Goal: Information Seeking & Learning: Learn about a topic

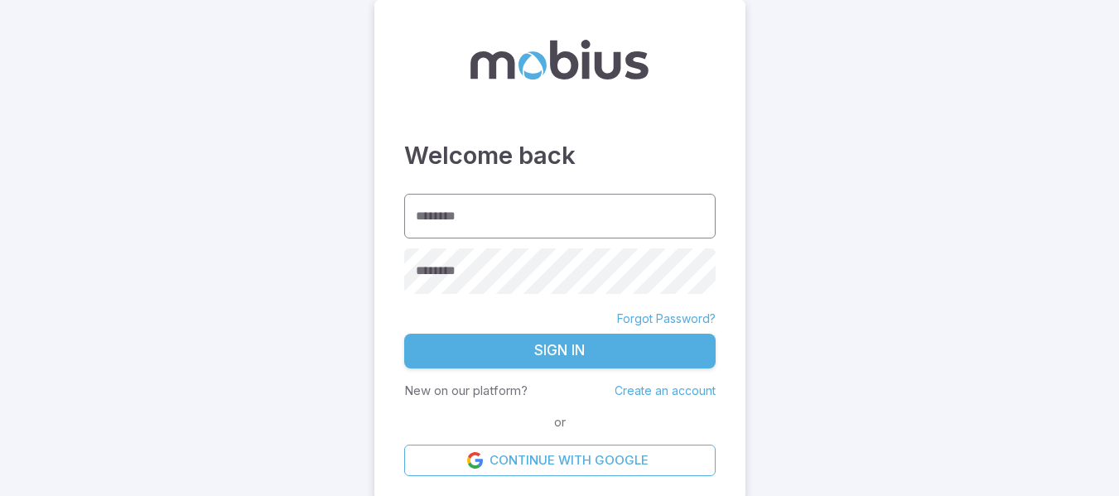
click at [636, 224] on input "********" at bounding box center [559, 217] width 311 height 46
type input "**********"
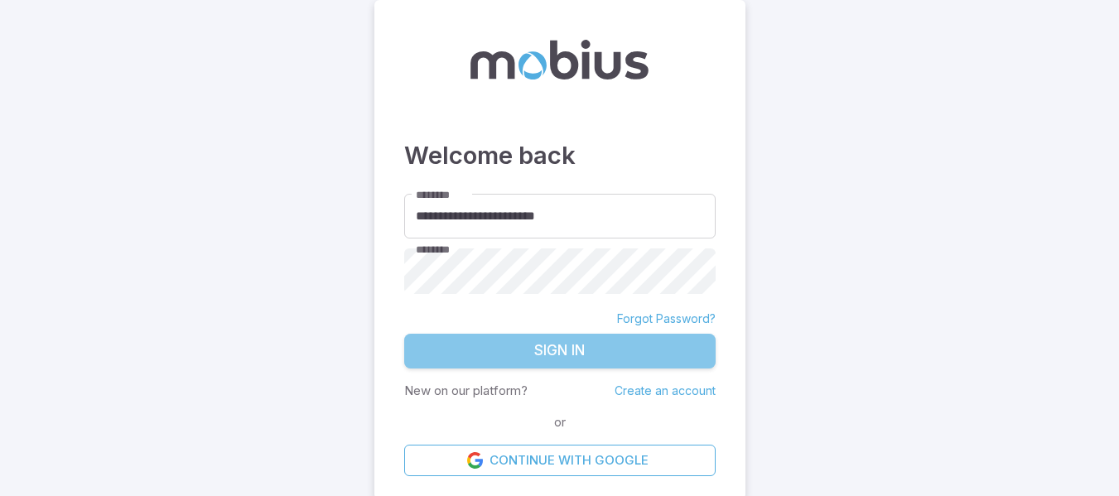
click at [619, 341] on button "Sign In" at bounding box center [559, 351] width 311 height 35
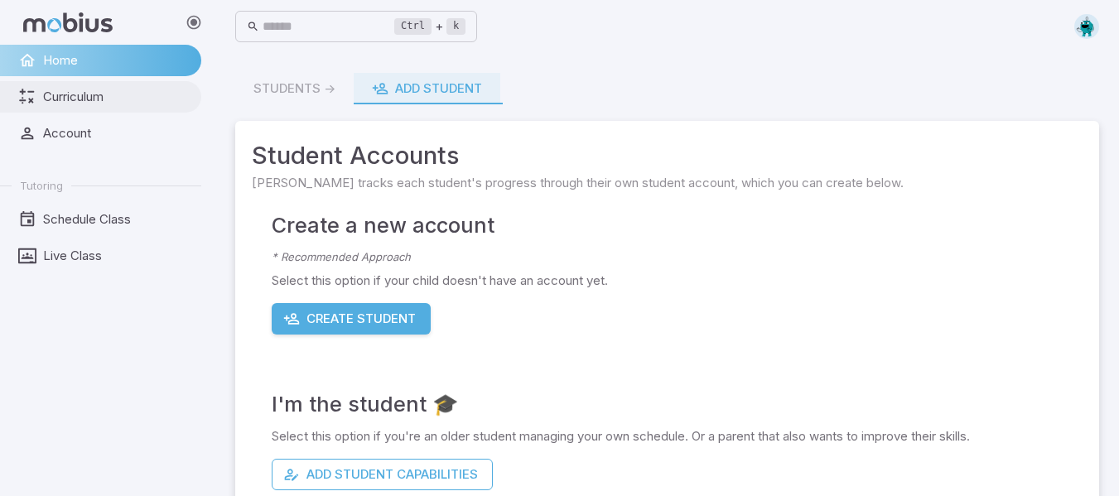
click at [70, 99] on span "Curriculum" at bounding box center [116, 97] width 147 height 18
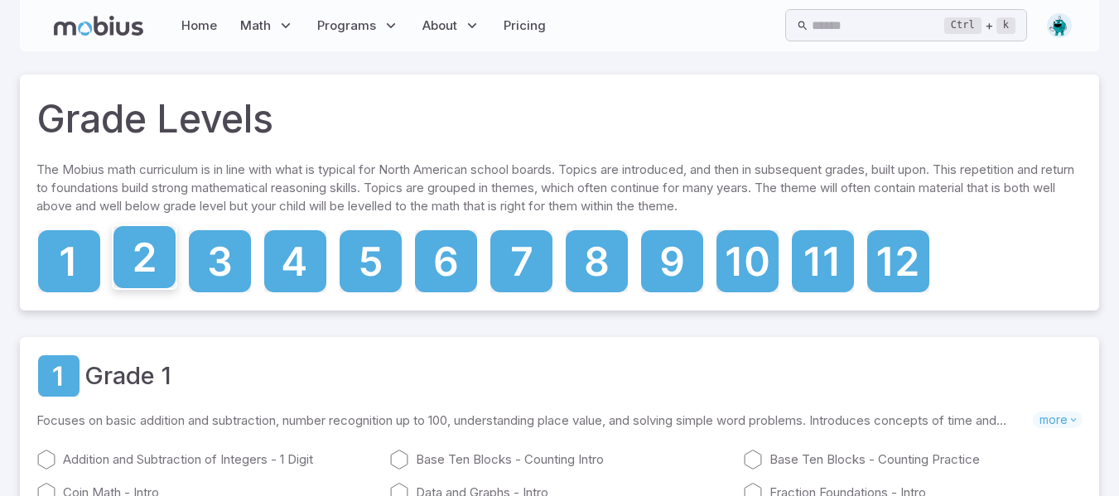
click at [145, 263] on icon at bounding box center [144, 257] width 20 height 29
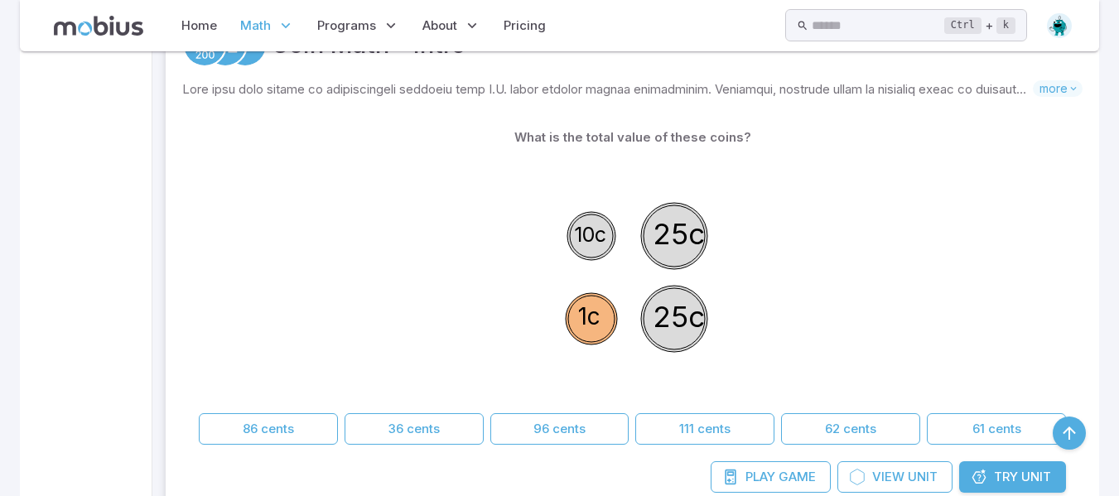
scroll to position [885, 0]
click at [976, 440] on button "61 cents" at bounding box center [996, 427] width 139 height 31
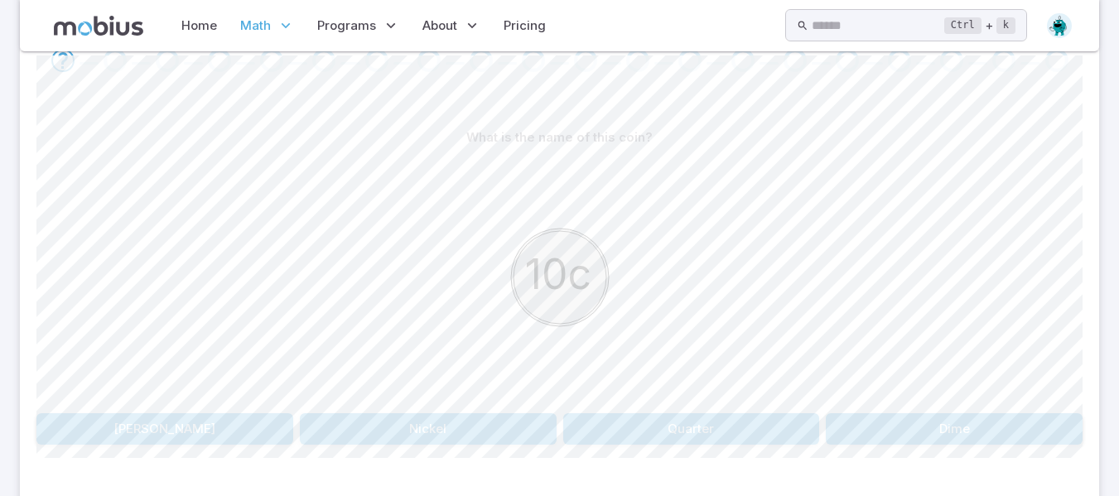
scroll to position [381, 0]
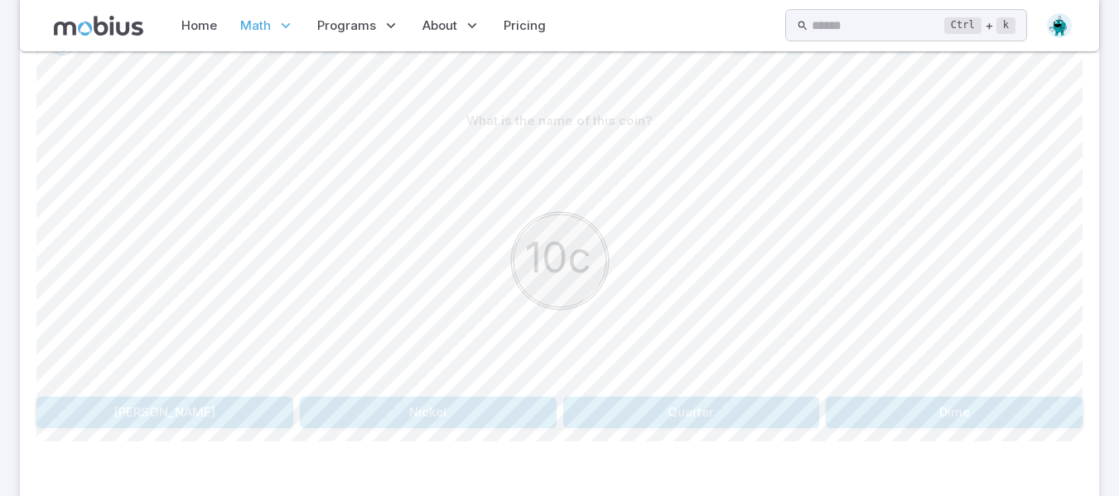
drag, startPoint x: 504, startPoint y: 406, endPoint x: 383, endPoint y: 291, distance: 166.4
click at [383, 291] on div "10c" at bounding box center [559, 263] width 1046 height 253
click at [434, 411] on button "Nickel" at bounding box center [428, 412] width 257 height 31
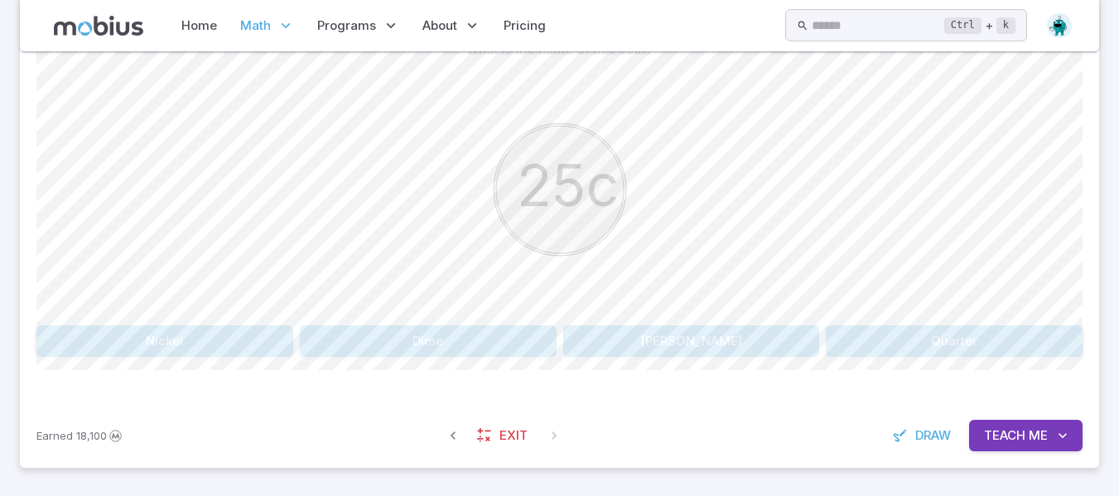
scroll to position [450, 0]
click at [979, 426] on button "Teach Me" at bounding box center [1025, 436] width 113 height 31
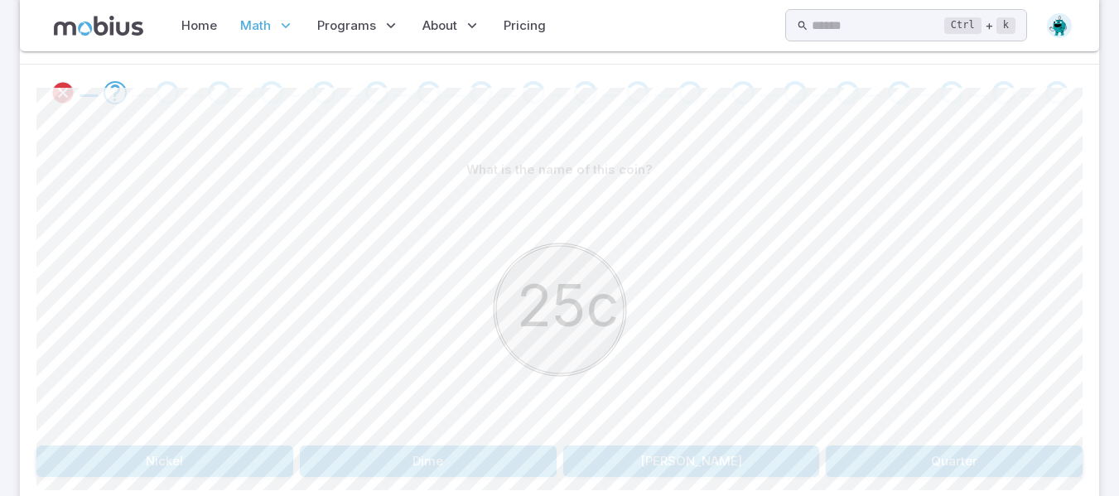
scroll to position [316, 0]
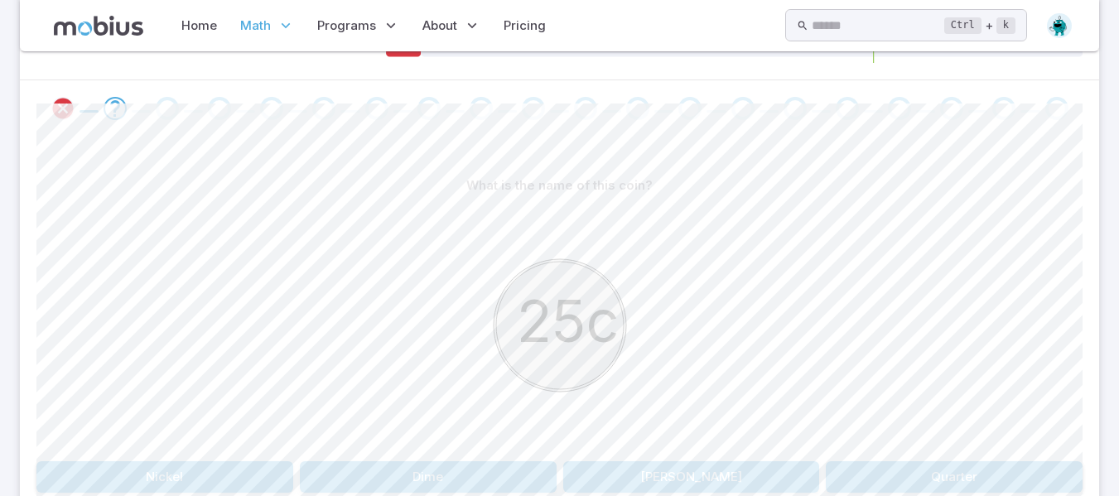
click at [967, 475] on button "Quarter" at bounding box center [954, 476] width 257 height 31
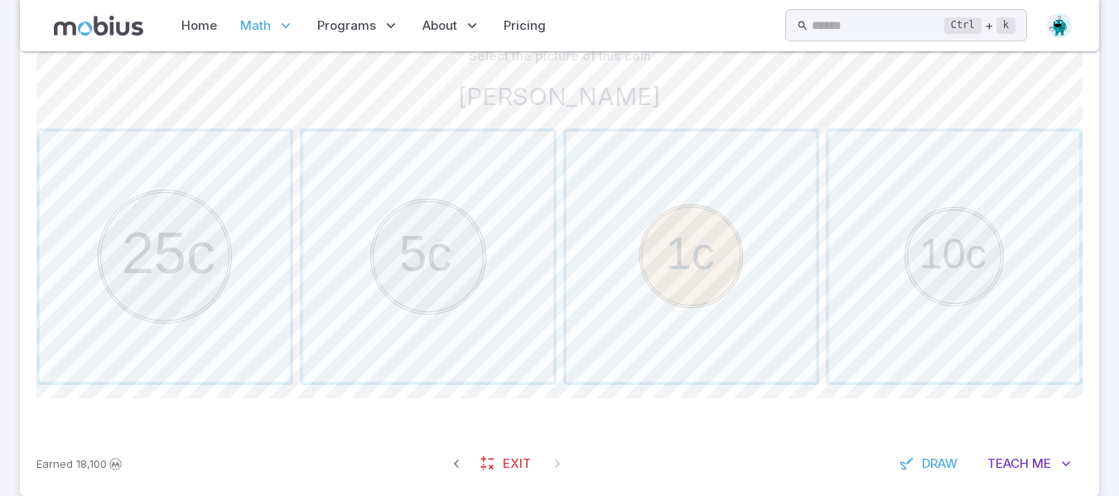
scroll to position [475, 0]
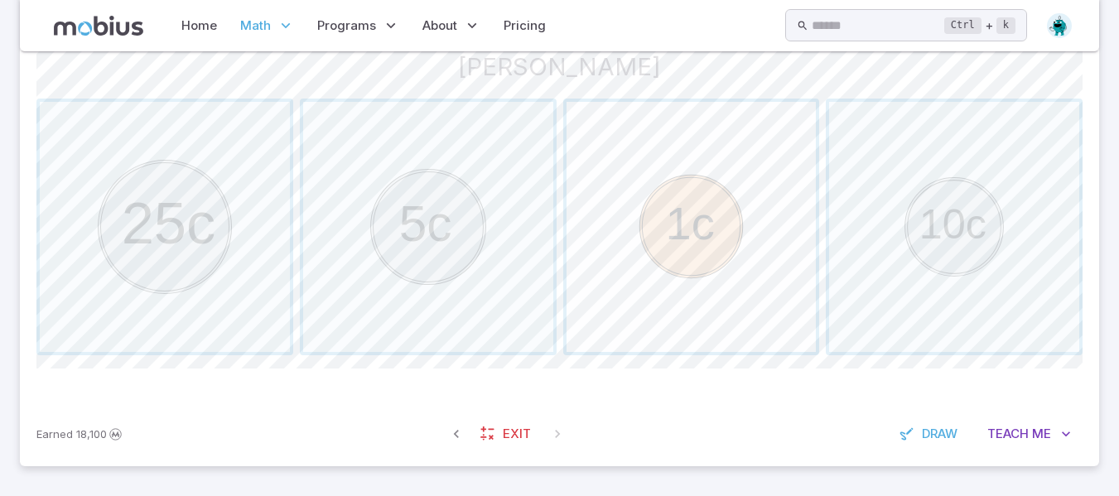
click at [746, 279] on span "button" at bounding box center [691, 227] width 250 height 250
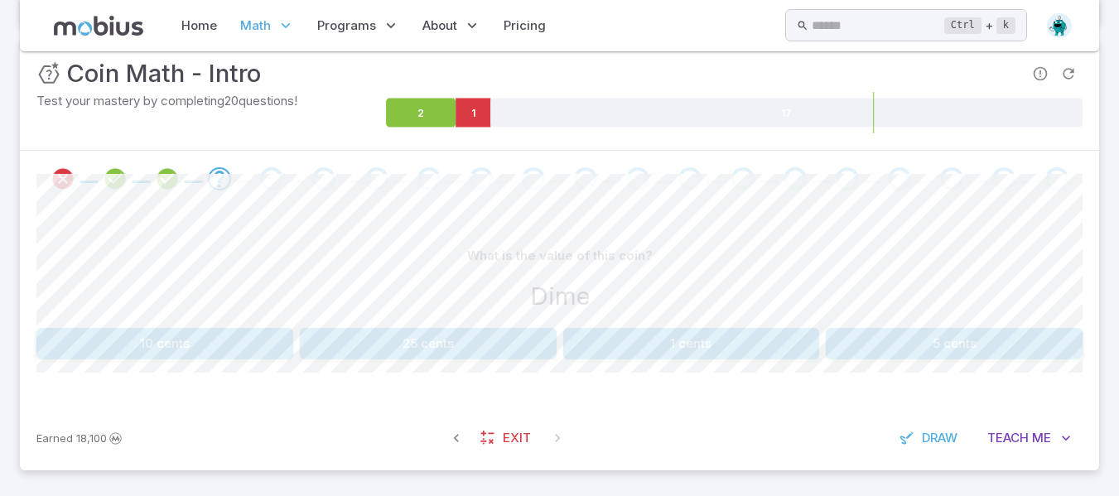
scroll to position [250, 0]
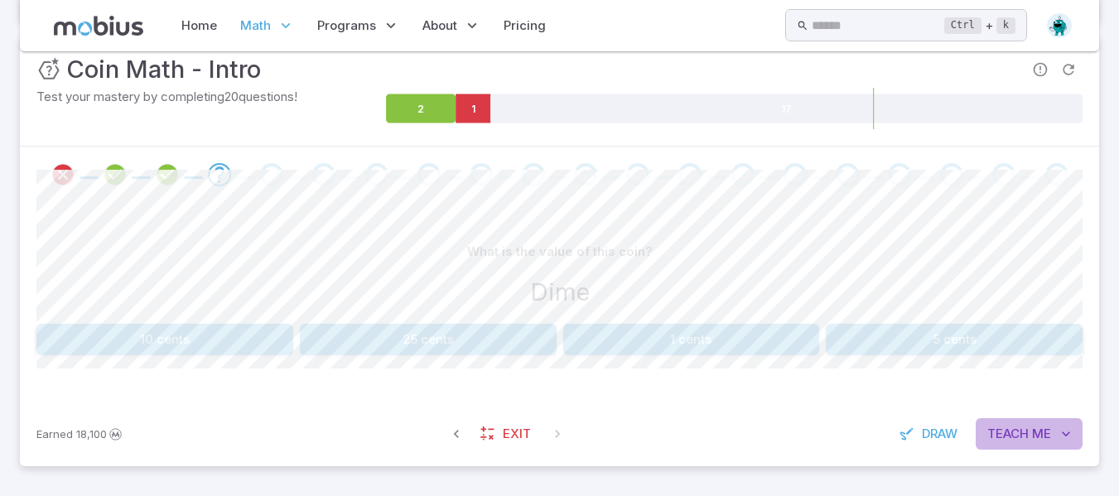
click at [1008, 430] on span "Teach" at bounding box center [1007, 434] width 41 height 18
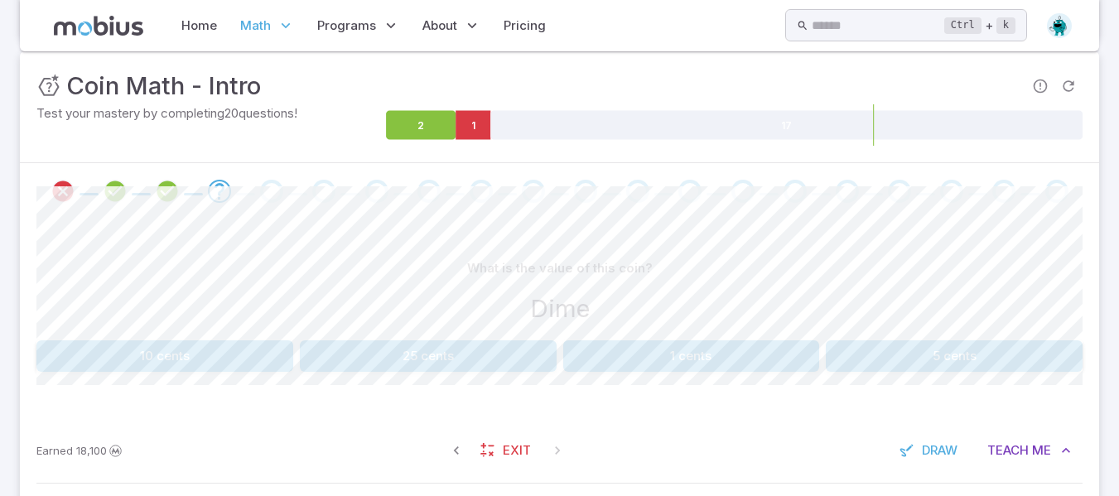
scroll to position [187, 0]
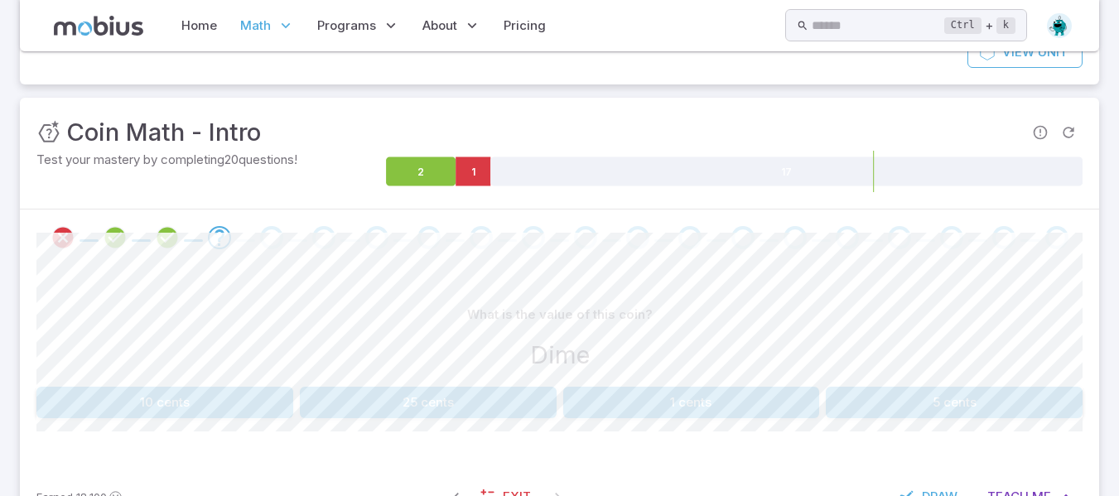
click at [184, 402] on button "10 cents" at bounding box center [164, 402] width 257 height 31
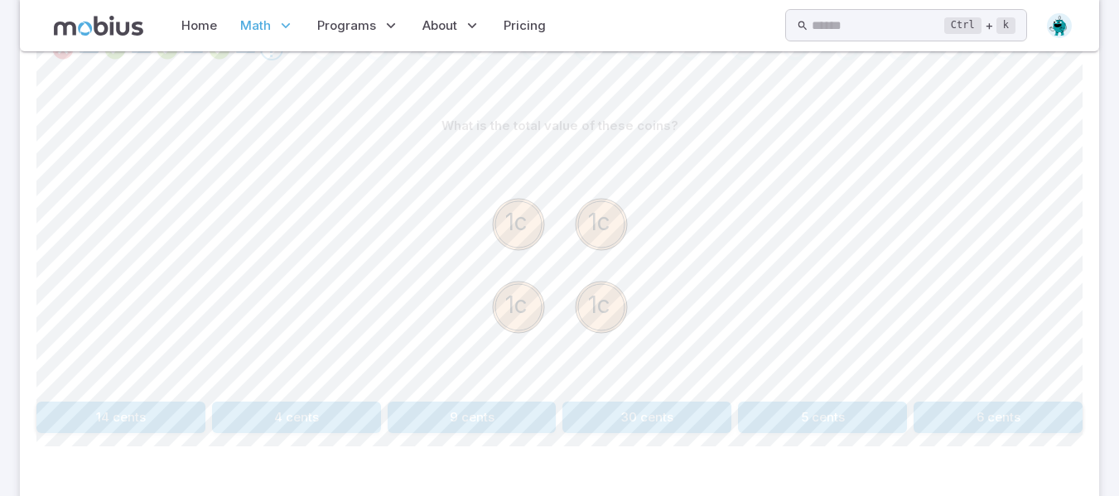
scroll to position [382, 0]
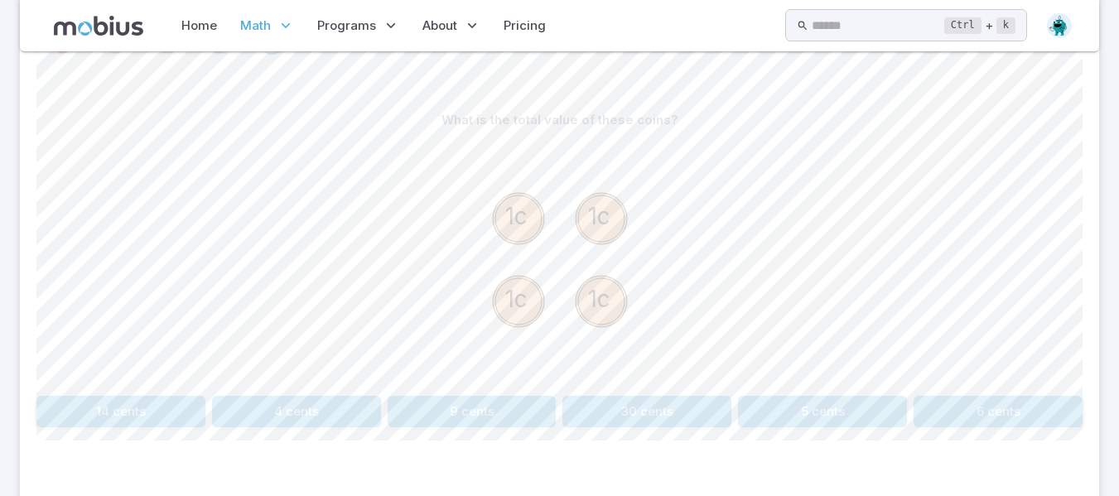
click at [329, 412] on button "4 cents" at bounding box center [296, 411] width 169 height 31
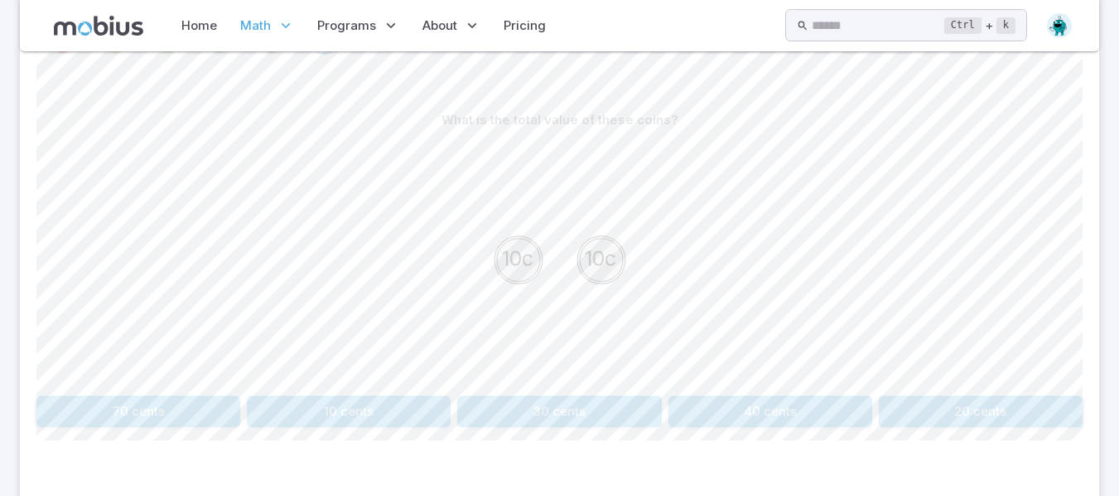
click at [1015, 409] on button "20 cents" at bounding box center [981, 411] width 204 height 31
click at [304, 411] on button "51 cents" at bounding box center [296, 411] width 169 height 31
click at [932, 422] on button "26 cents" at bounding box center [981, 411] width 204 height 31
click at [123, 420] on button "31 cents" at bounding box center [120, 411] width 169 height 31
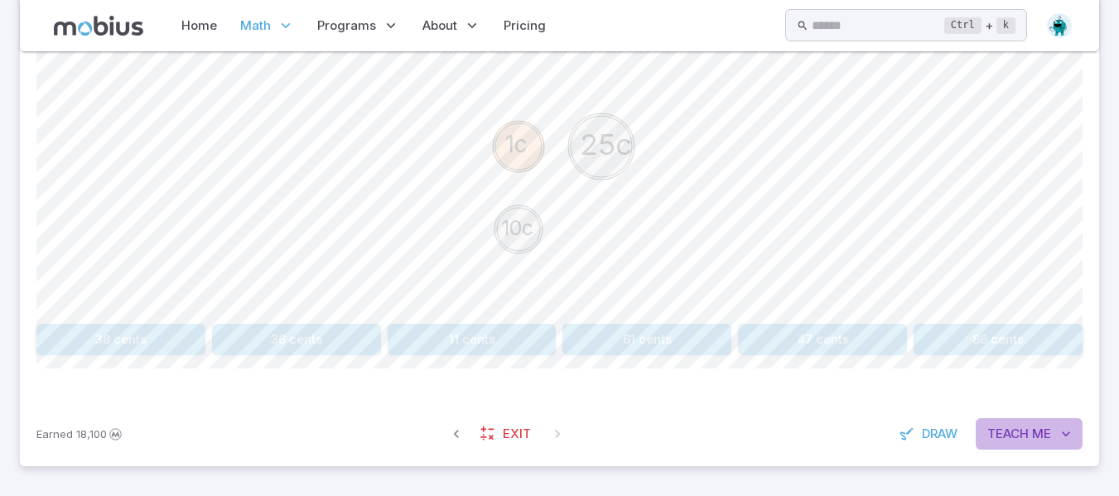
click at [1030, 432] on button "Teach Me" at bounding box center [1028, 433] width 107 height 31
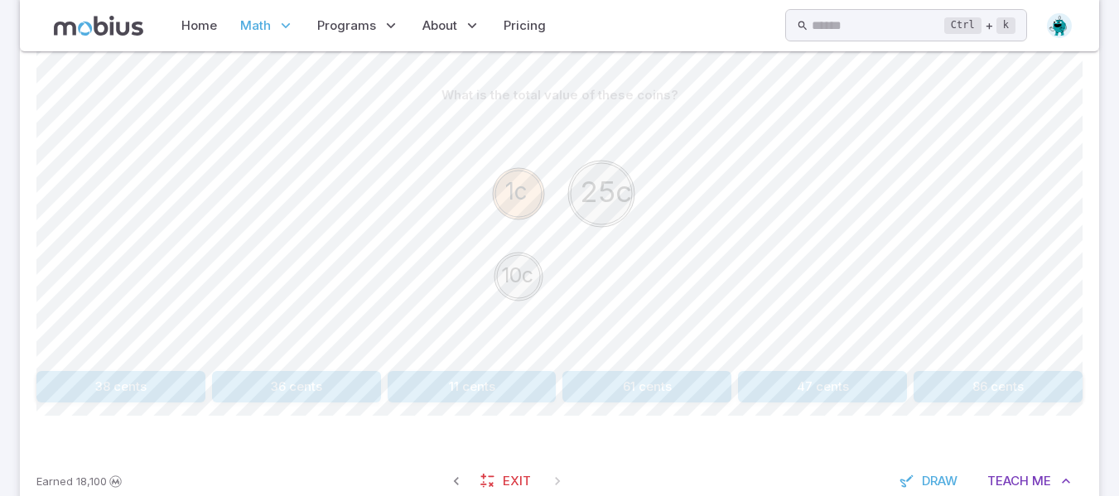
scroll to position [400, 0]
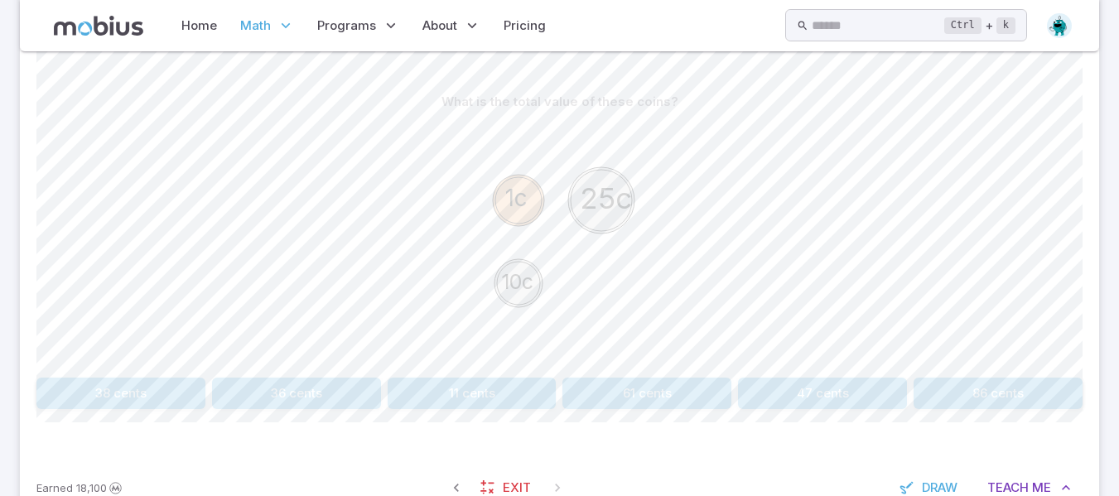
click at [259, 398] on button "36 cents" at bounding box center [296, 393] width 169 height 31
click at [445, 396] on button "70 cents" at bounding box center [472, 393] width 169 height 31
click at [980, 406] on button "31 cents" at bounding box center [997, 393] width 169 height 31
click at [302, 394] on button "26 cents" at bounding box center [296, 393] width 169 height 31
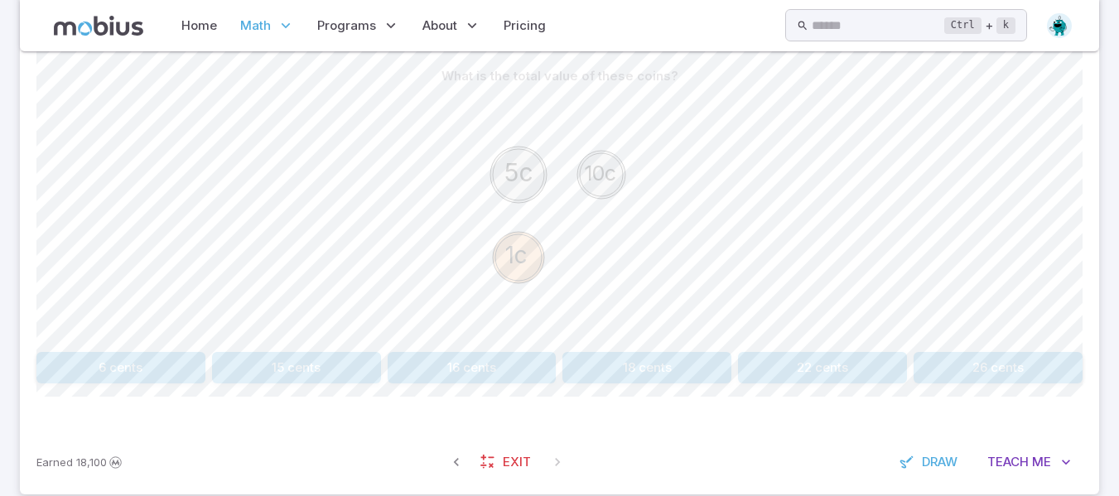
scroll to position [426, 0]
click at [610, 171] on text "10c" at bounding box center [600, 172] width 32 height 25
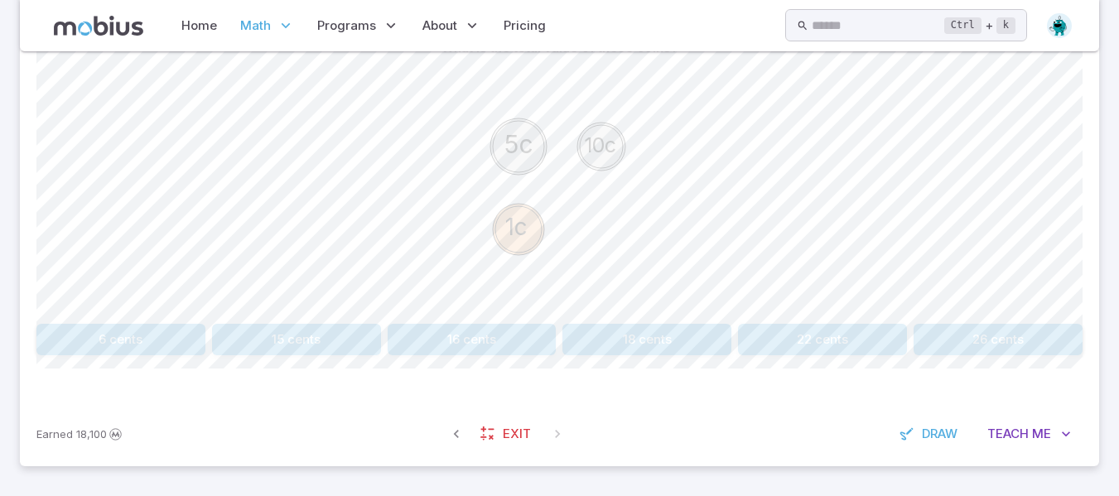
scroll to position [450, 0]
click at [467, 349] on button "16 cents" at bounding box center [472, 343] width 169 height 31
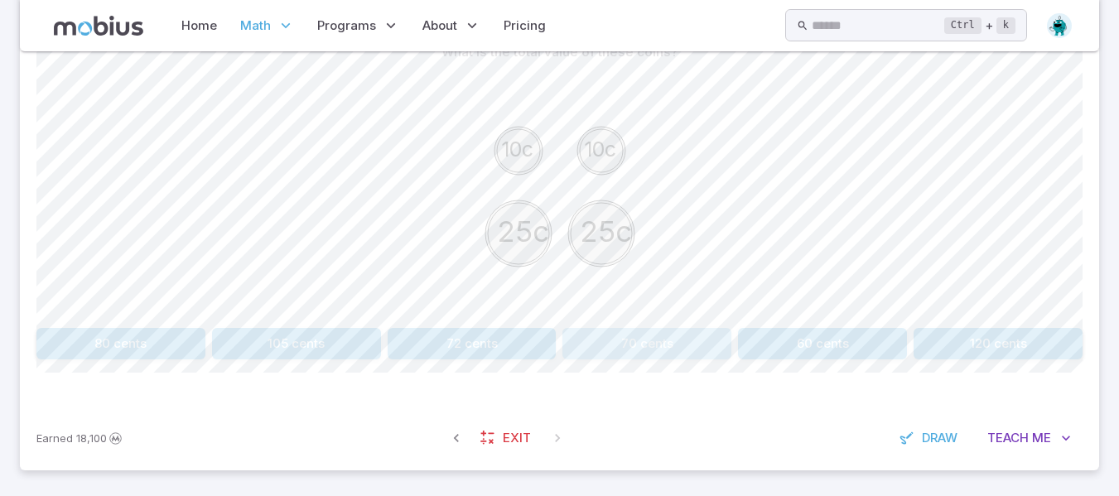
drag, startPoint x: 612, startPoint y: 339, endPoint x: 585, endPoint y: 355, distance: 31.2
click at [585, 355] on button "70 cents" at bounding box center [646, 343] width 169 height 31
drag, startPoint x: 490, startPoint y: 344, endPoint x: 413, endPoint y: 354, distance: 77.7
click at [413, 354] on button "31 cents" at bounding box center [472, 343] width 169 height 31
click at [589, 349] on button "36 cents" at bounding box center [646, 343] width 169 height 31
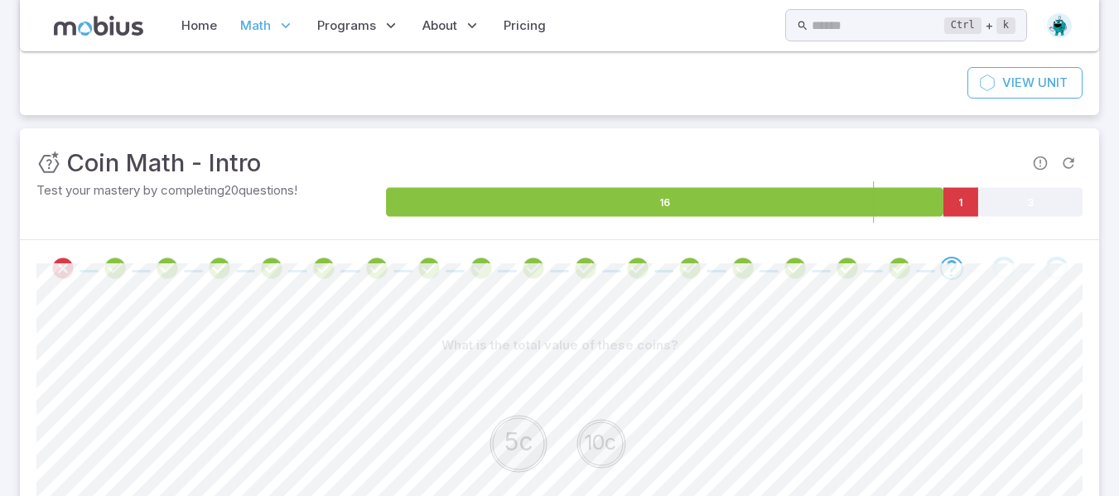
scroll to position [454, 0]
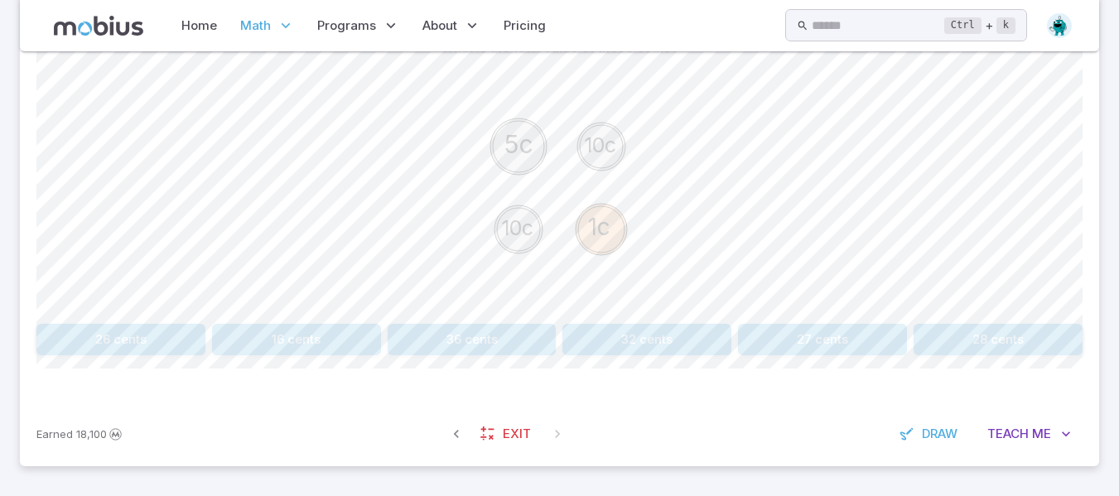
click at [65, 333] on button "26 cents" at bounding box center [120, 339] width 169 height 31
click at [644, 329] on button "36 cents" at bounding box center [646, 339] width 169 height 31
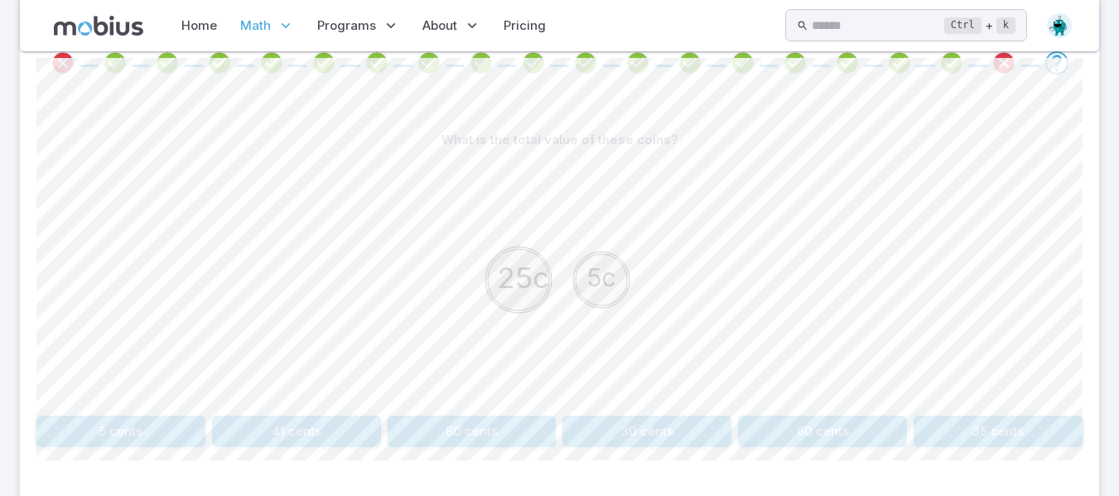
scroll to position [364, 0]
click at [529, 277] on text "25c" at bounding box center [523, 275] width 52 height 35
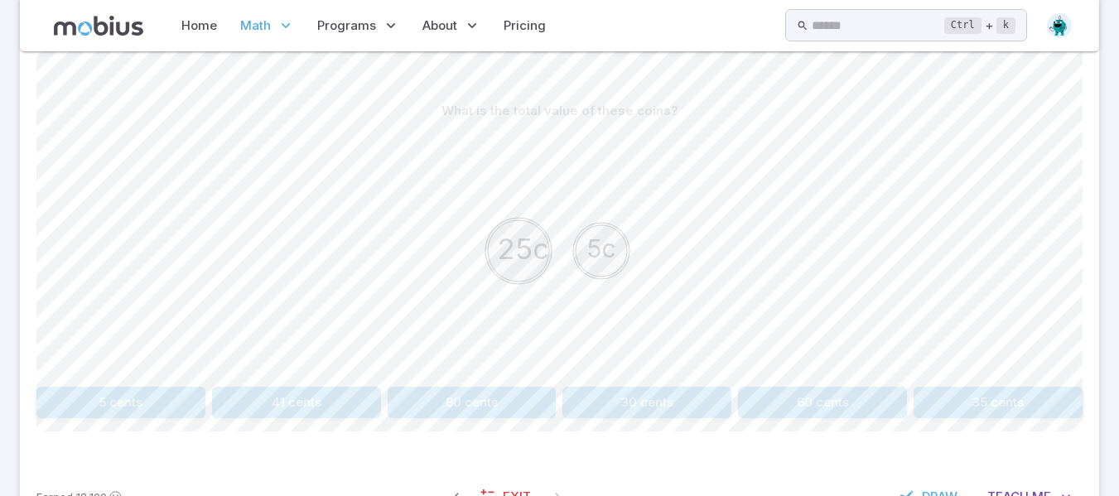
scroll to position [454, 0]
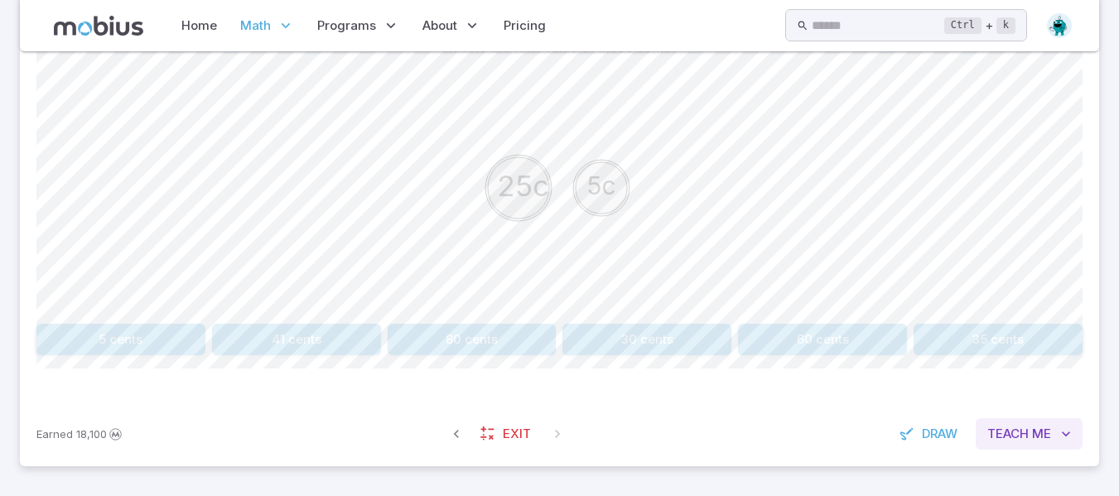
click at [1047, 441] on span "Me" at bounding box center [1041, 434] width 19 height 18
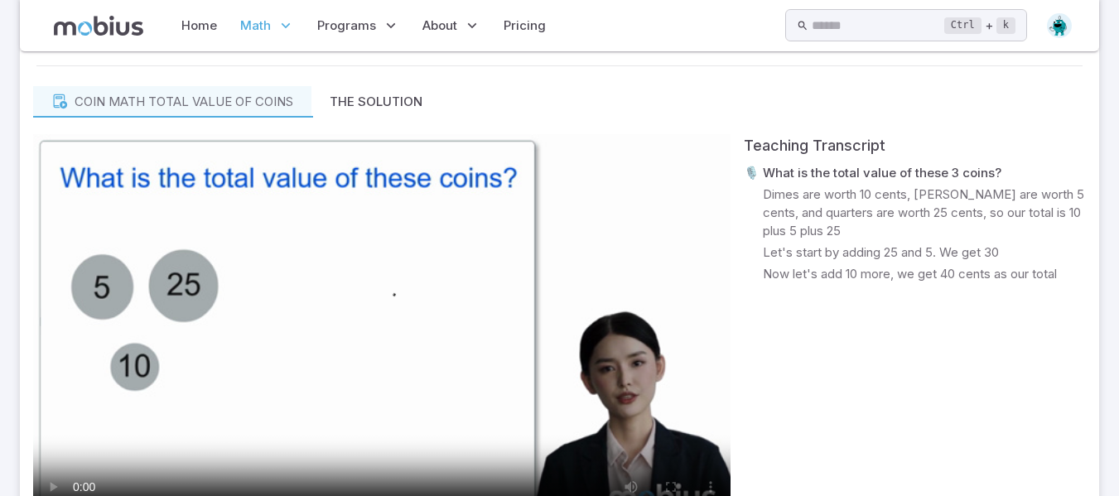
scroll to position [951, 0]
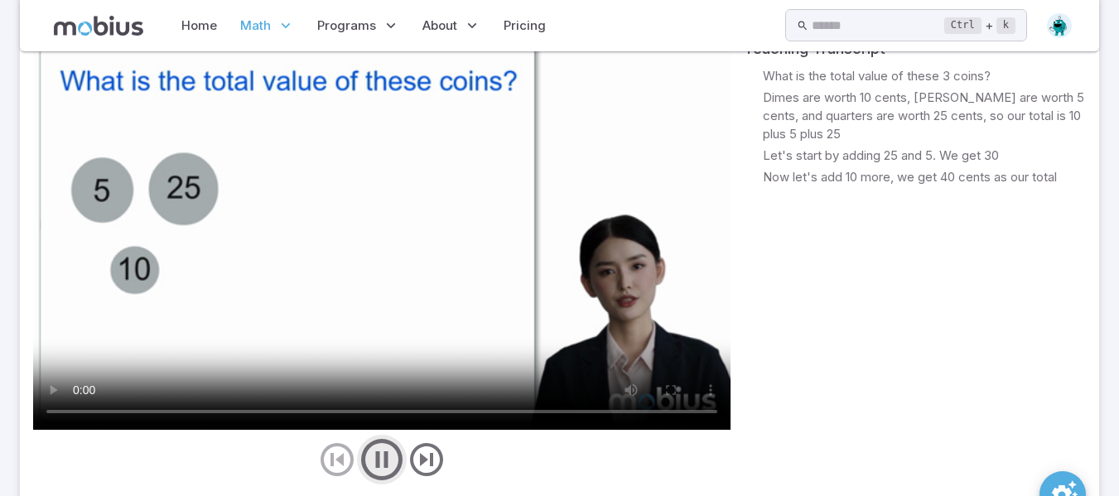
click at [368, 450] on icon "play/pause/restart" at bounding box center [382, 460] width 50 height 50
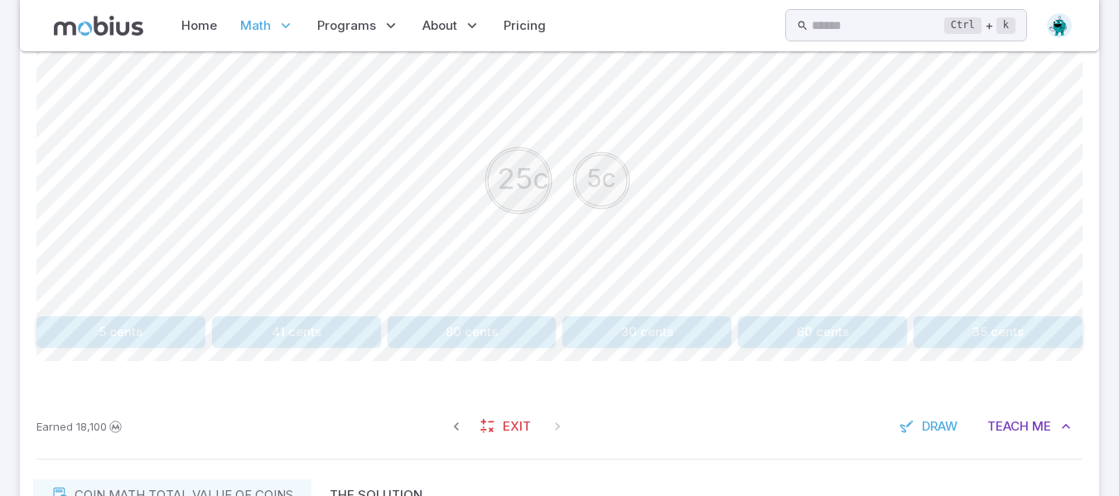
scroll to position [460, 0]
click at [623, 330] on button "30 cents" at bounding box center [646, 333] width 169 height 31
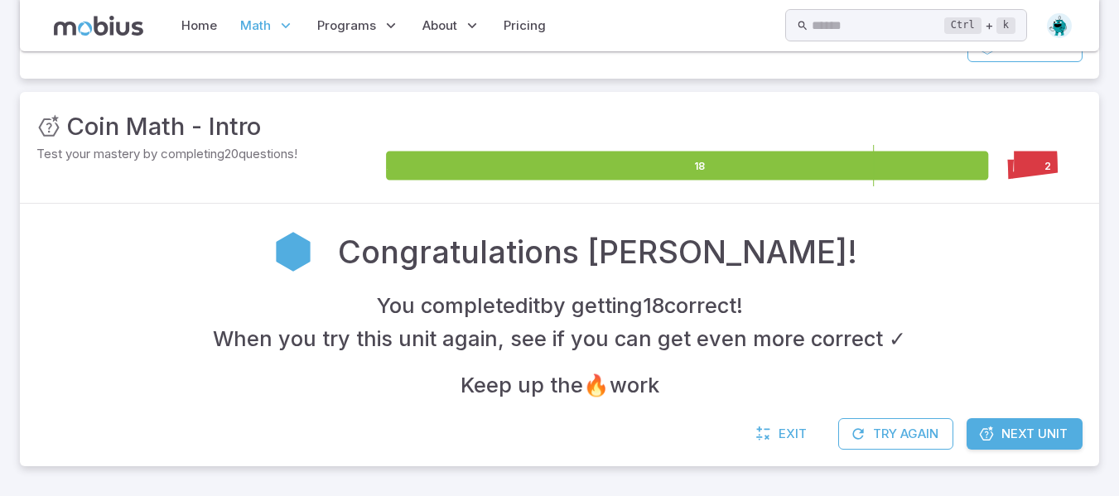
scroll to position [193, 0]
click at [1030, 158] on icon at bounding box center [1048, 166] width 70 height 29
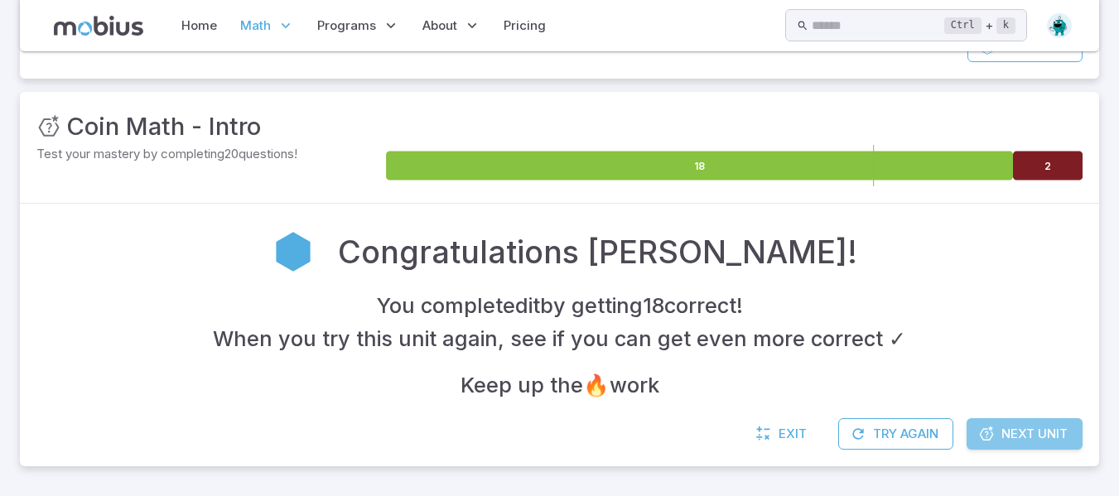
drag, startPoint x: 1009, startPoint y: 434, endPoint x: 1050, endPoint y: 443, distance: 42.4
click at [1050, 443] on span "Next Unit" at bounding box center [1034, 434] width 66 height 18
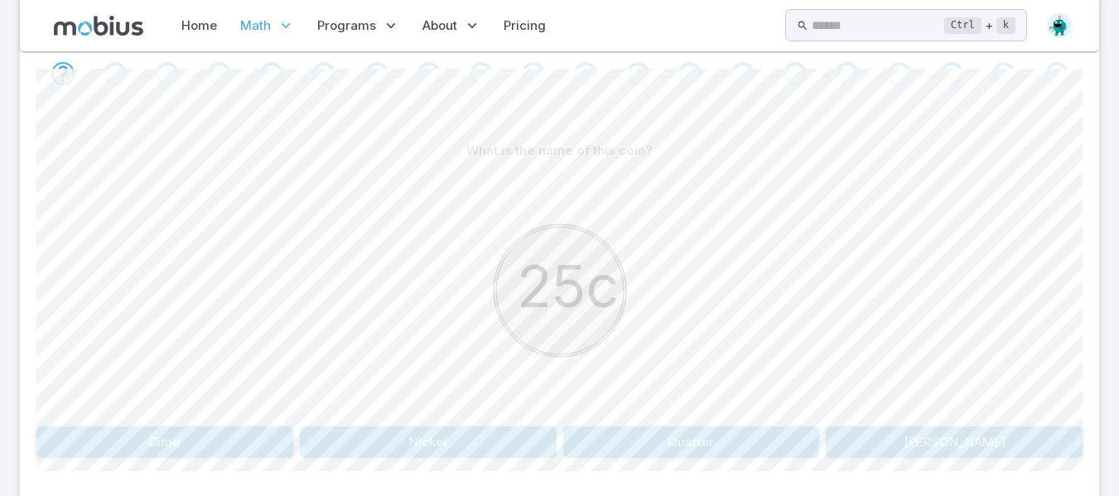
scroll to position [348, 0]
click at [1081, 380] on div "25c" at bounding box center [559, 296] width 1046 height 253
click at [698, 445] on button "Quarter" at bounding box center [691, 445] width 257 height 31
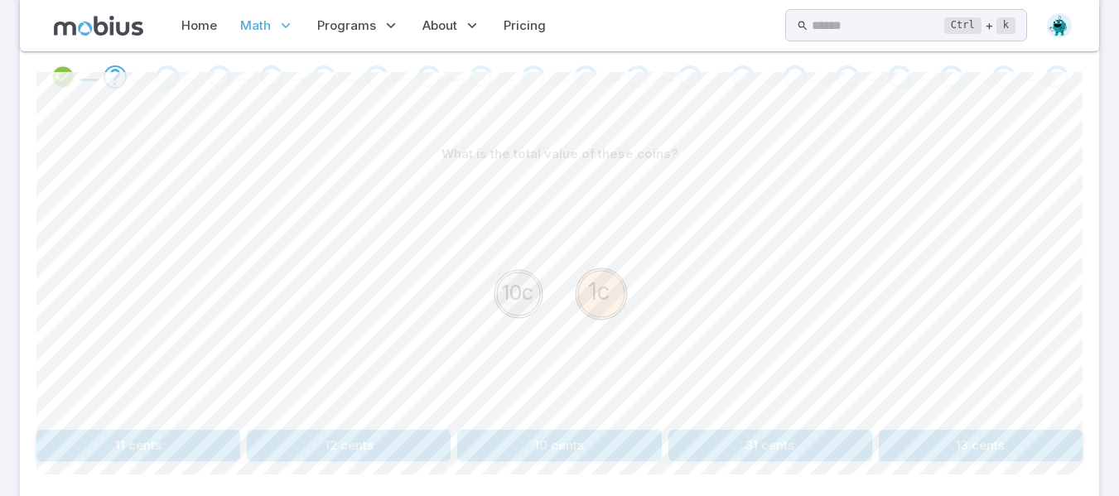
scroll to position [454, 0]
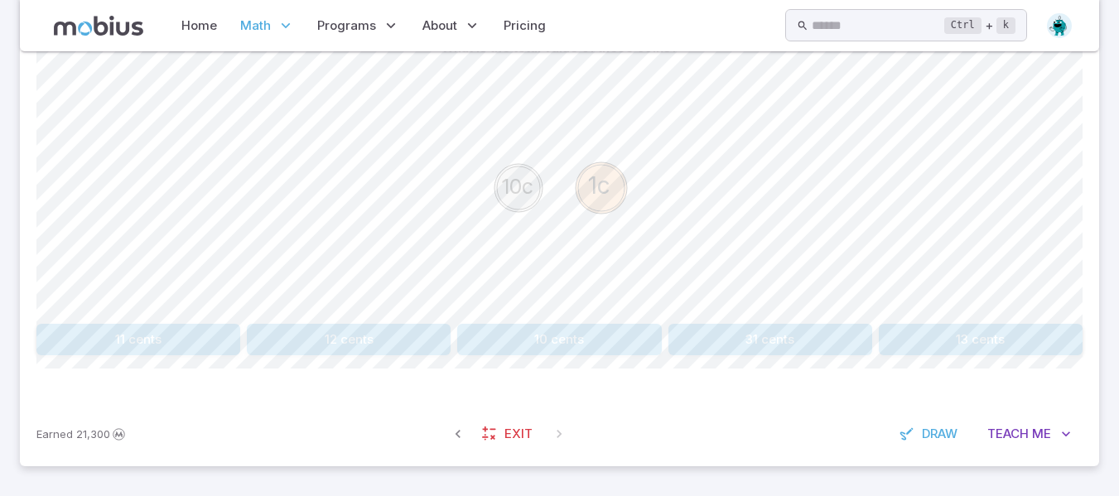
click at [168, 334] on button "11 cents" at bounding box center [138, 339] width 204 height 31
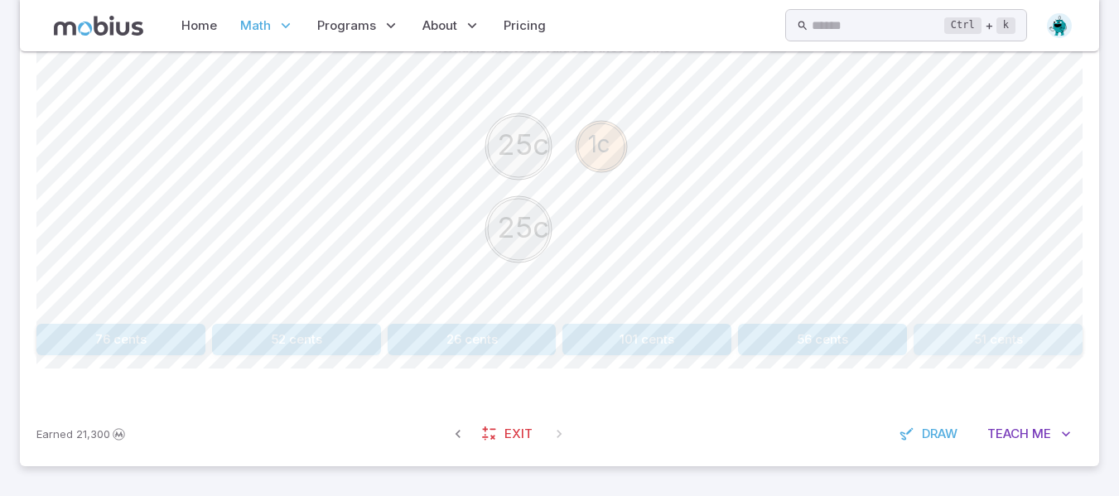
click at [974, 334] on button "51 cents" at bounding box center [997, 339] width 169 height 31
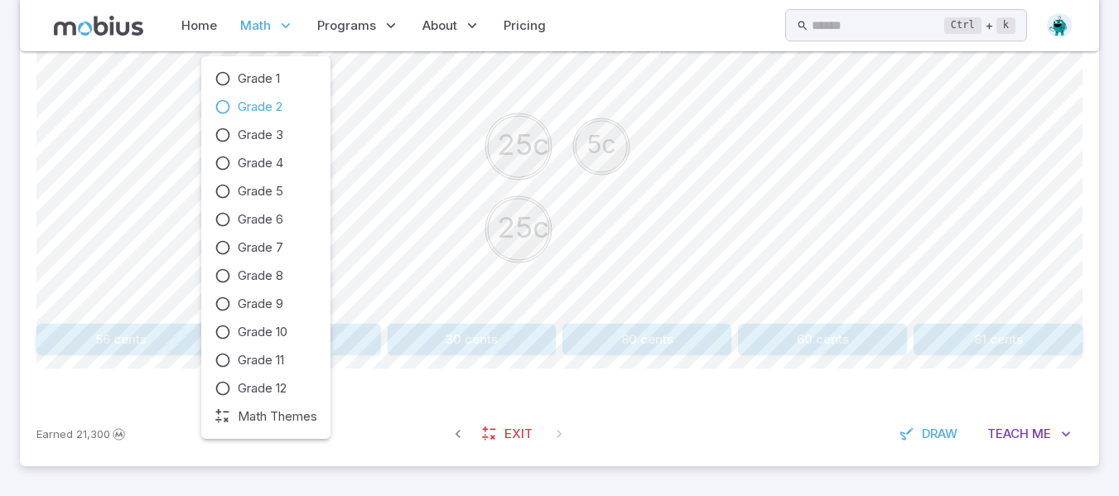
click at [252, 102] on span "Grade 2" at bounding box center [260, 107] width 45 height 18
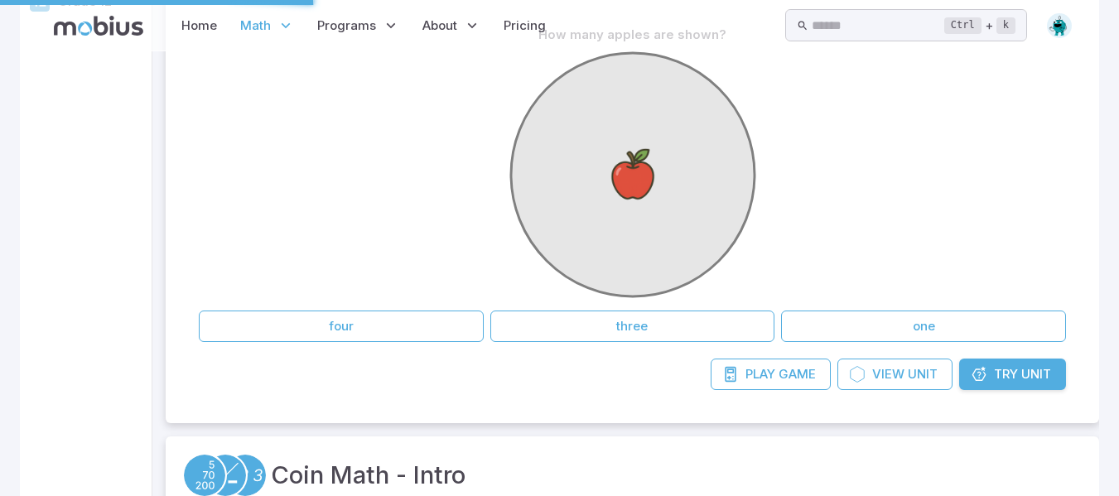
scroll to position [0, 0]
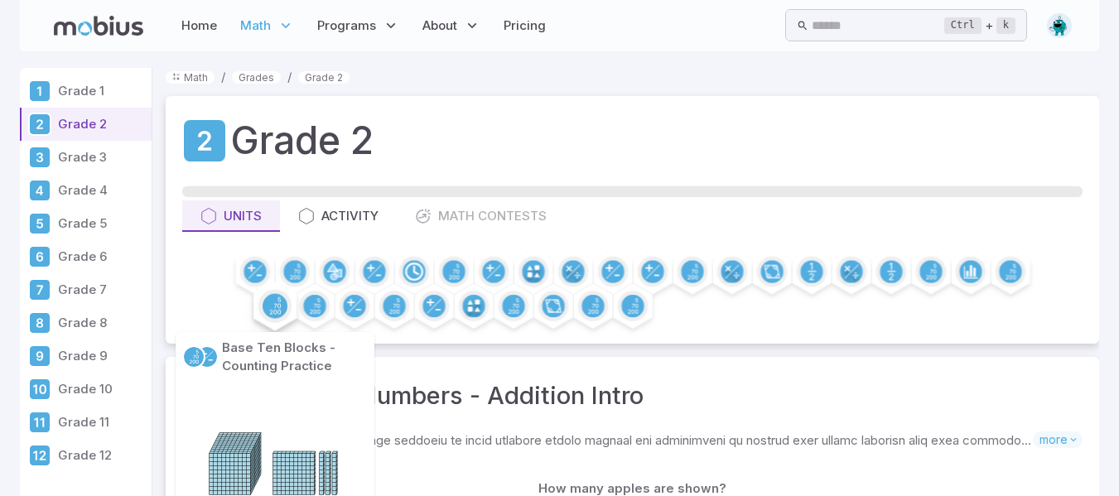
click at [265, 294] on icon at bounding box center [275, 306] width 25 height 25
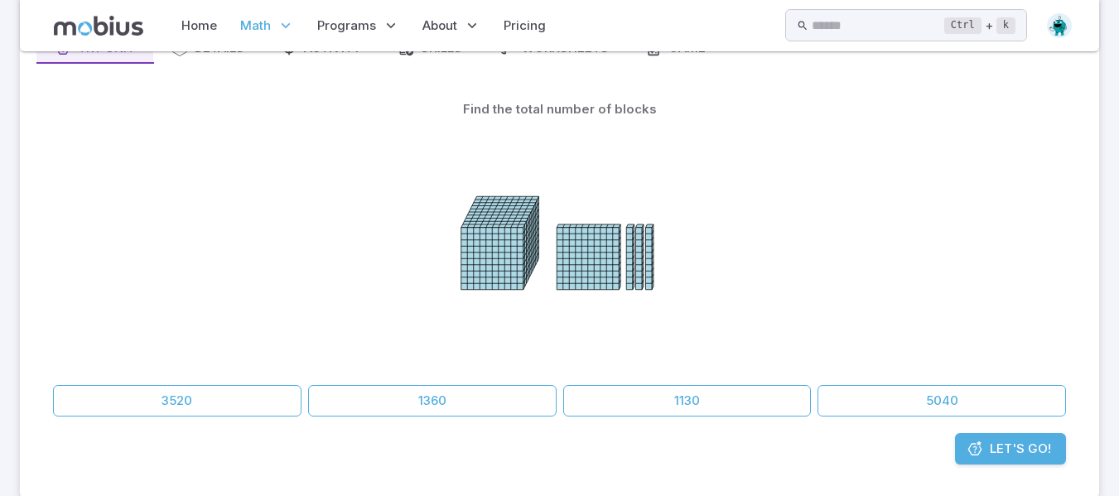
scroll to position [85, 0]
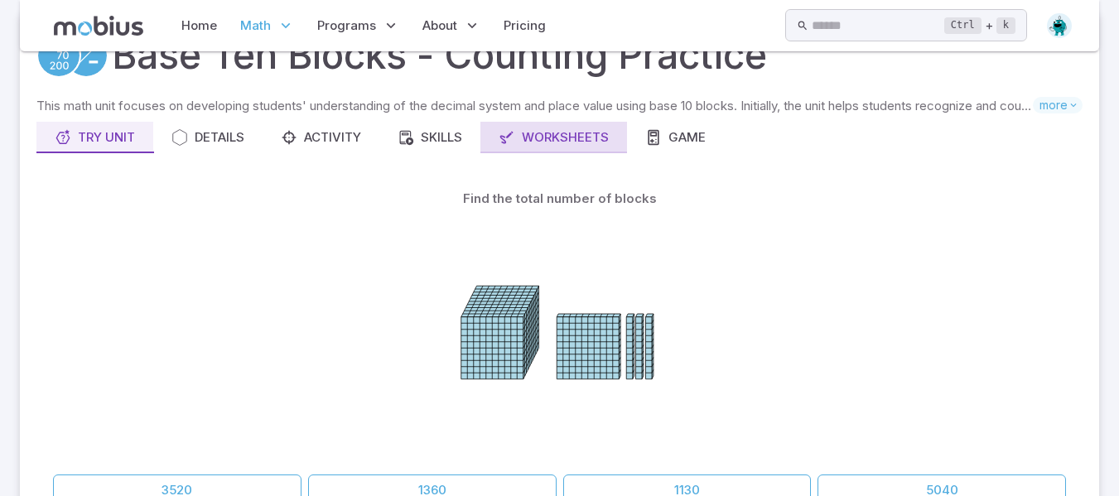
click at [535, 151] on button "Worksheets" at bounding box center [553, 137] width 147 height 31
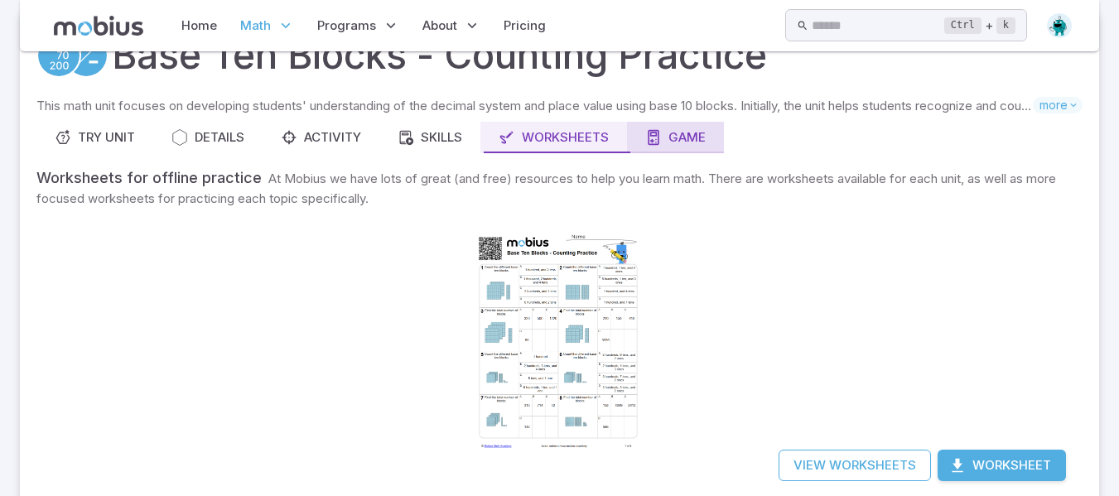
click at [681, 133] on div "Game" at bounding box center [675, 137] width 60 height 18
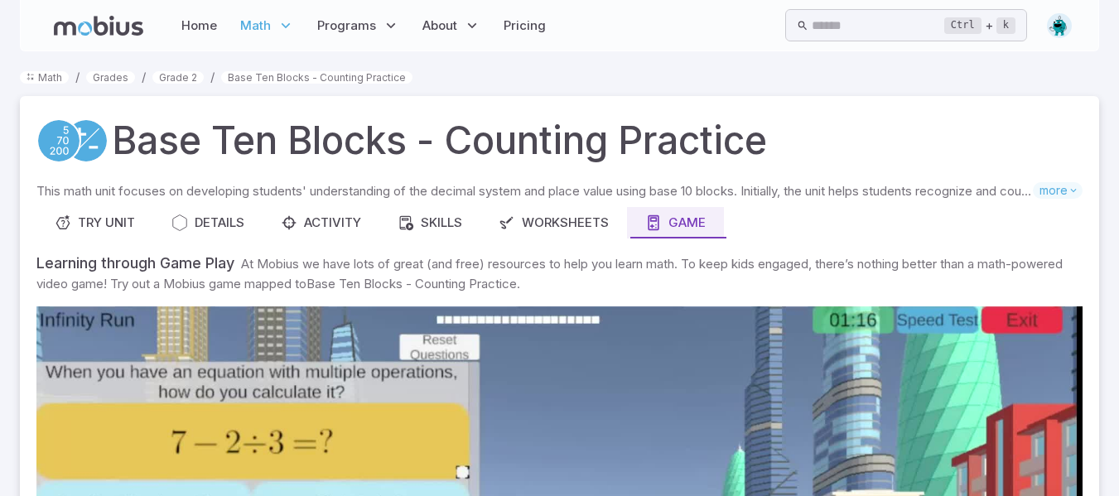
drag, startPoint x: 643, startPoint y: 237, endPoint x: 598, endPoint y: 205, distance: 54.7
click at [187, 77] on link "Grade 2" at bounding box center [177, 77] width 51 height 12
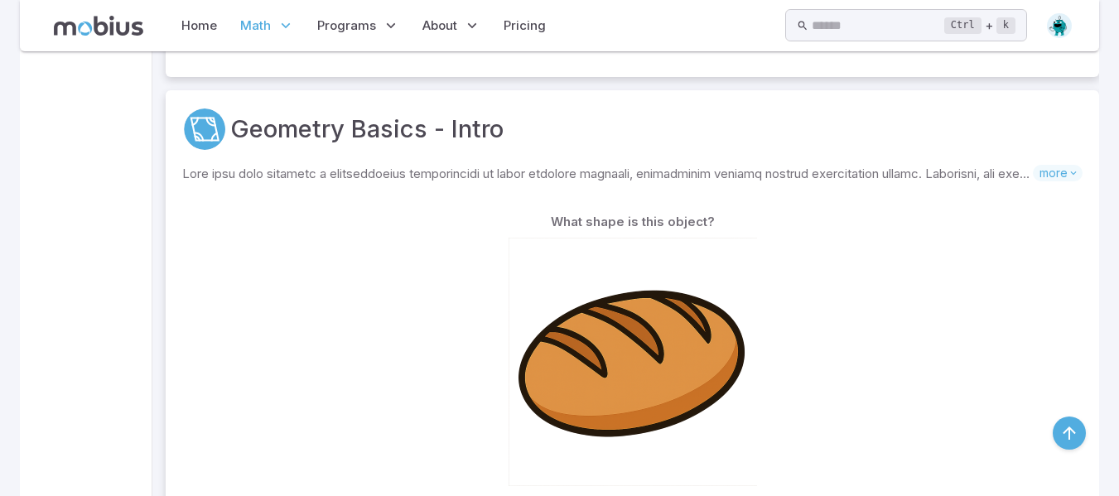
scroll to position [1545, 0]
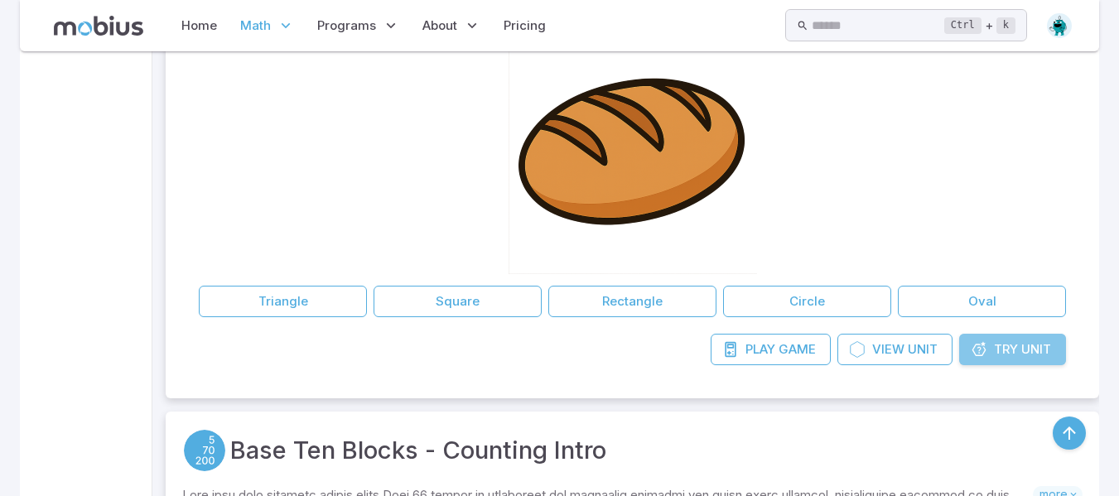
click at [1018, 347] on link "Try Unit" at bounding box center [1012, 349] width 107 height 31
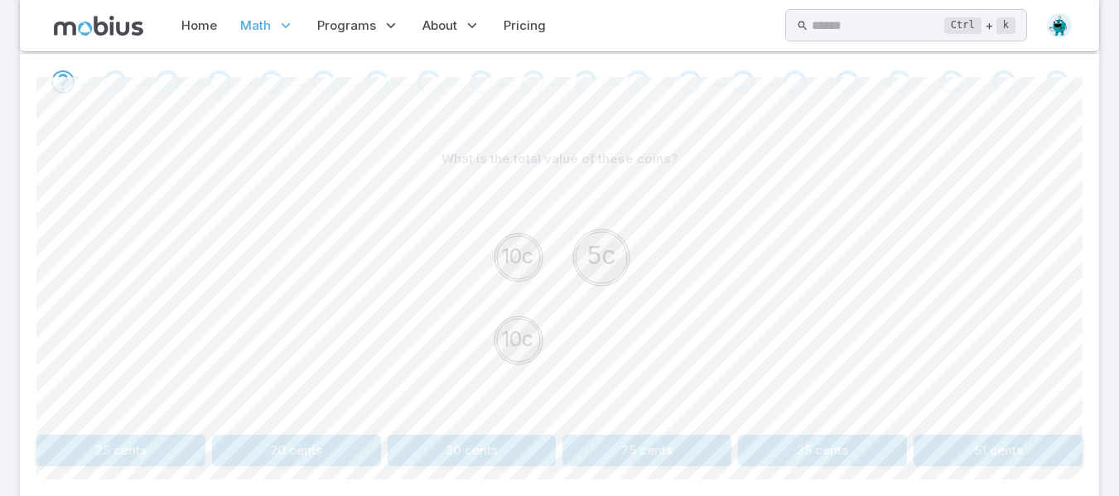
scroll to position [454, 0]
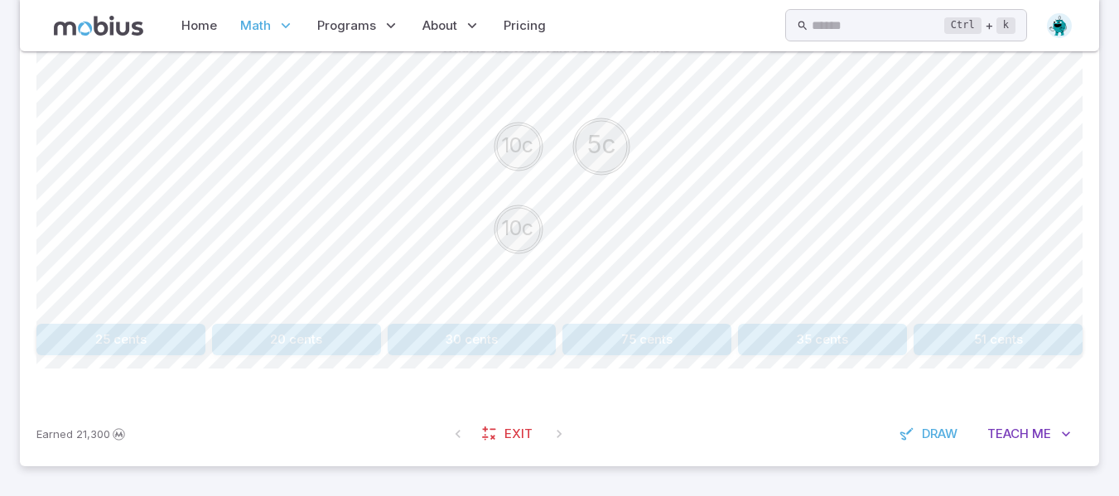
click at [137, 344] on button "25 cents" at bounding box center [120, 339] width 169 height 31
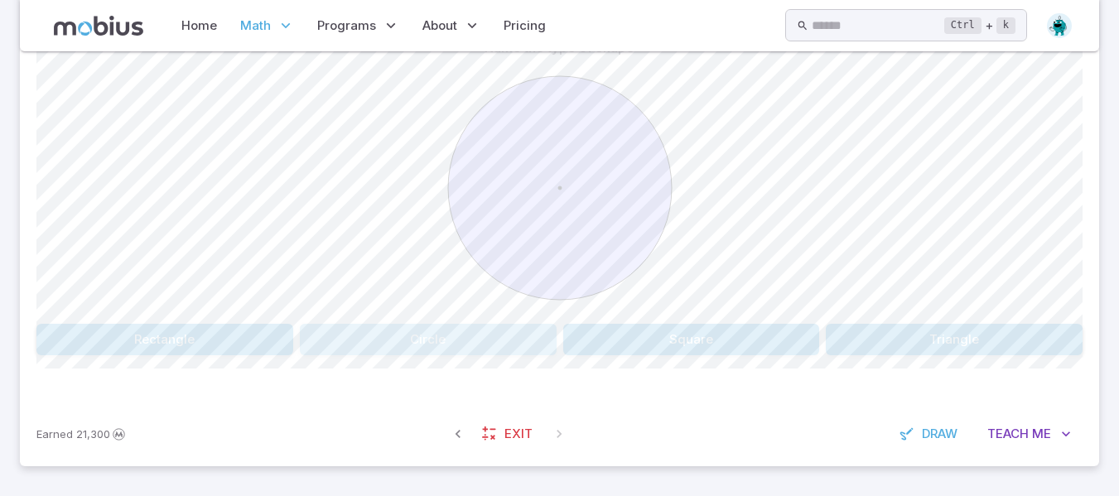
click at [434, 332] on button "Circle" at bounding box center [428, 339] width 257 height 31
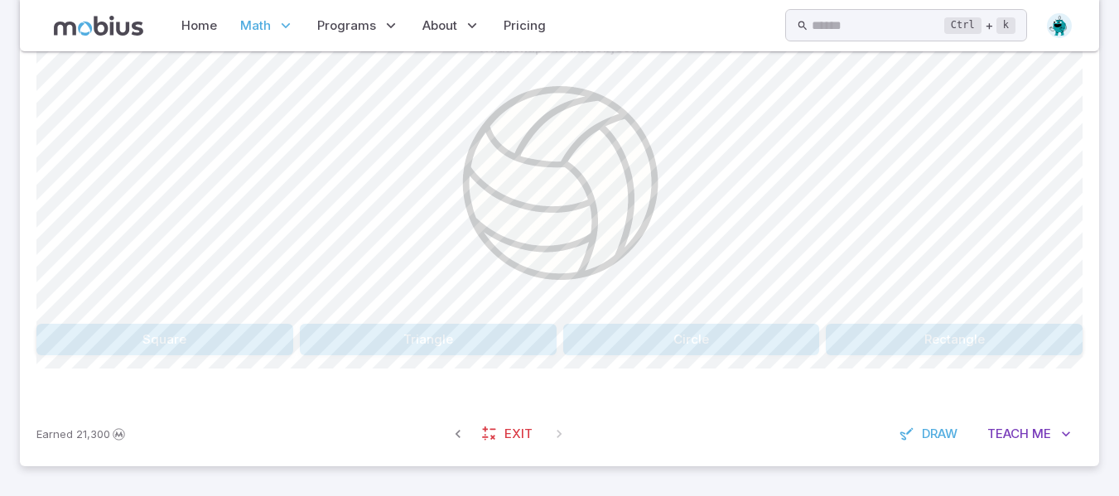
click at [656, 350] on button "Circle" at bounding box center [691, 339] width 257 height 31
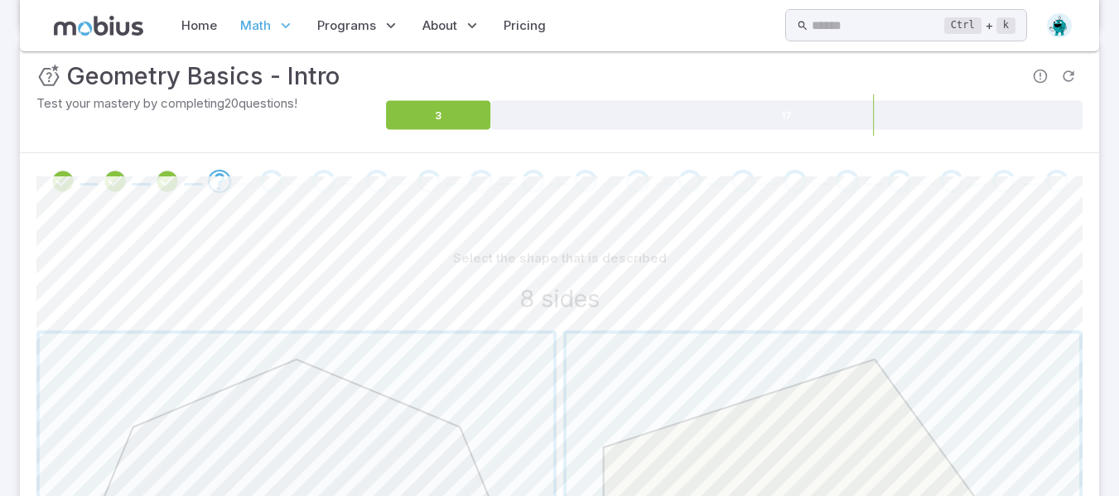
scroll to position [484, 0]
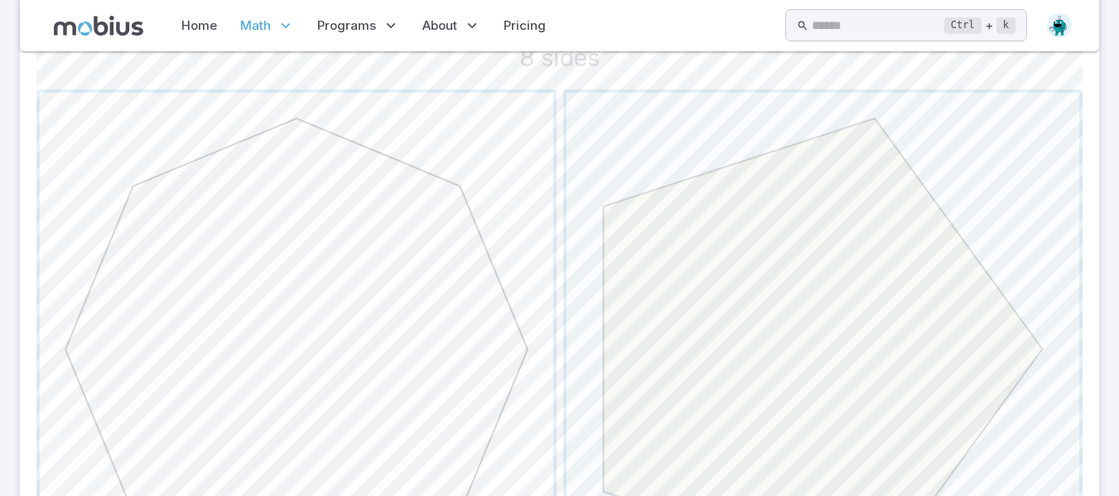
click at [266, 311] on span "button" at bounding box center [296, 349] width 513 height 513
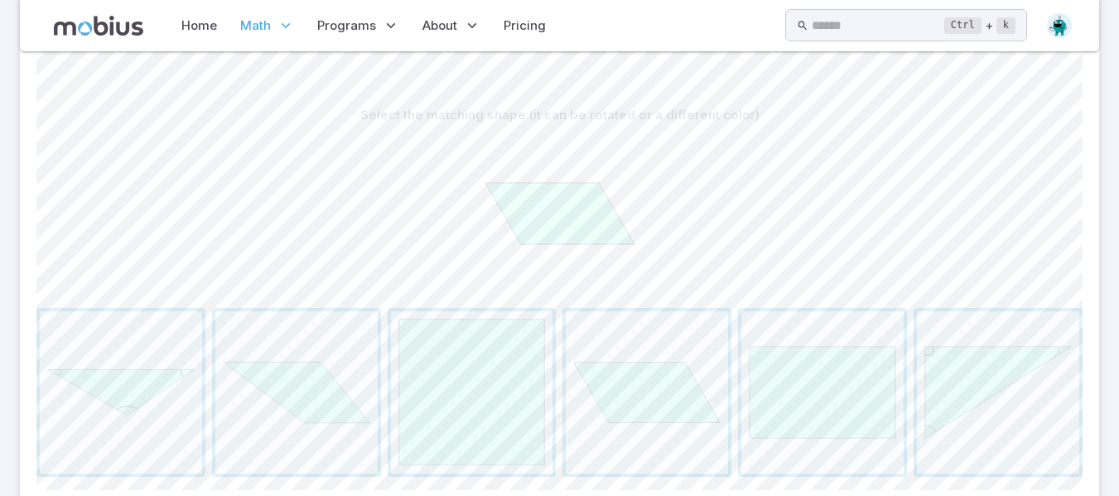
scroll to position [388, 0]
click at [630, 392] on span "button" at bounding box center [647, 391] width 162 height 162
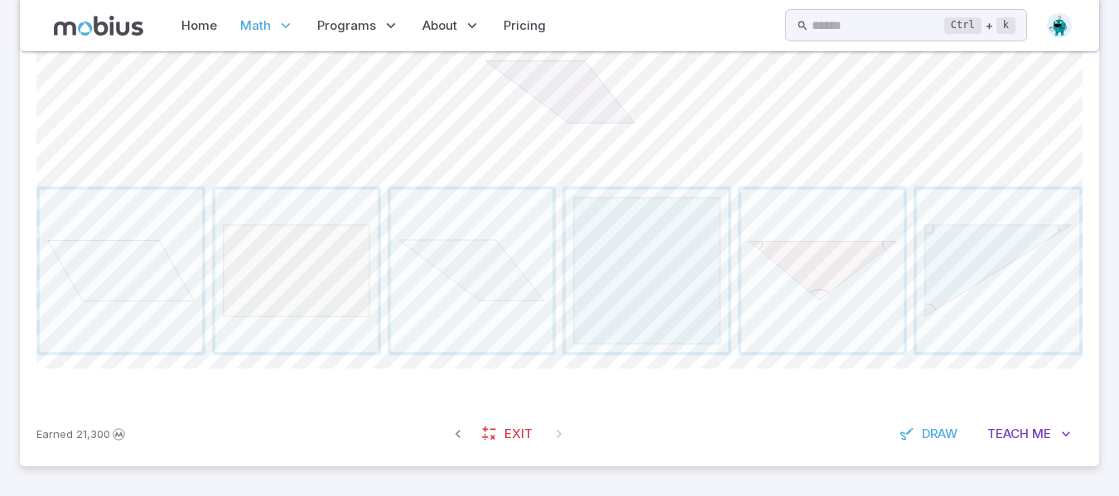
scroll to position [494, 0]
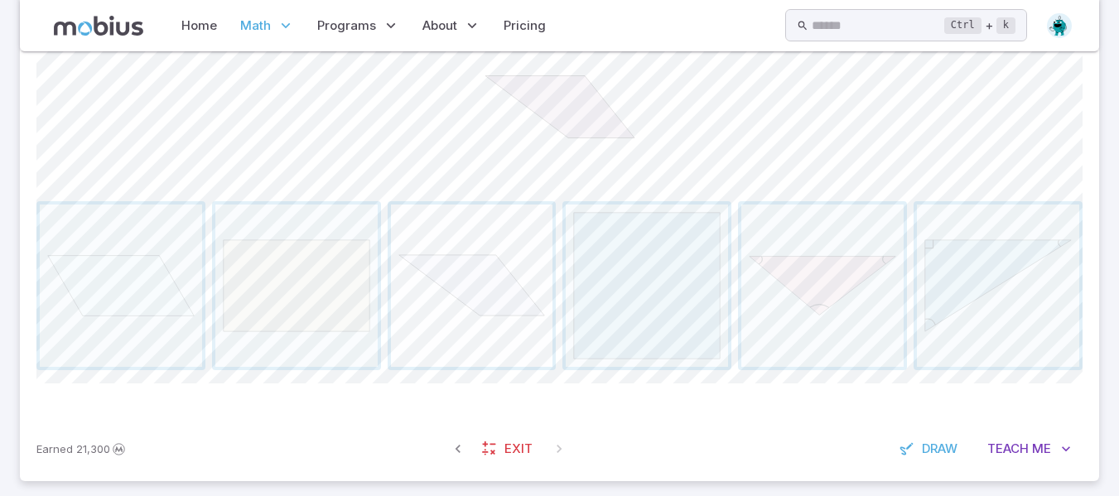
click at [447, 269] on span "button" at bounding box center [472, 286] width 162 height 162
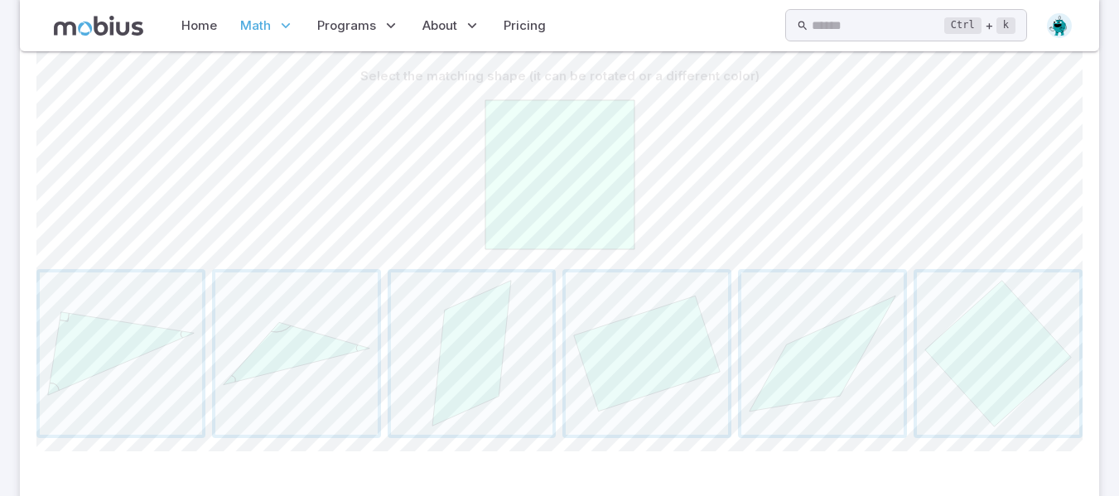
scroll to position [422, 0]
click at [1041, 367] on span "button" at bounding box center [998, 357] width 162 height 162
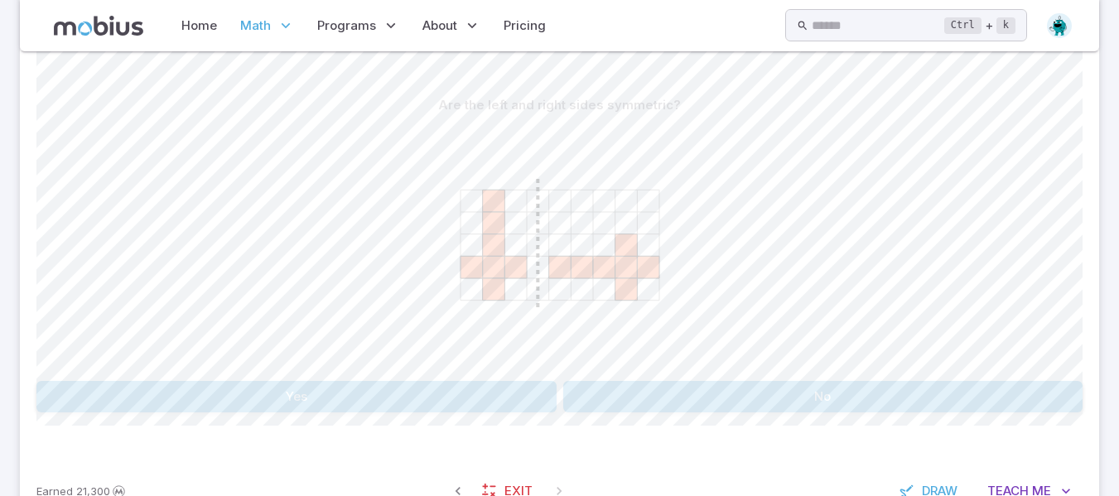
scroll to position [408, 0]
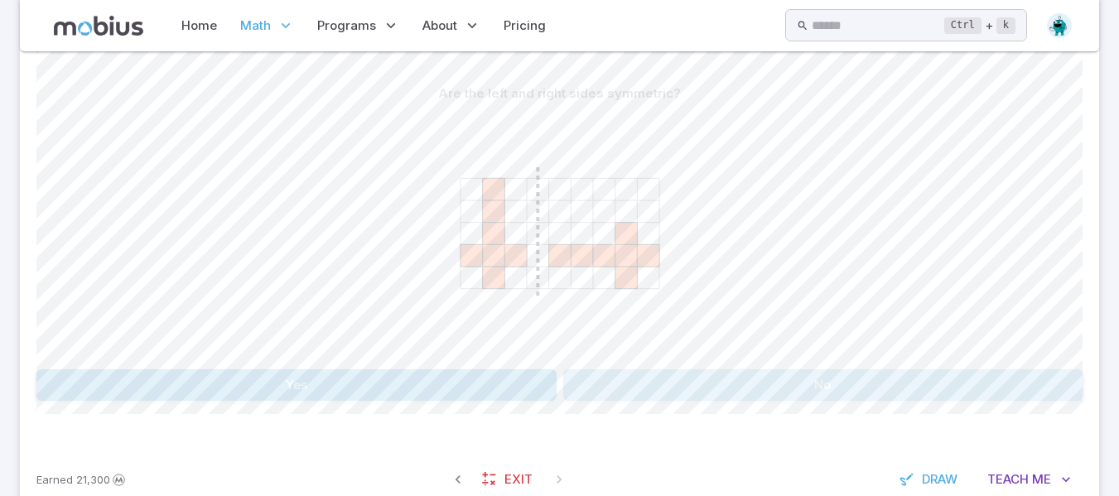
click at [729, 391] on button "No" at bounding box center [823, 384] width 520 height 31
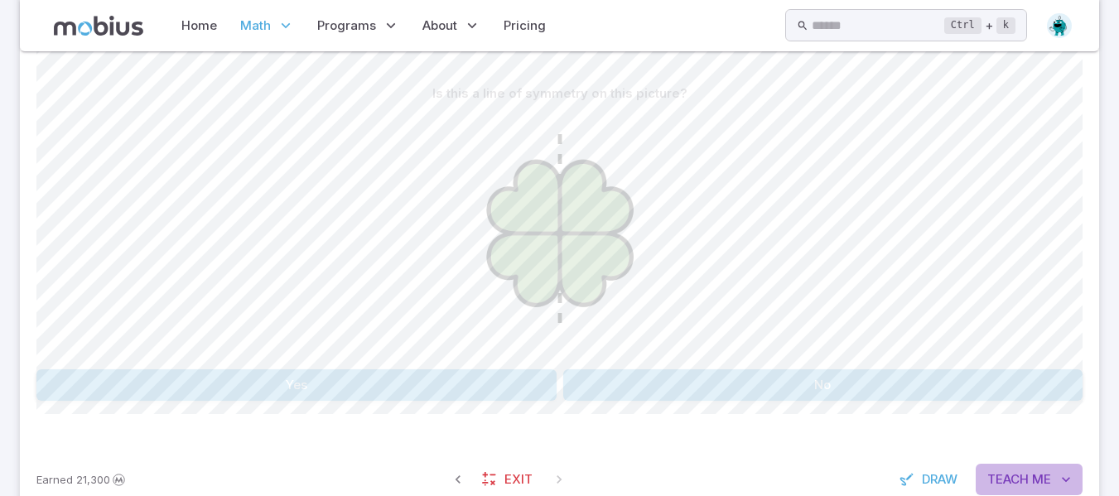
click at [1020, 474] on span "Teach" at bounding box center [1007, 479] width 41 height 18
click at [494, 391] on button "Yes" at bounding box center [296, 384] width 520 height 31
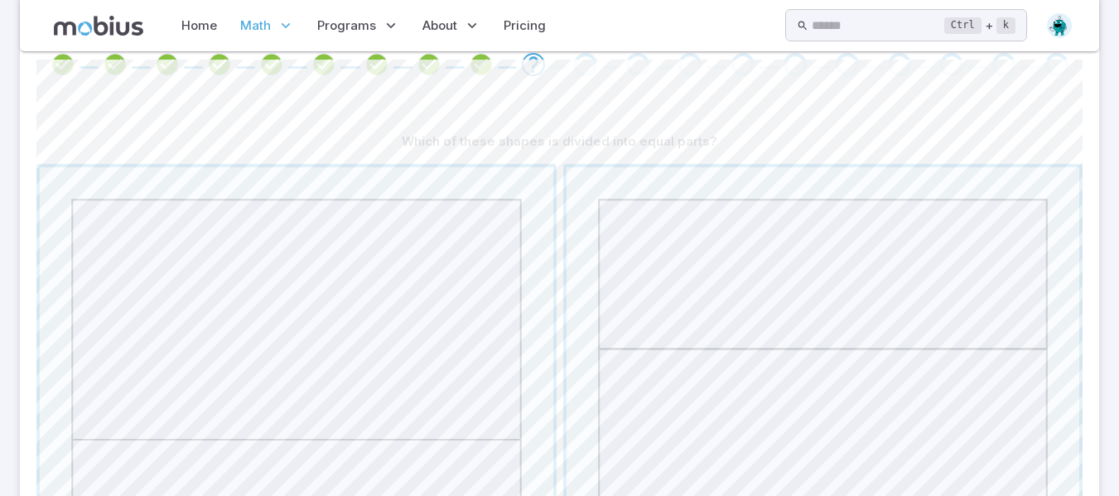
scroll to position [366, 0]
click at [816, 185] on span "button" at bounding box center [822, 417] width 513 height 513
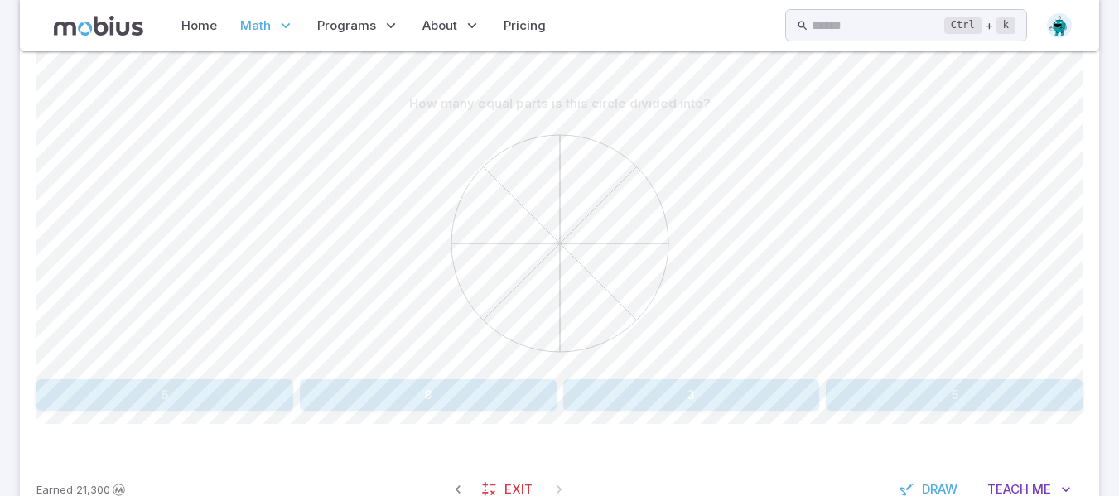
scroll to position [407, 0]
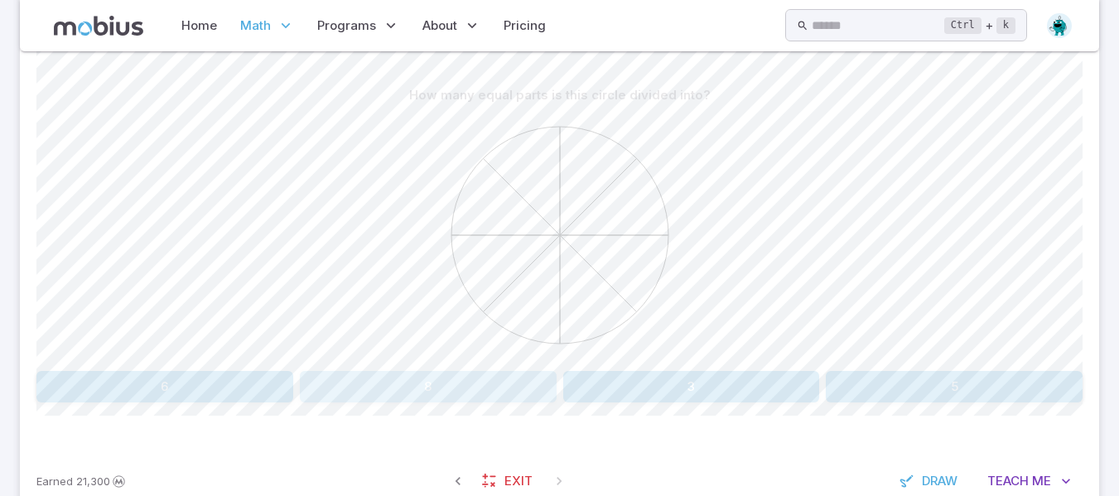
click at [419, 401] on button "8" at bounding box center [428, 386] width 257 height 31
click at [630, 373] on button "No" at bounding box center [823, 386] width 520 height 31
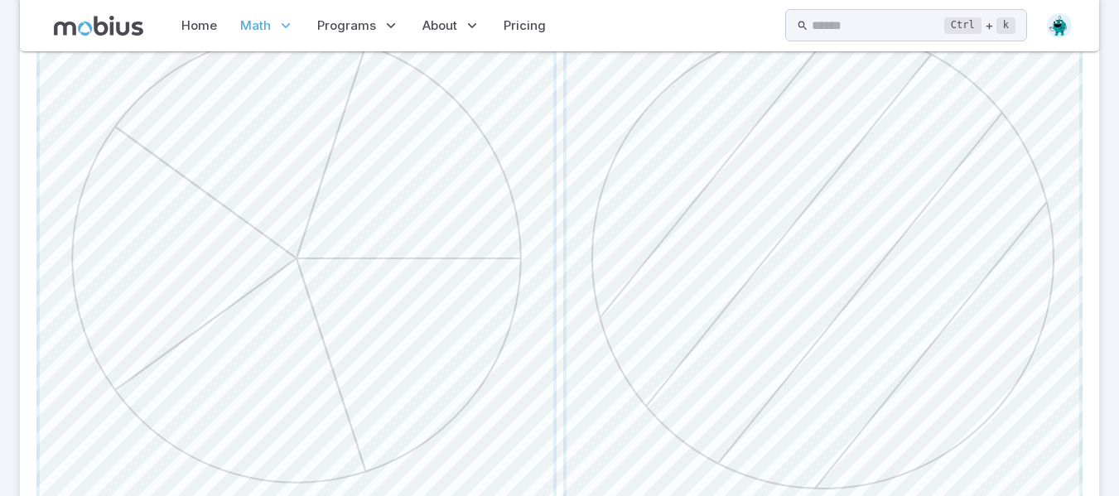
scroll to position [537, 0]
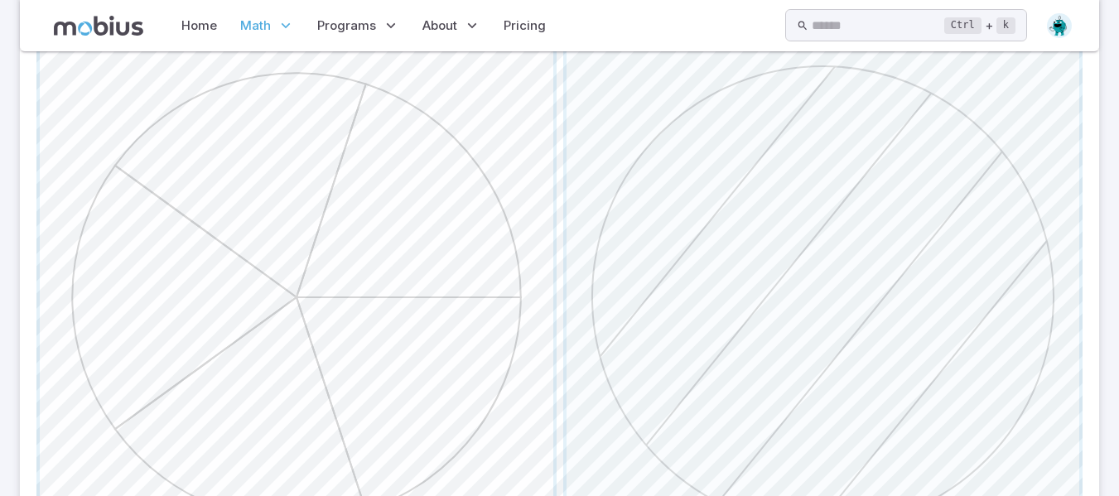
click at [492, 311] on span "button" at bounding box center [296, 297] width 513 height 513
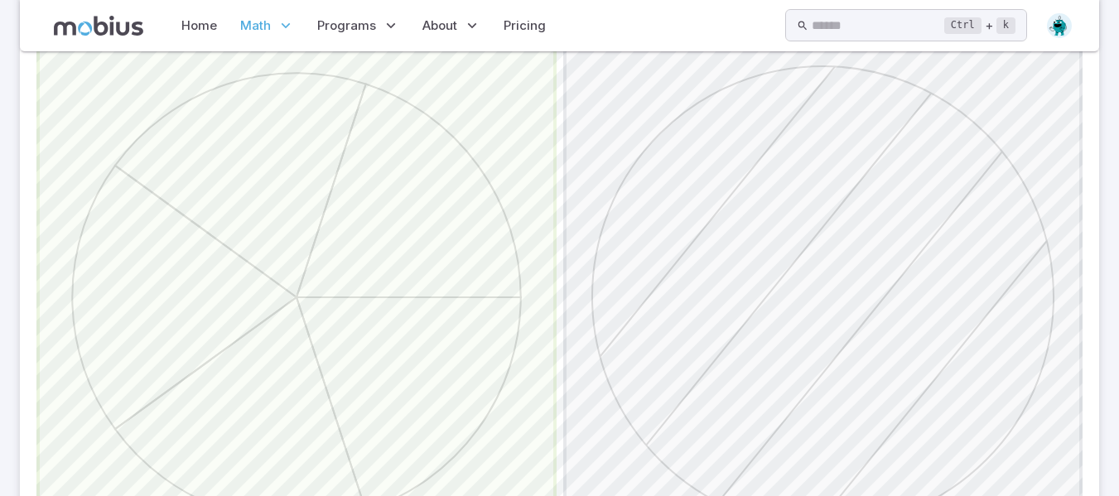
scroll to position [454, 0]
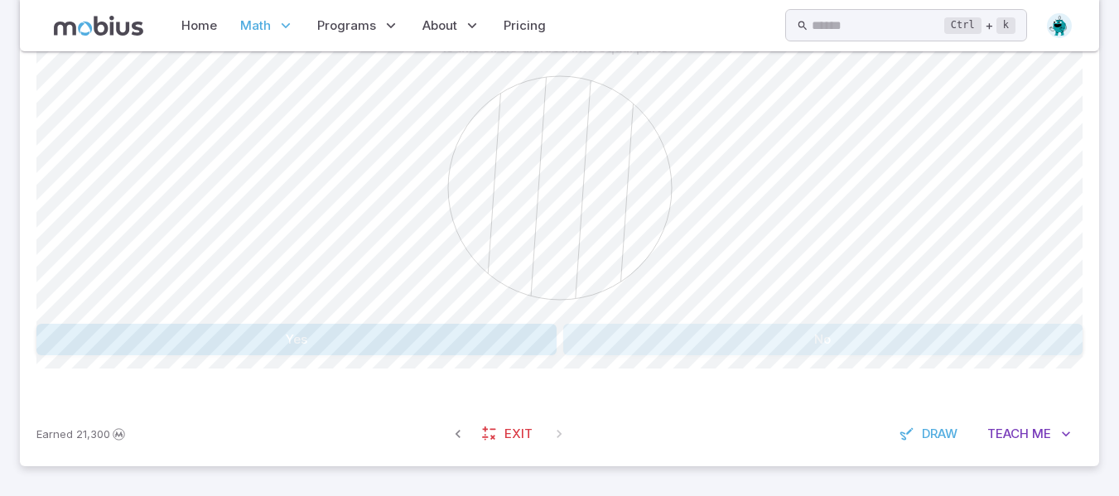
click at [870, 339] on button "No" at bounding box center [823, 339] width 520 height 31
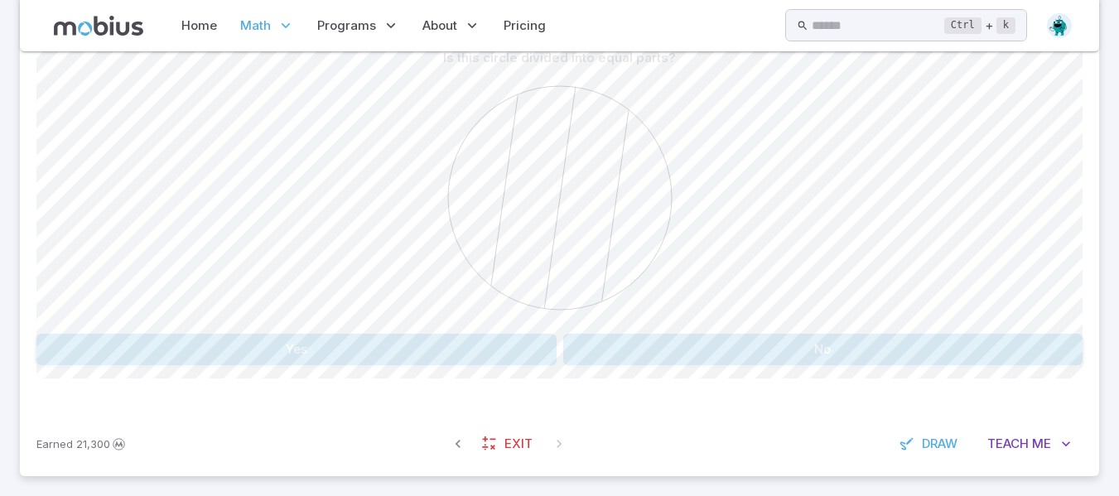
scroll to position [446, 0]
click at [952, 361] on button "No" at bounding box center [823, 347] width 520 height 31
click at [368, 357] on button "Yes" at bounding box center [296, 347] width 520 height 31
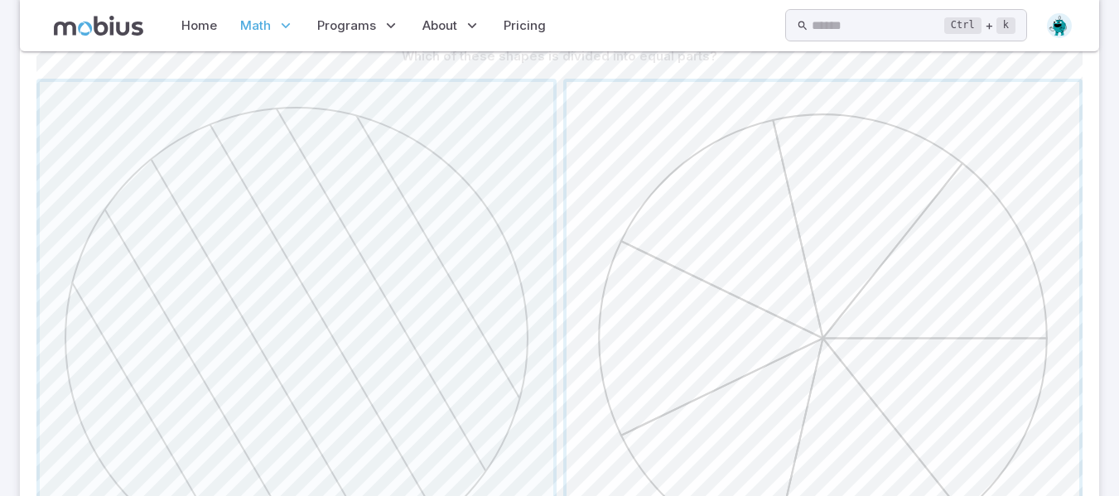
click at [956, 307] on span "button" at bounding box center [822, 338] width 513 height 513
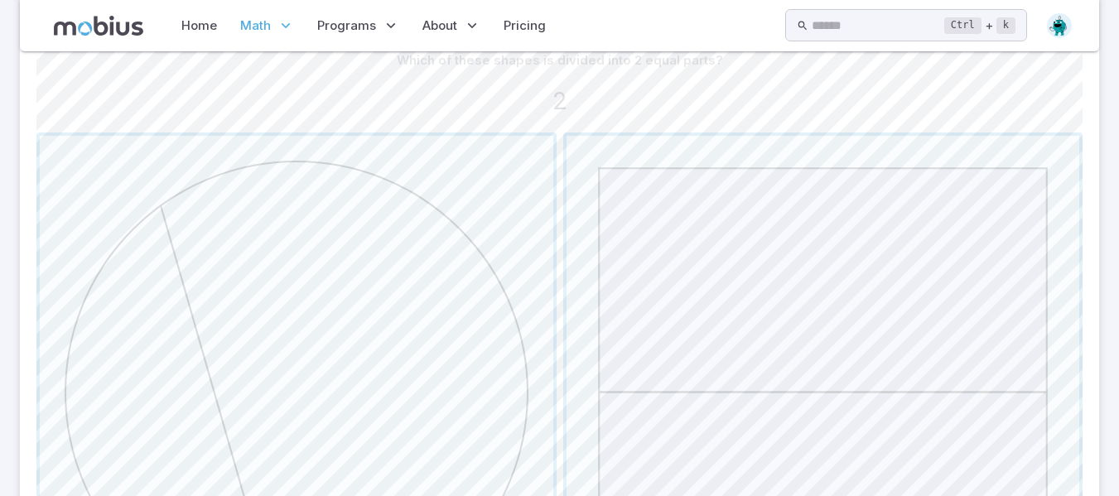
scroll to position [603, 0]
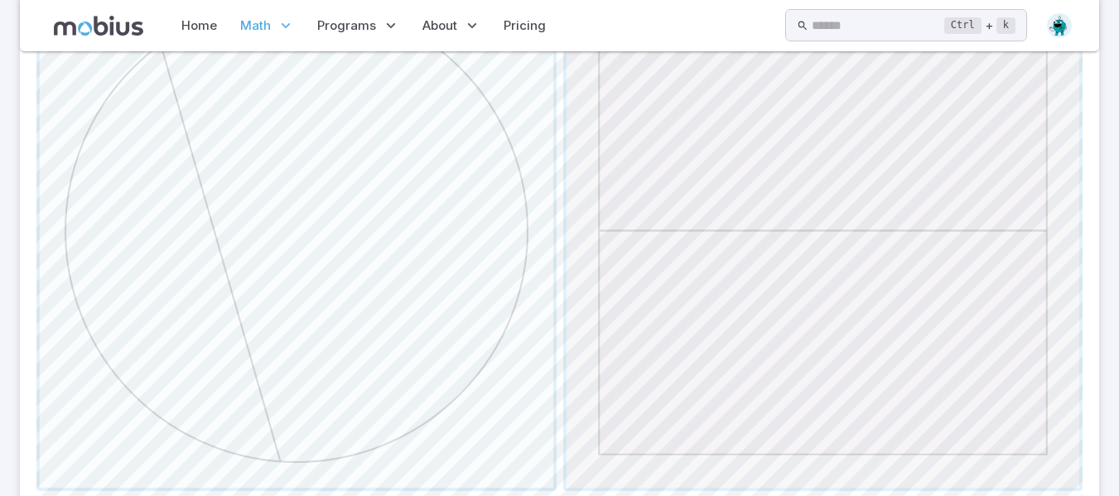
click at [807, 266] on span "button" at bounding box center [822, 230] width 513 height 513
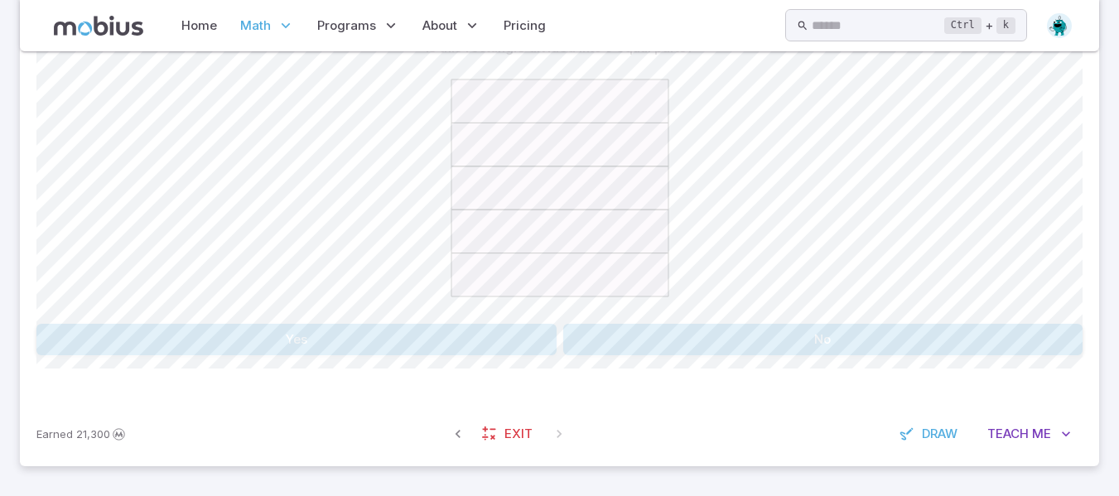
click at [356, 349] on button "Yes" at bounding box center [296, 339] width 520 height 31
click at [383, 334] on button "Yes" at bounding box center [296, 339] width 520 height 31
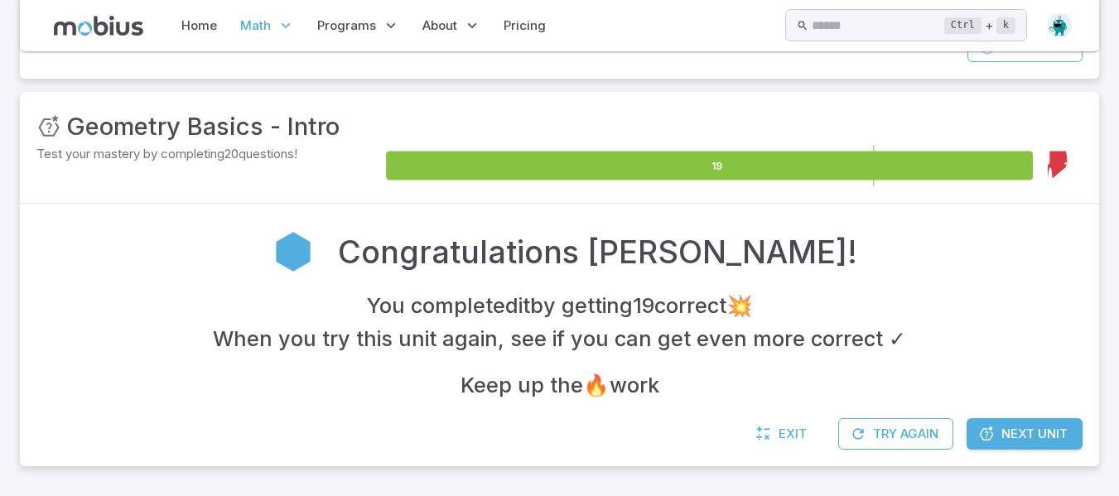
scroll to position [193, 0]
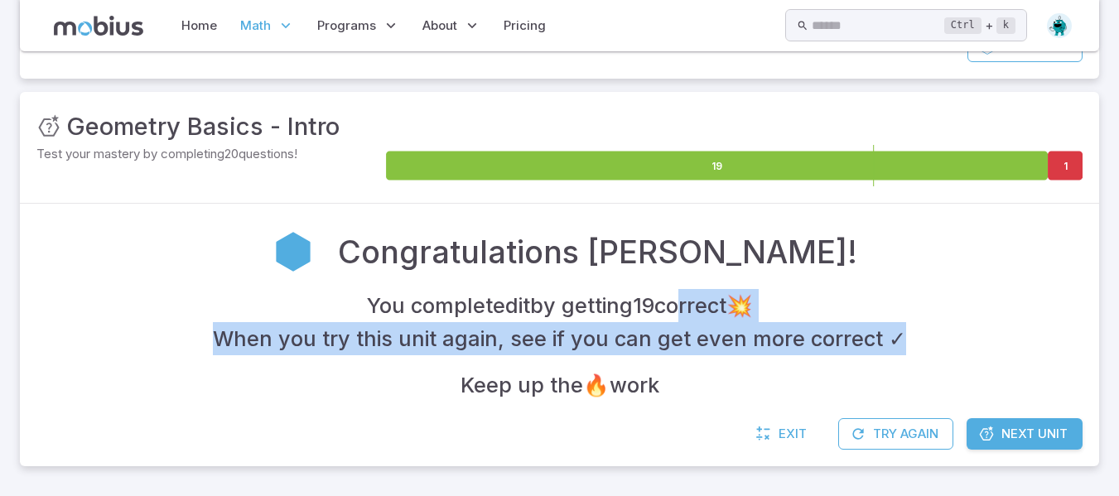
drag, startPoint x: 1078, startPoint y: 351, endPoint x: 668, endPoint y: 287, distance: 415.0
click at [668, 287] on div "Congratulations Ashwini! You completed it by getting 19 correct 💥 When you try …" at bounding box center [559, 310] width 1046 height 181
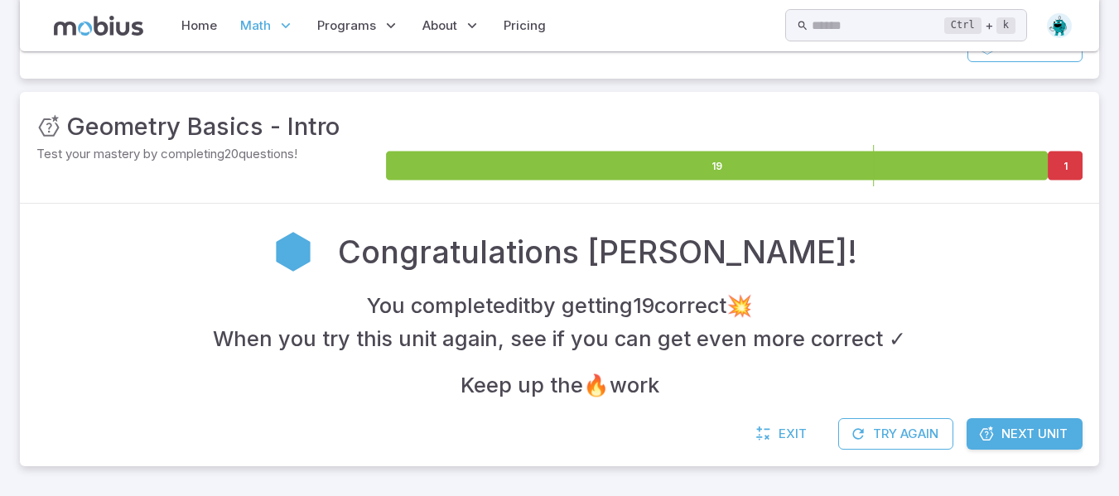
click at [888, 267] on div "Congratulations Ashwini!" at bounding box center [559, 251] width 1046 height 62
click at [881, 435] on button "Try Again" at bounding box center [895, 433] width 115 height 31
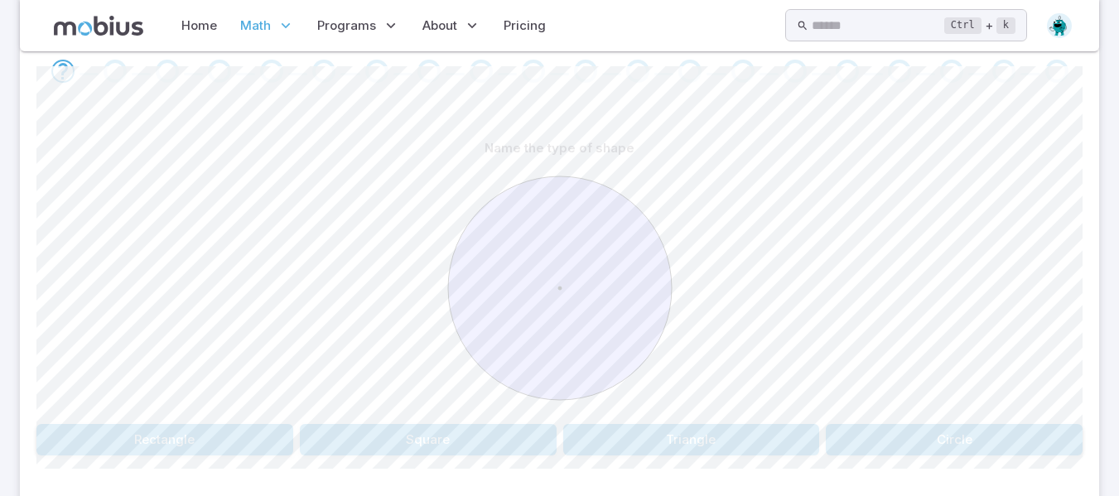
scroll to position [346, 0]
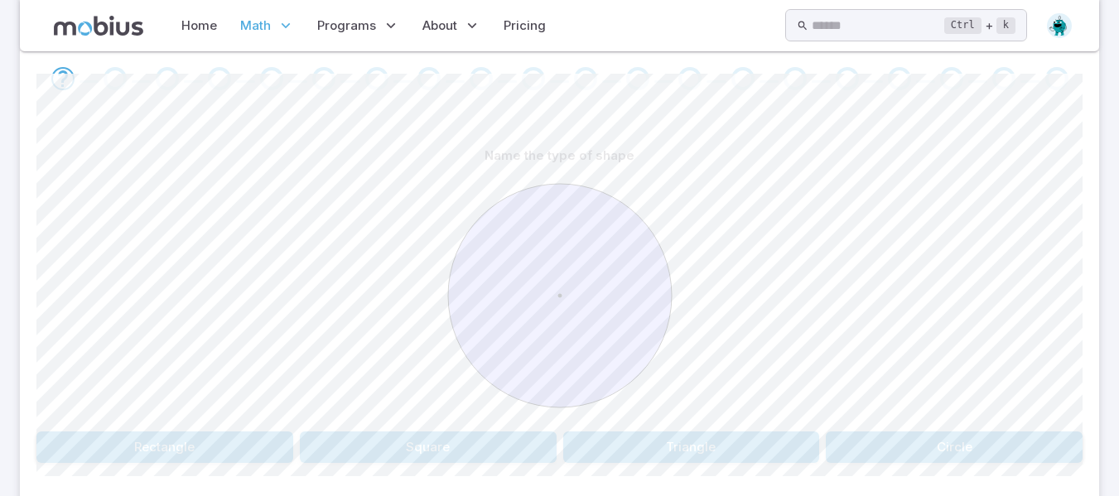
click at [1011, 467] on div "Name the type of shape Rectangle Square Triangle Circle Canvas actions 100 % Ex…" at bounding box center [559, 308] width 1046 height 402
click at [1004, 441] on button "Circle" at bounding box center [954, 446] width 257 height 31
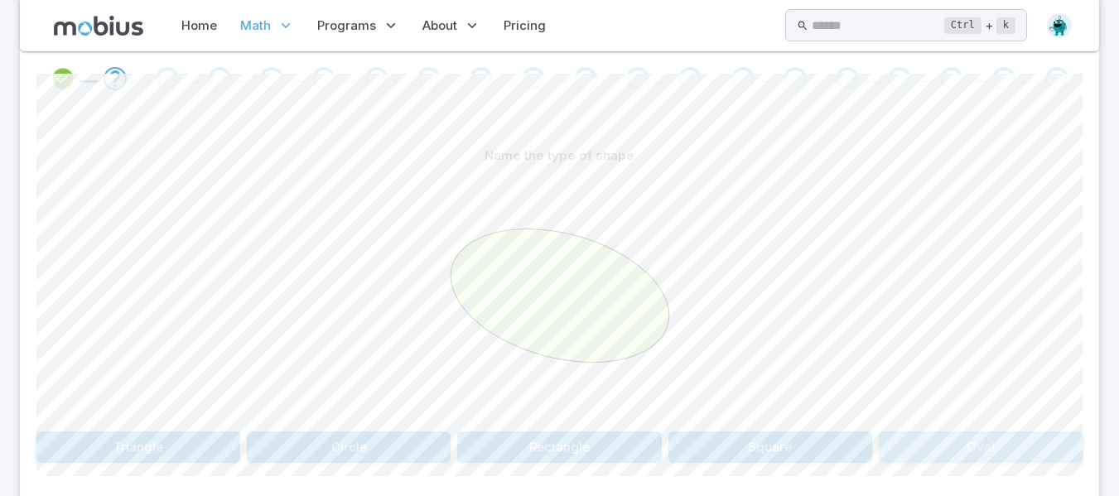
click at [1014, 435] on button "Oval" at bounding box center [981, 446] width 204 height 31
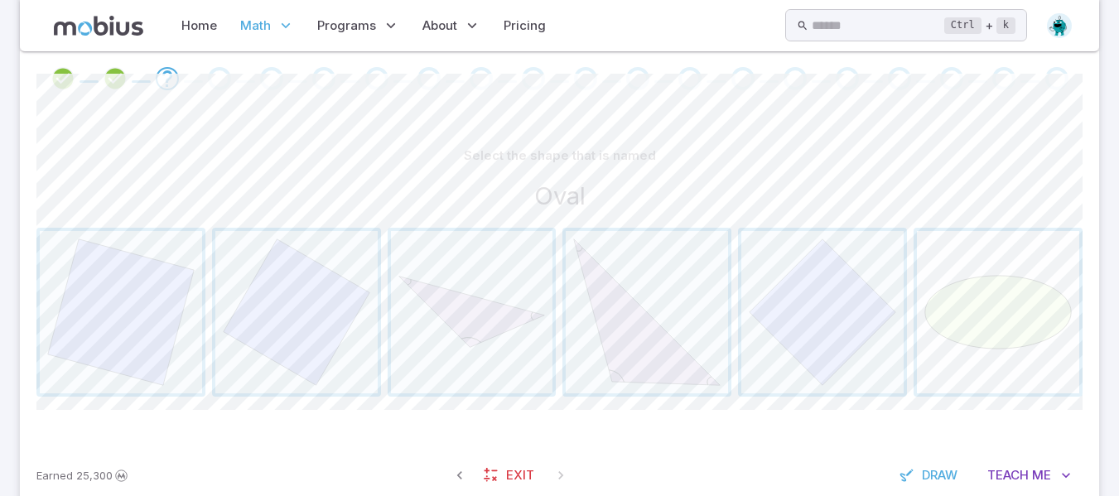
click at [992, 323] on span "button" at bounding box center [998, 312] width 162 height 162
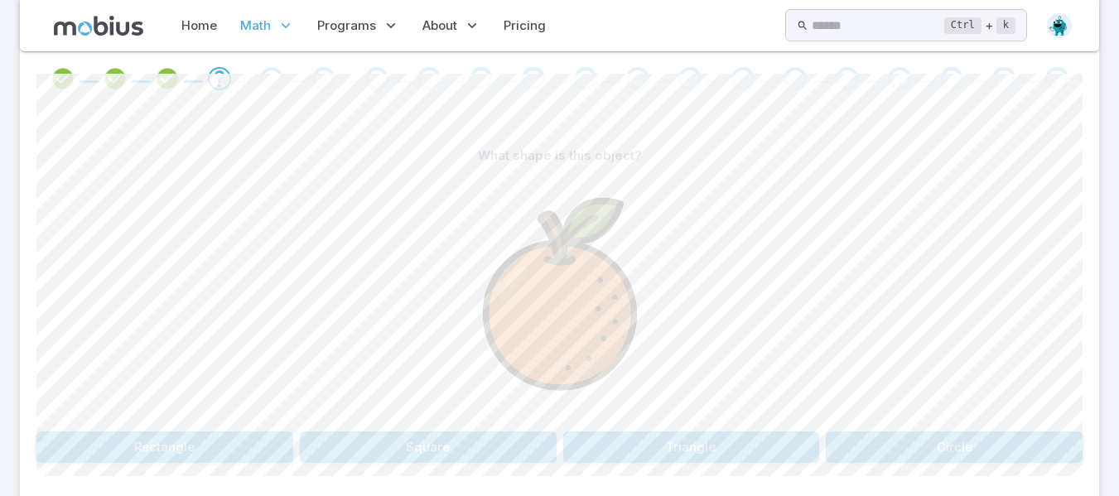
click at [981, 458] on button "Circle" at bounding box center [954, 446] width 257 height 31
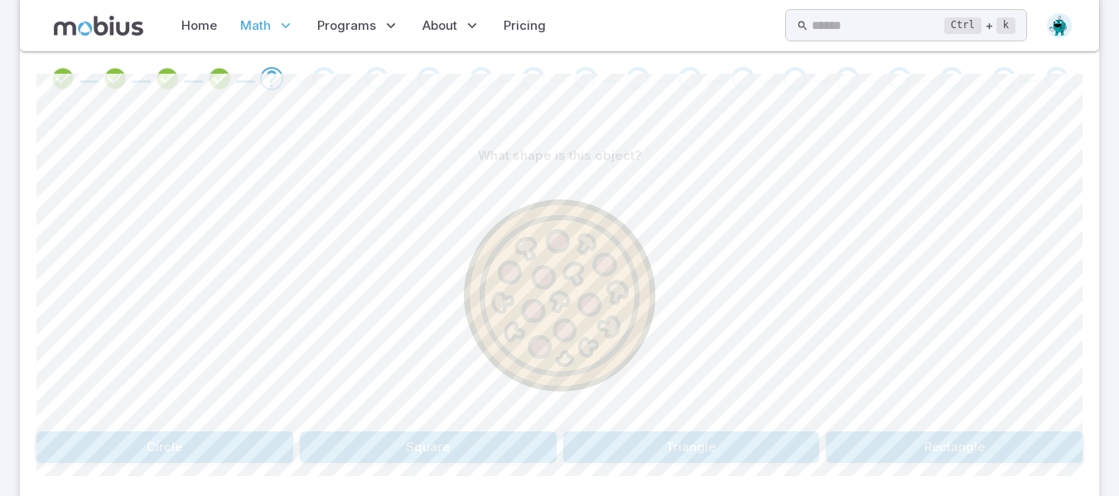
click at [270, 435] on button "Circle" at bounding box center [164, 446] width 257 height 31
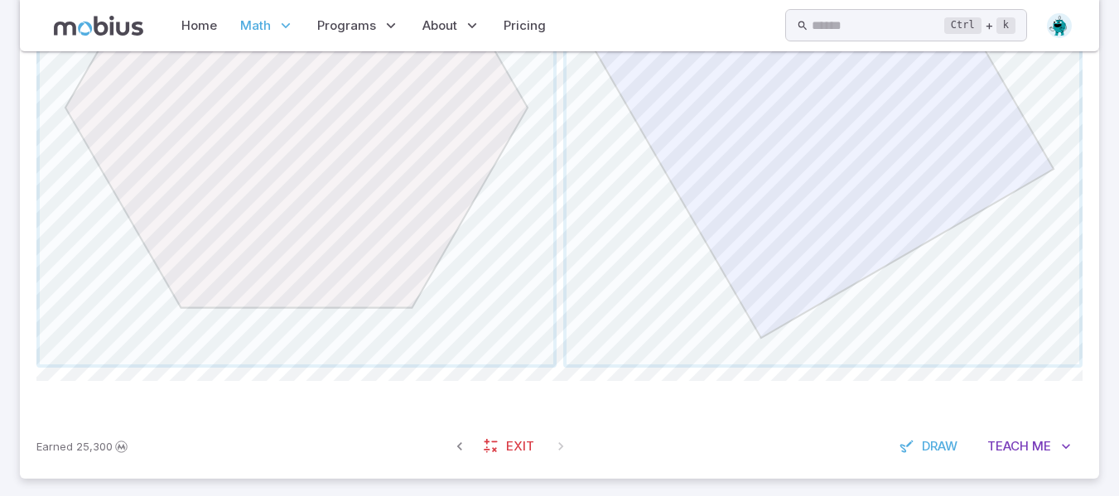
scroll to position [739, 0]
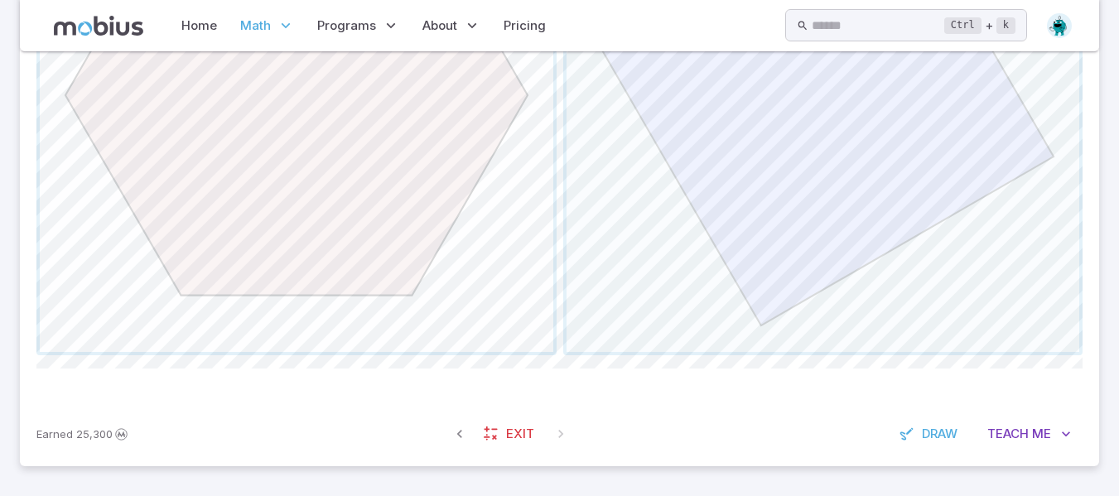
click at [450, 220] on span "button" at bounding box center [296, 95] width 513 height 513
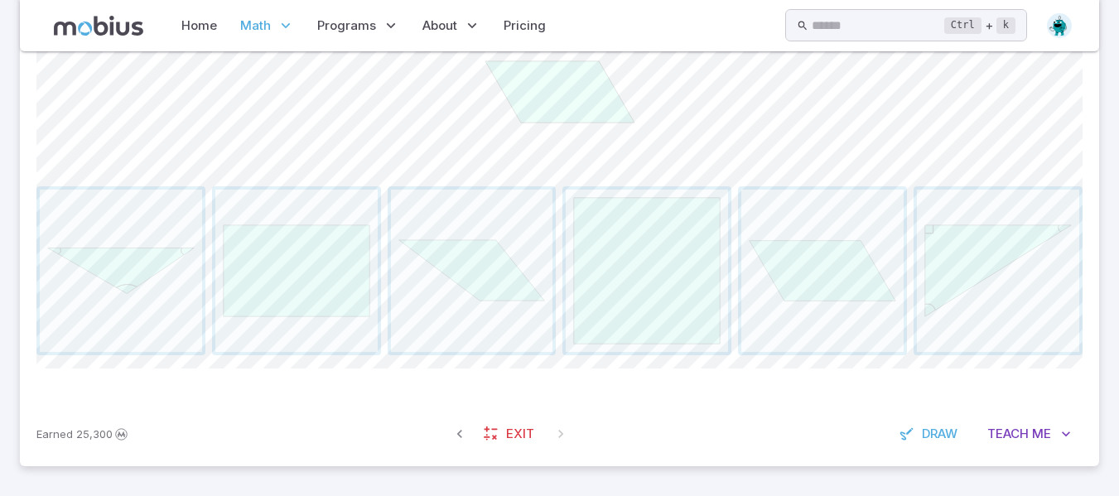
scroll to position [508, 0]
click at [812, 241] on span "button" at bounding box center [822, 271] width 162 height 162
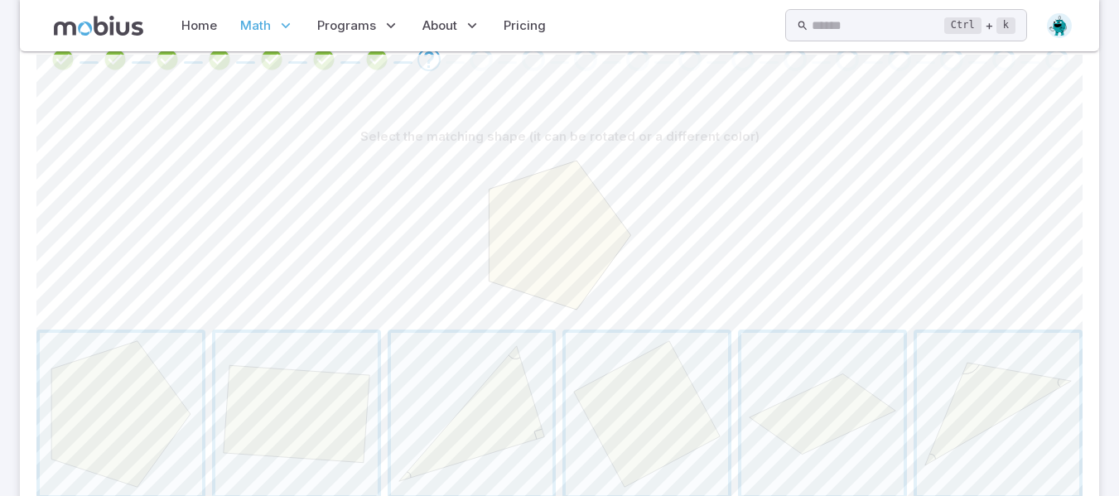
scroll to position [364, 0]
click at [157, 443] on span "button" at bounding box center [121, 416] width 162 height 162
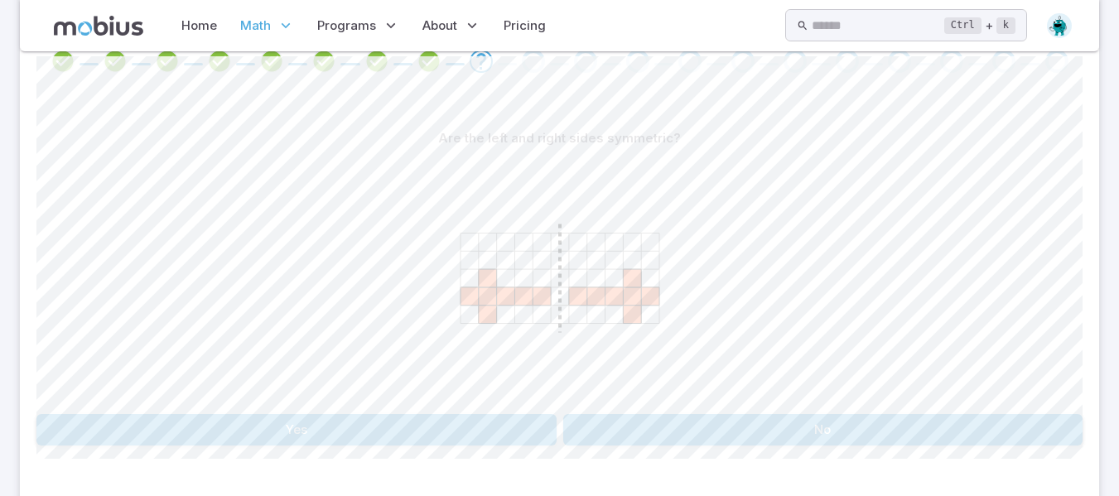
click at [633, 297] on icon at bounding box center [632, 296] width 18 height 18
click at [331, 419] on button "Yes" at bounding box center [296, 429] width 520 height 31
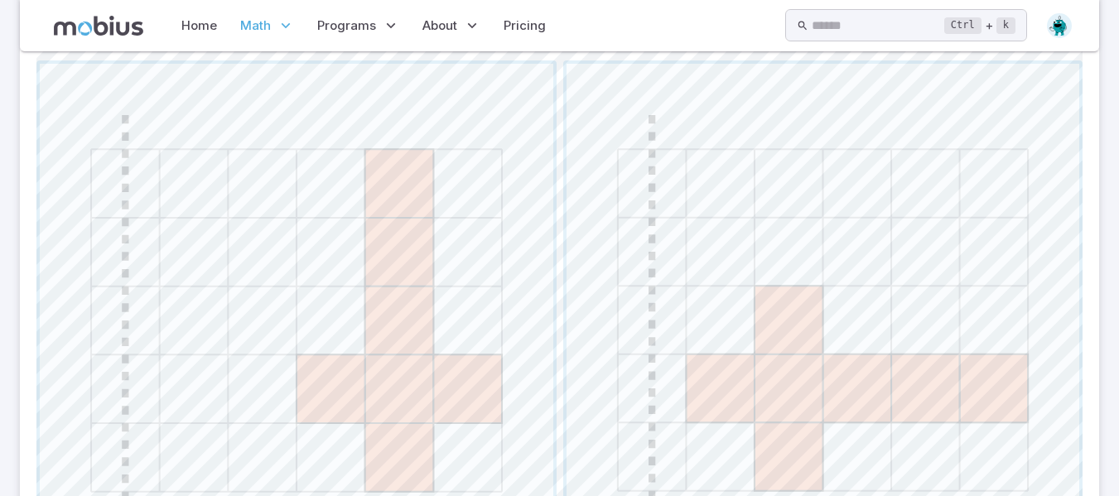
scroll to position [729, 0]
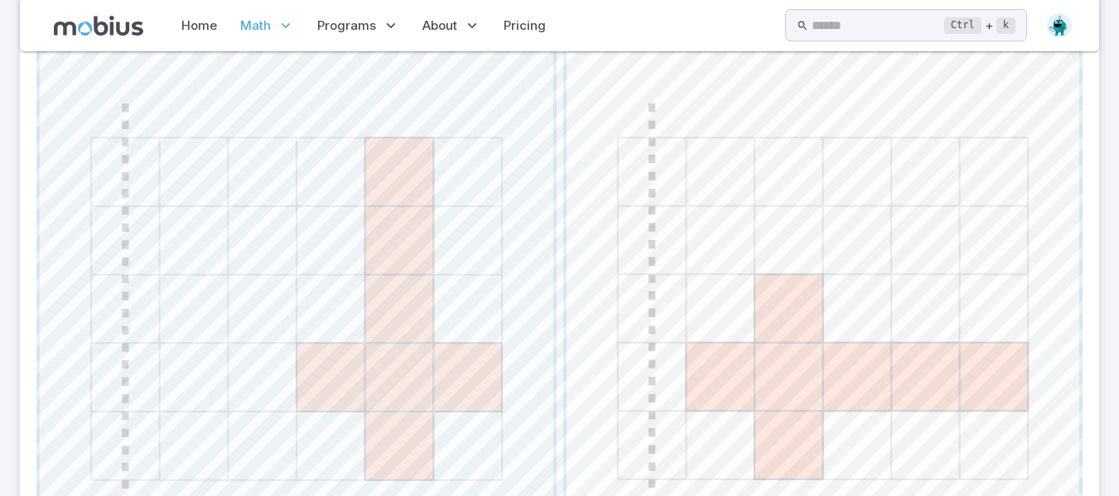
click at [832, 321] on span "button" at bounding box center [822, 308] width 513 height 513
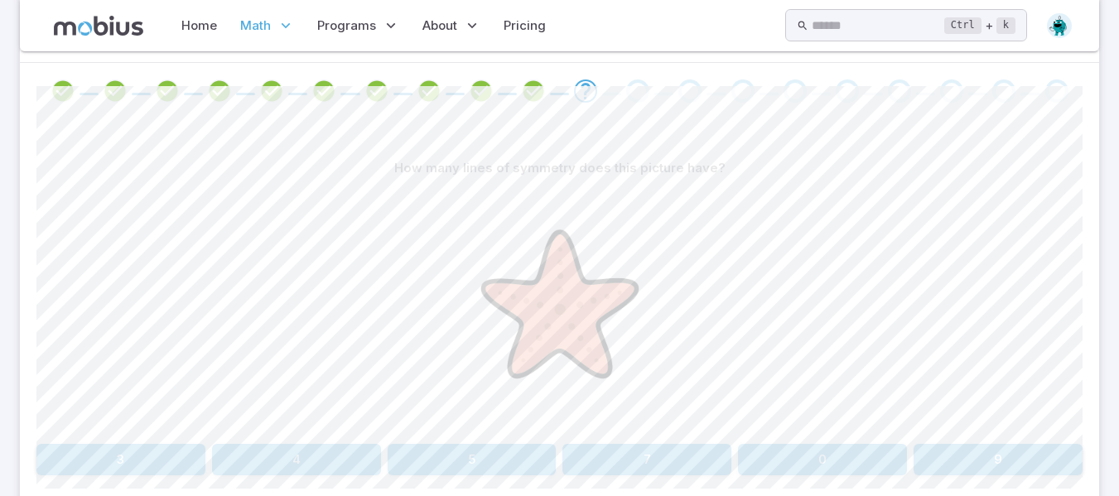
scroll to position [335, 0]
click at [496, 393] on image at bounding box center [559, 306] width 199 height 199
click at [460, 451] on button "5" at bounding box center [472, 457] width 169 height 31
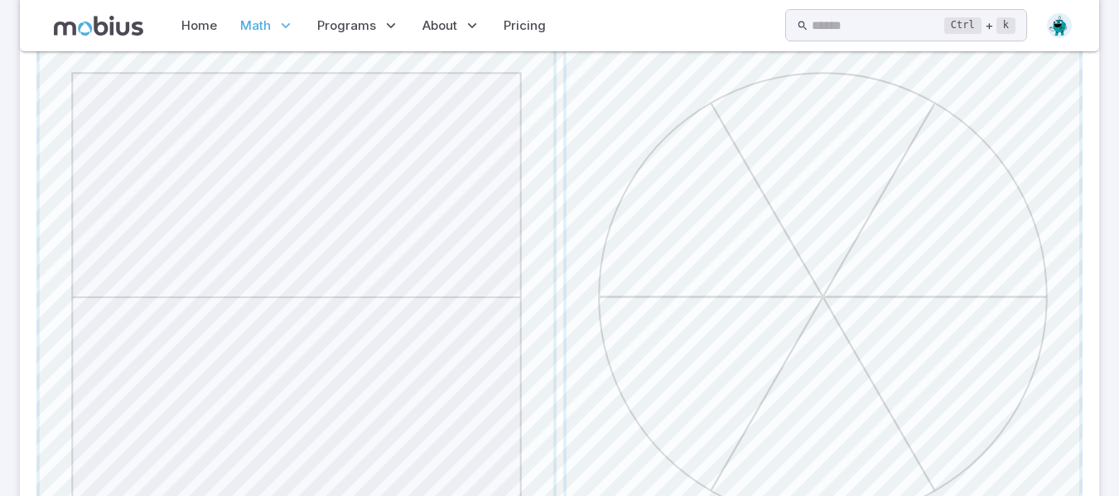
scroll to position [539, 0]
click at [837, 212] on span "button" at bounding box center [822, 294] width 513 height 513
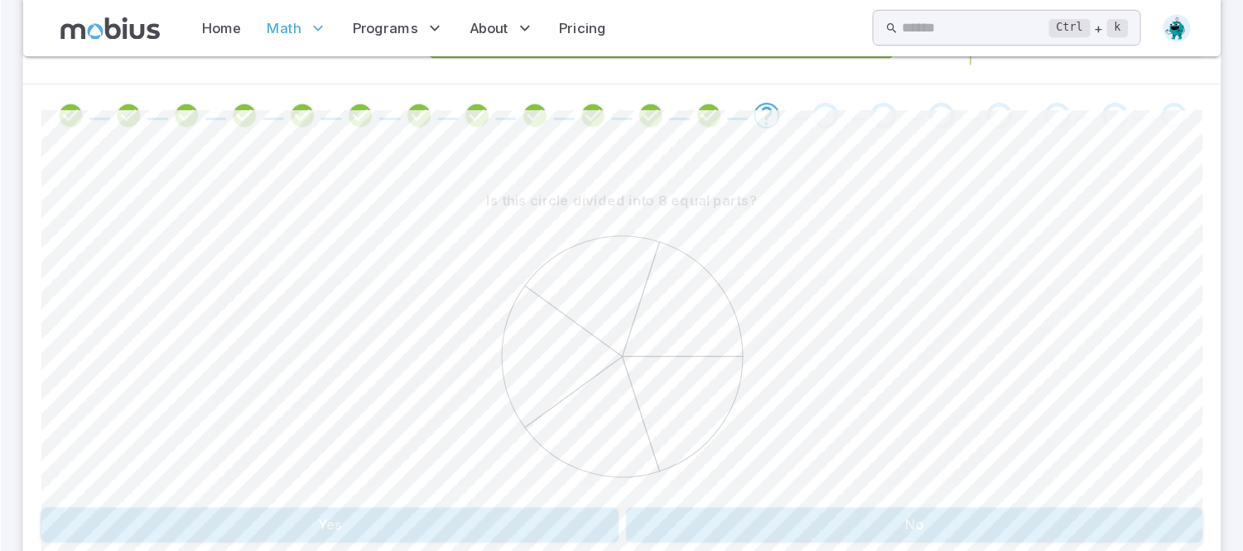
scroll to position [320, 0]
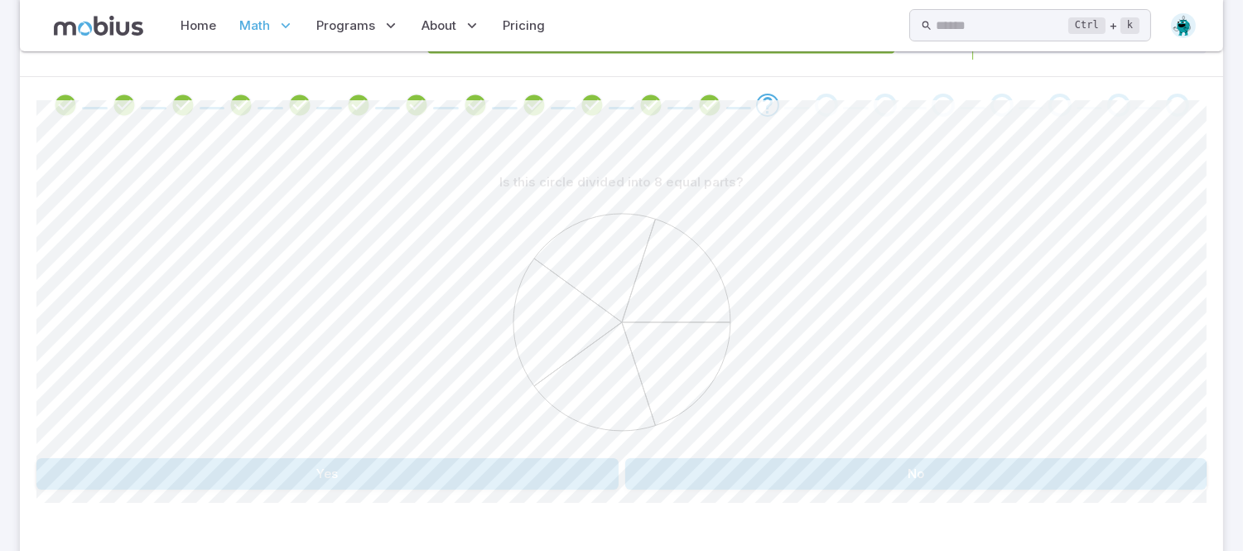
click at [845, 442] on div at bounding box center [621, 324] width 1170 height 253
click at [1118, 459] on button "No" at bounding box center [916, 473] width 582 height 31
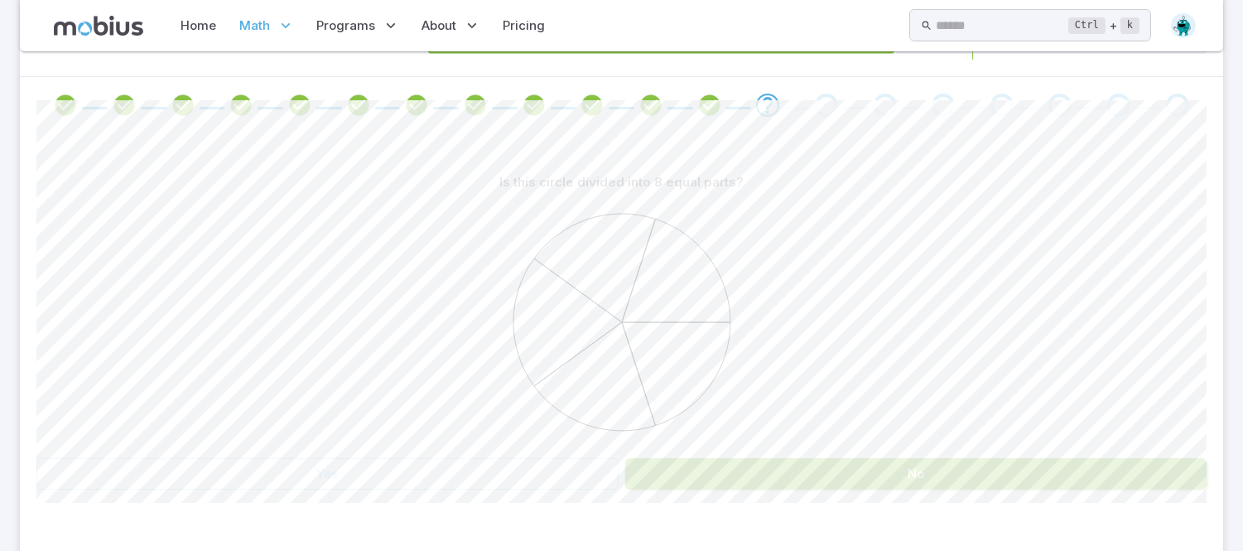
click at [1118, 482] on button "No" at bounding box center [916, 473] width 582 height 31
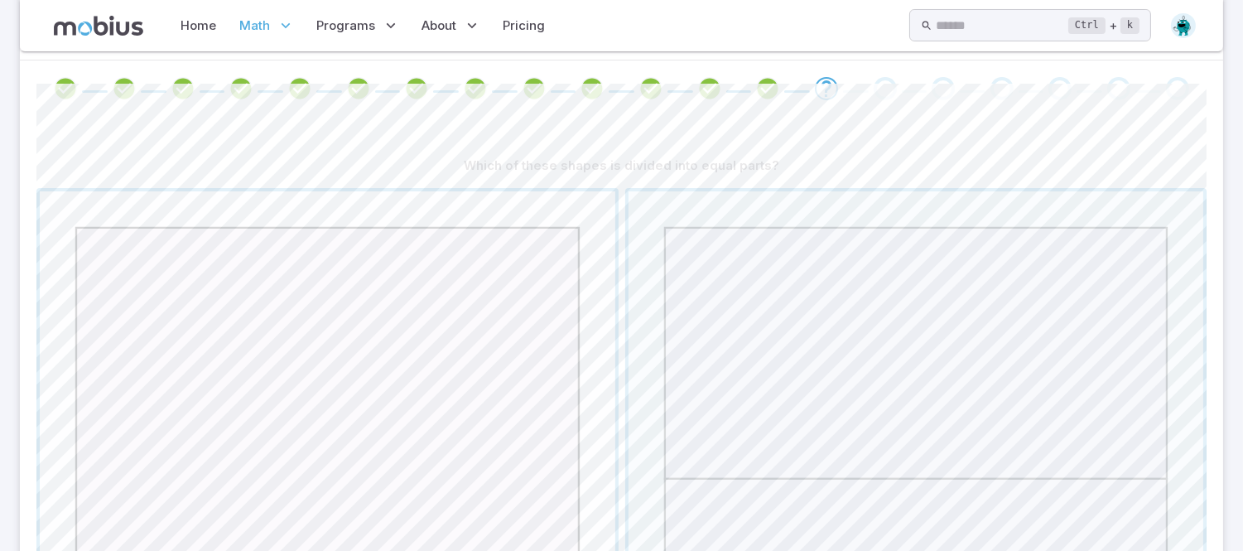
scroll to position [340, 0]
click at [765, 375] on span "button" at bounding box center [917, 476] width 576 height 576
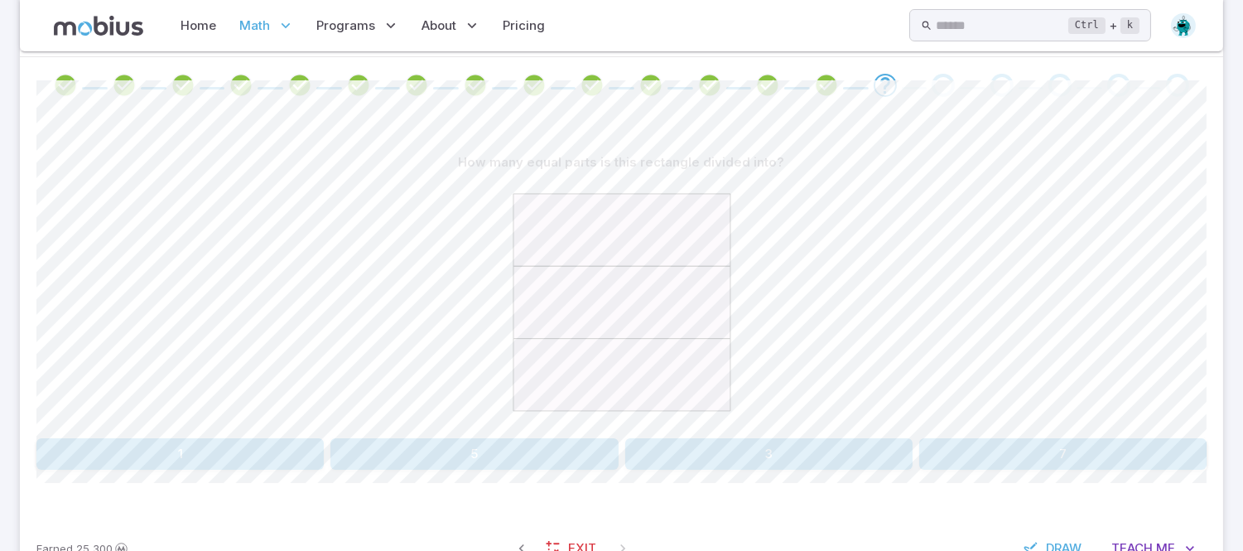
click at [869, 465] on button "3" at bounding box center [768, 453] width 287 height 31
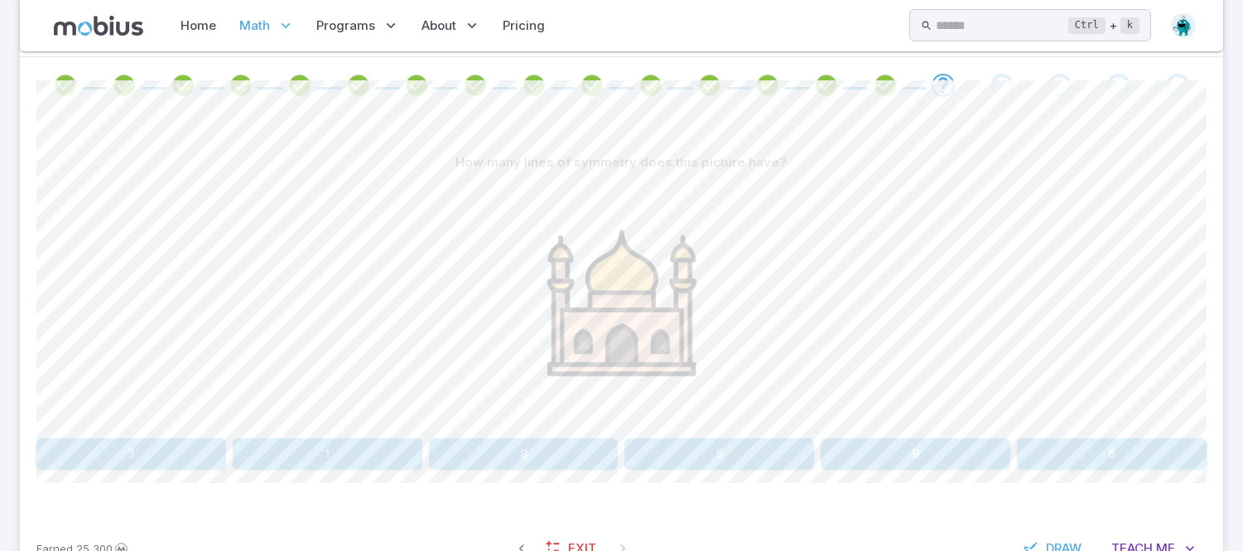
scroll to position [399, 0]
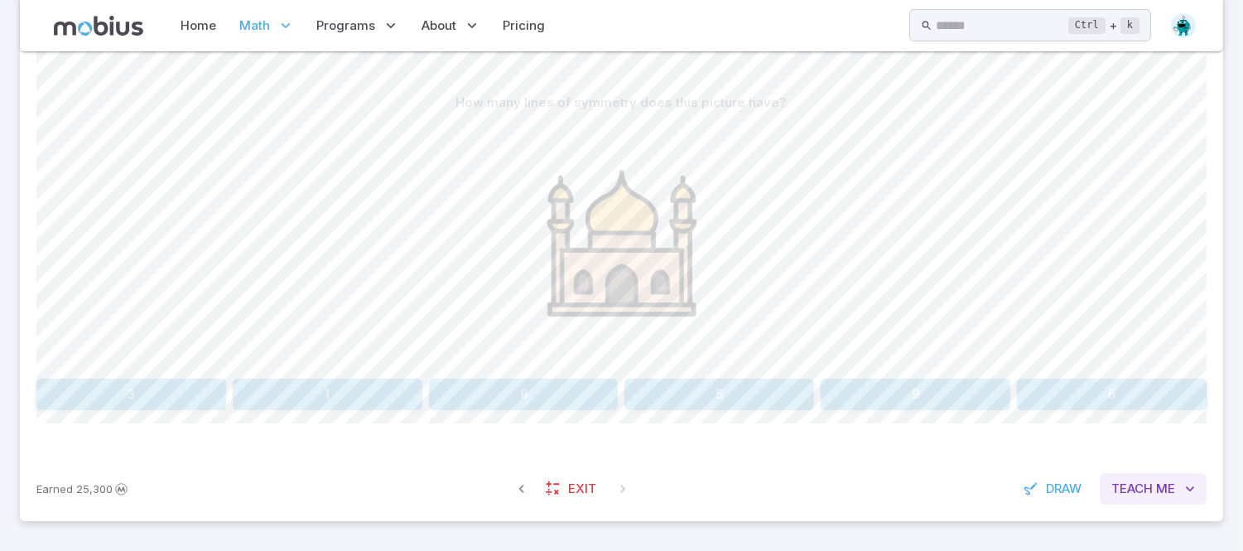
click at [1118, 479] on span "Me" at bounding box center [1165, 488] width 19 height 18
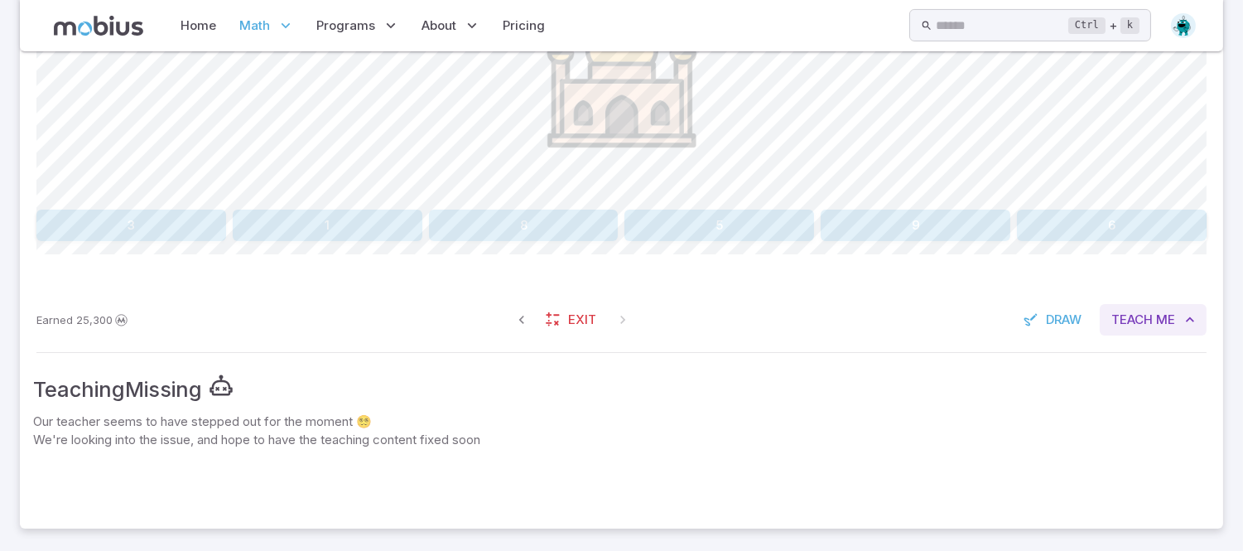
scroll to position [576, 0]
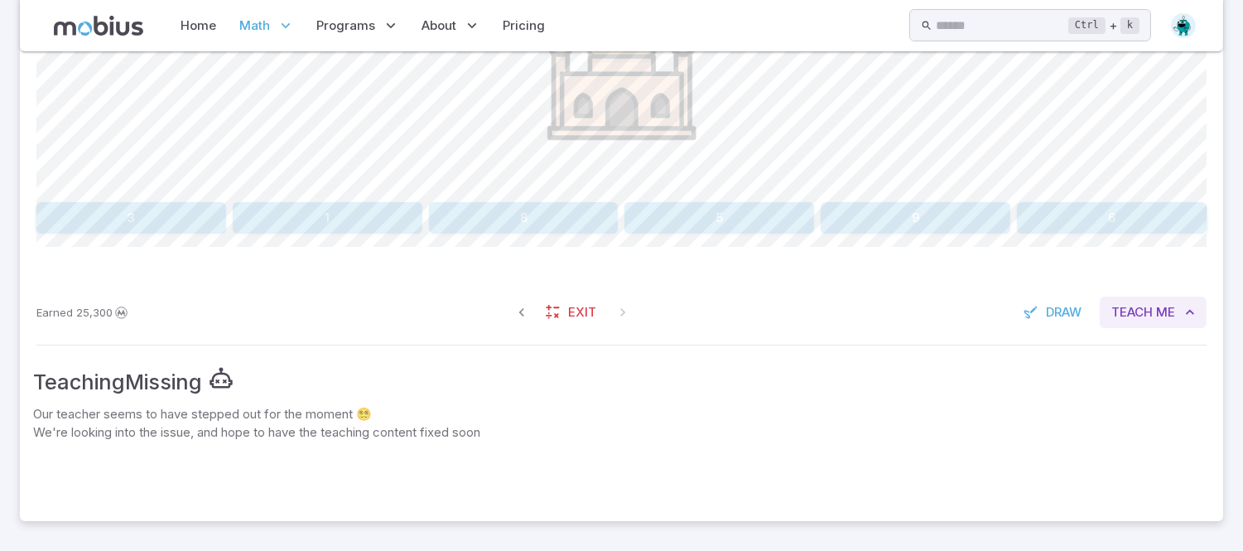
click at [1118, 319] on span "Me" at bounding box center [1165, 312] width 19 height 18
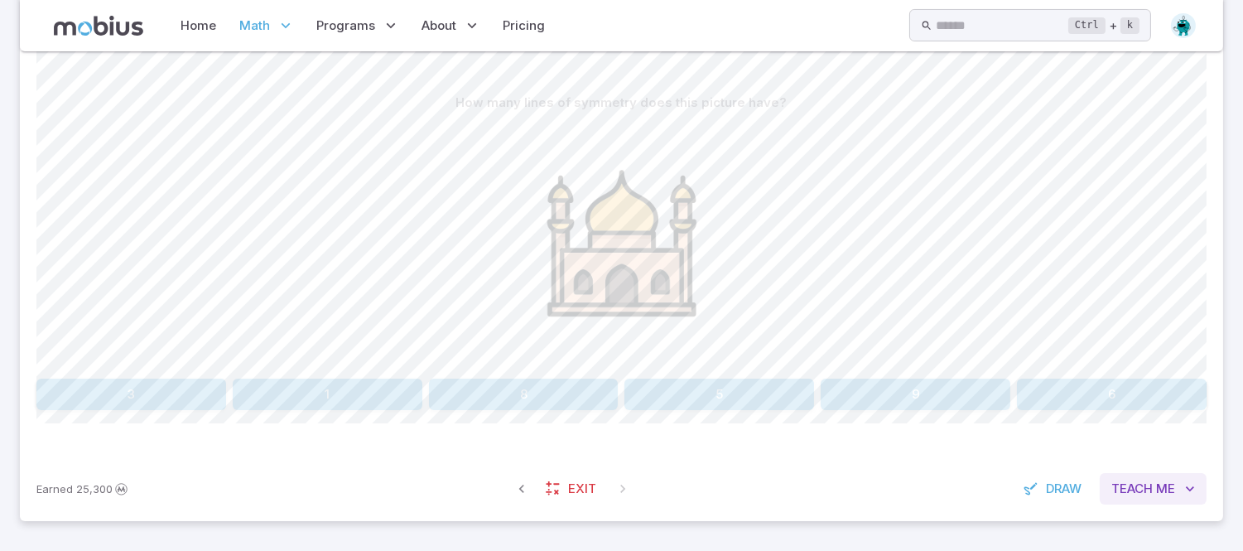
scroll to position [399, 0]
click at [1118, 493] on span "Me" at bounding box center [1165, 488] width 19 height 18
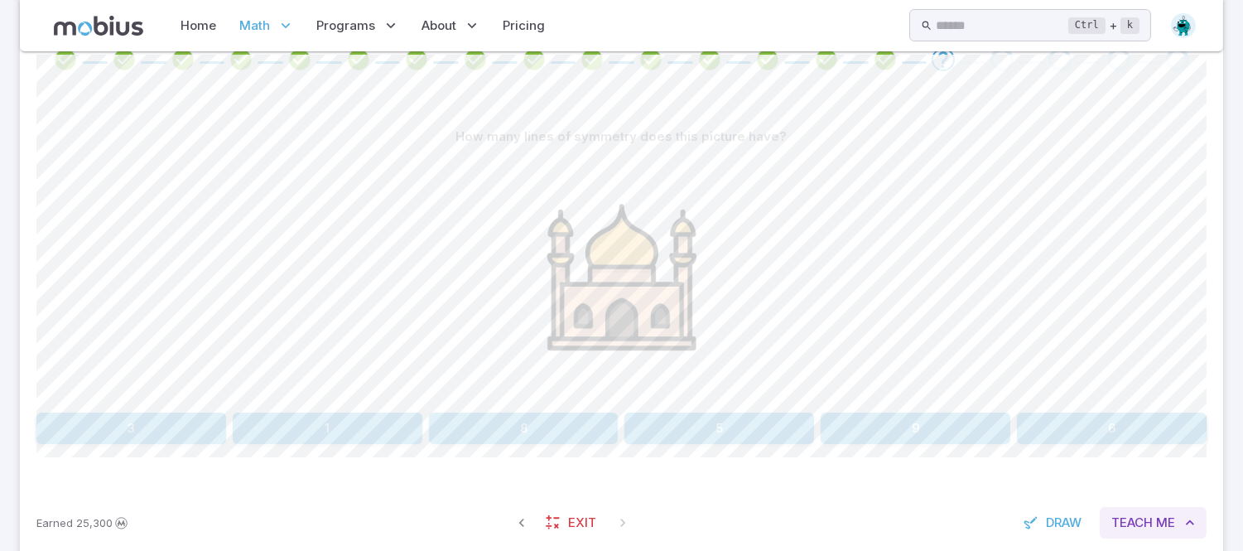
scroll to position [576, 0]
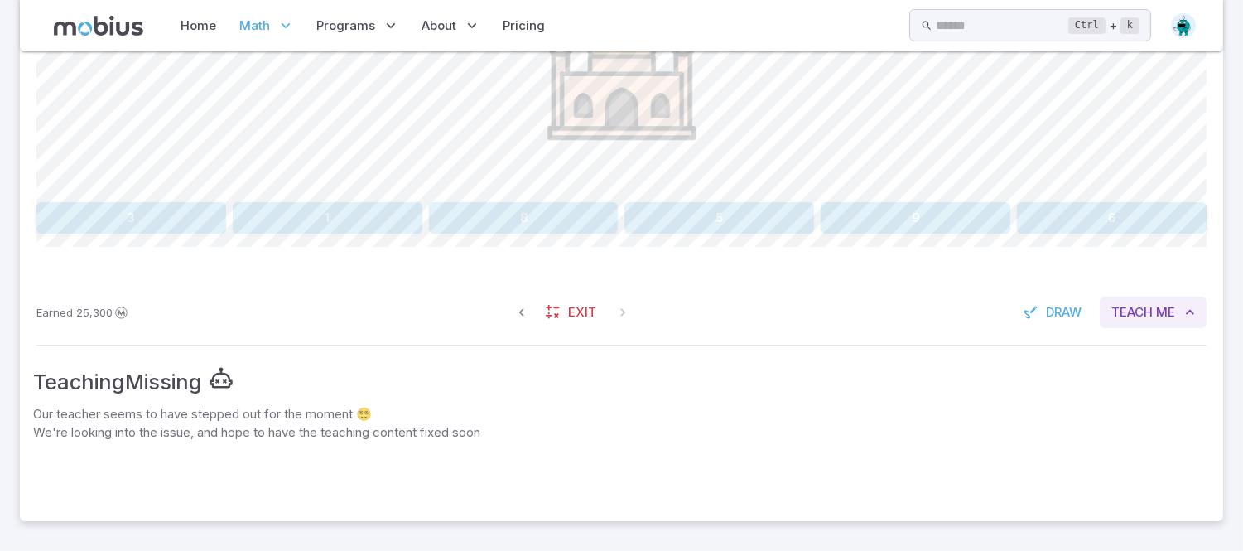
click at [1118, 310] on span "Teach" at bounding box center [1131, 312] width 41 height 18
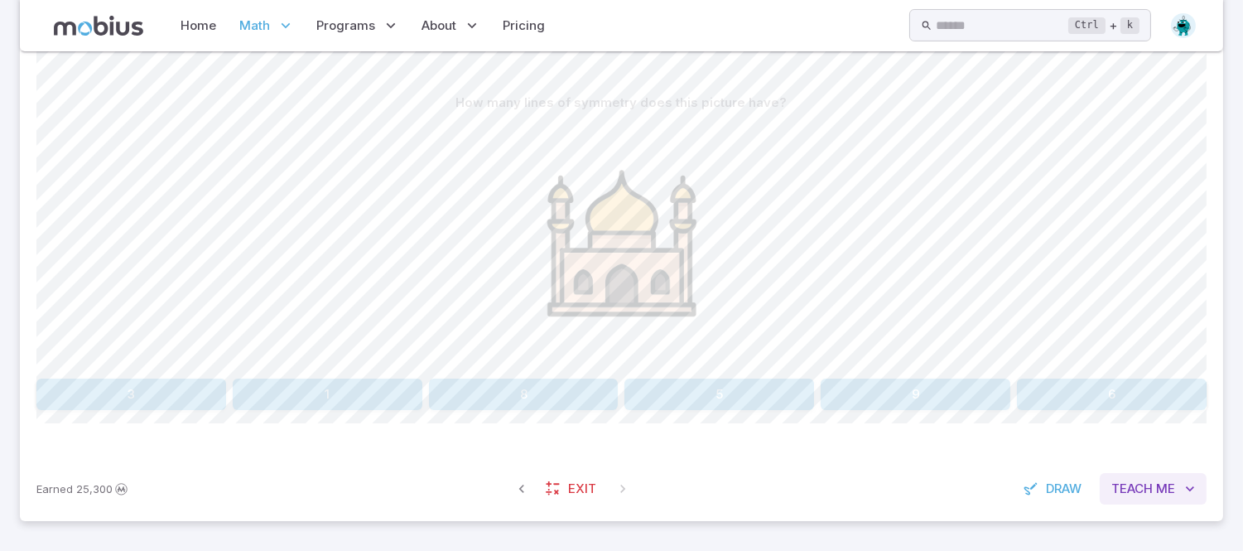
scroll to position [399, 0]
click at [1118, 494] on icon "button" at bounding box center [1190, 488] width 17 height 17
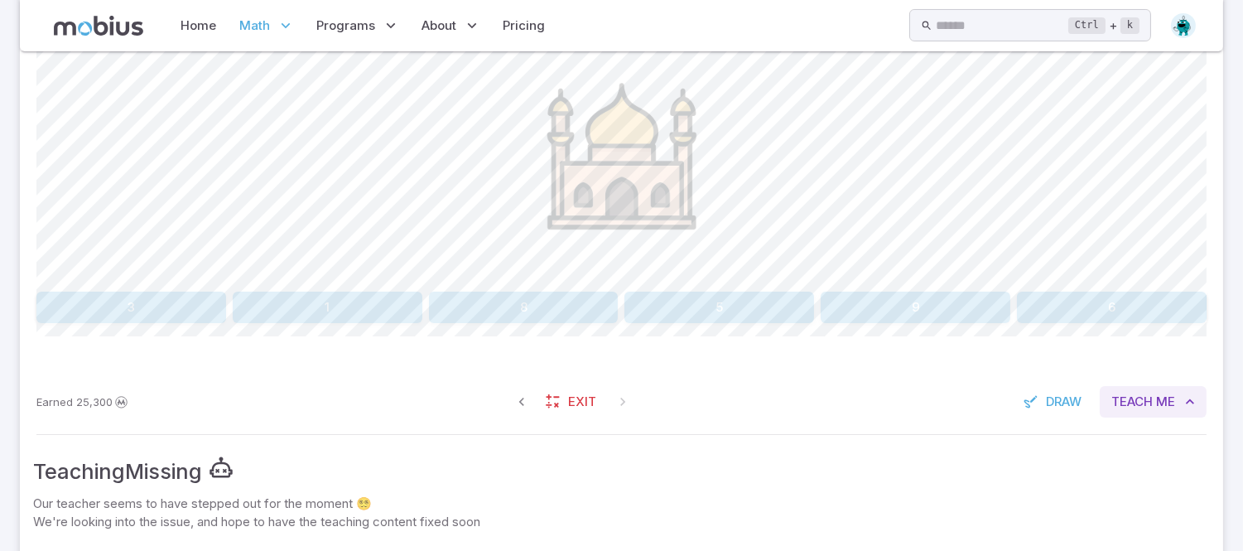
scroll to position [576, 0]
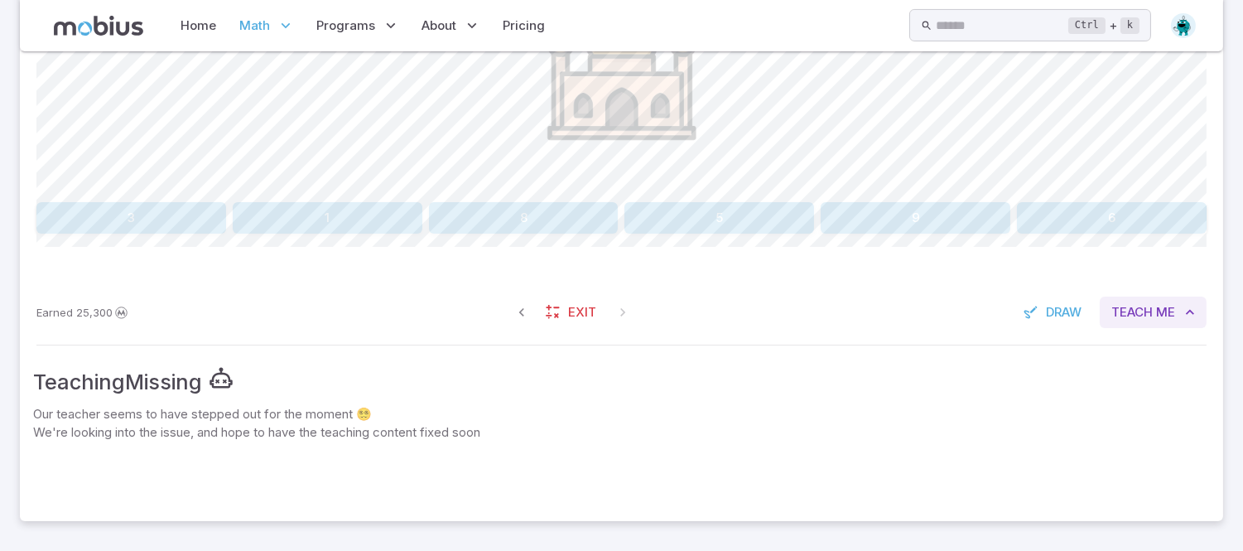
click at [1118, 313] on button "Teach Me" at bounding box center [1153, 311] width 107 height 31
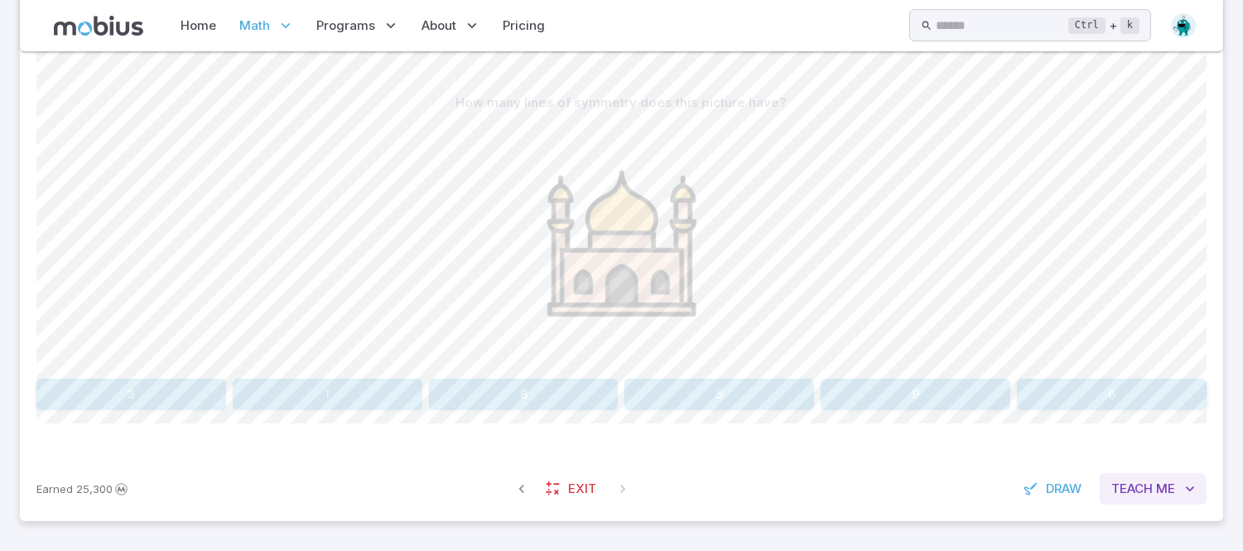
scroll to position [399, 0]
click at [937, 388] on button "9" at bounding box center [916, 393] width 190 height 31
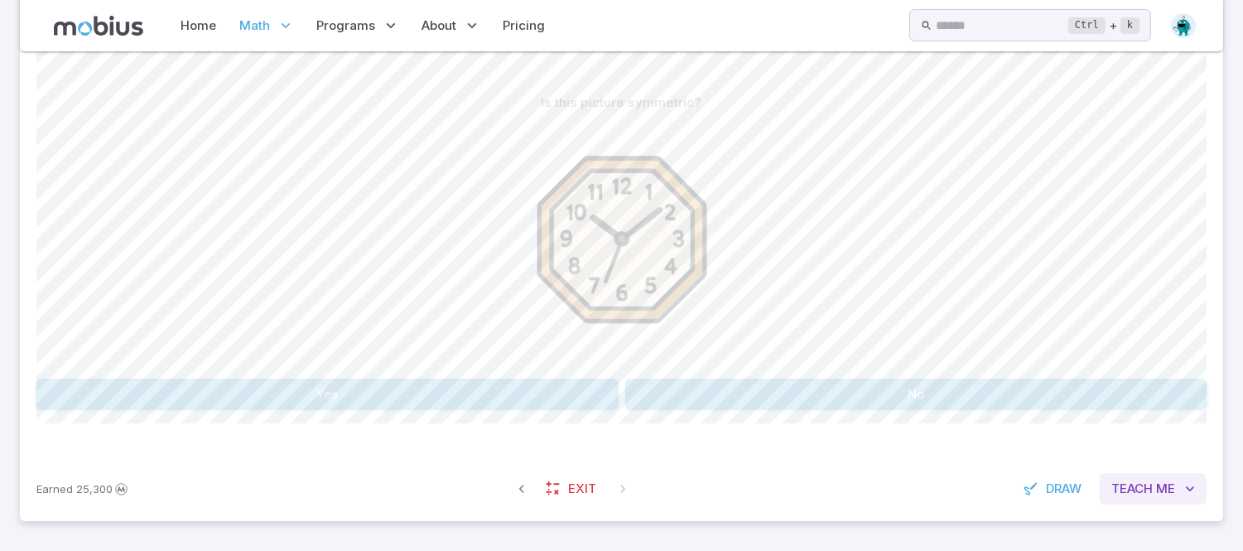
click at [1118, 489] on span "Teach" at bounding box center [1131, 488] width 41 height 18
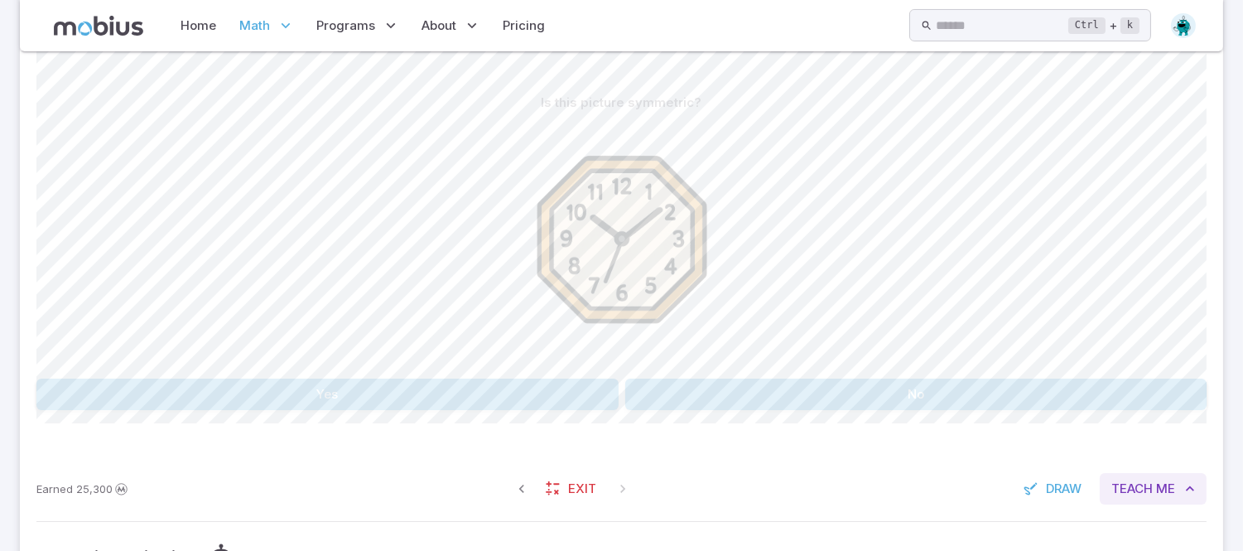
click at [1118, 489] on icon "button" at bounding box center [1190, 488] width 17 height 17
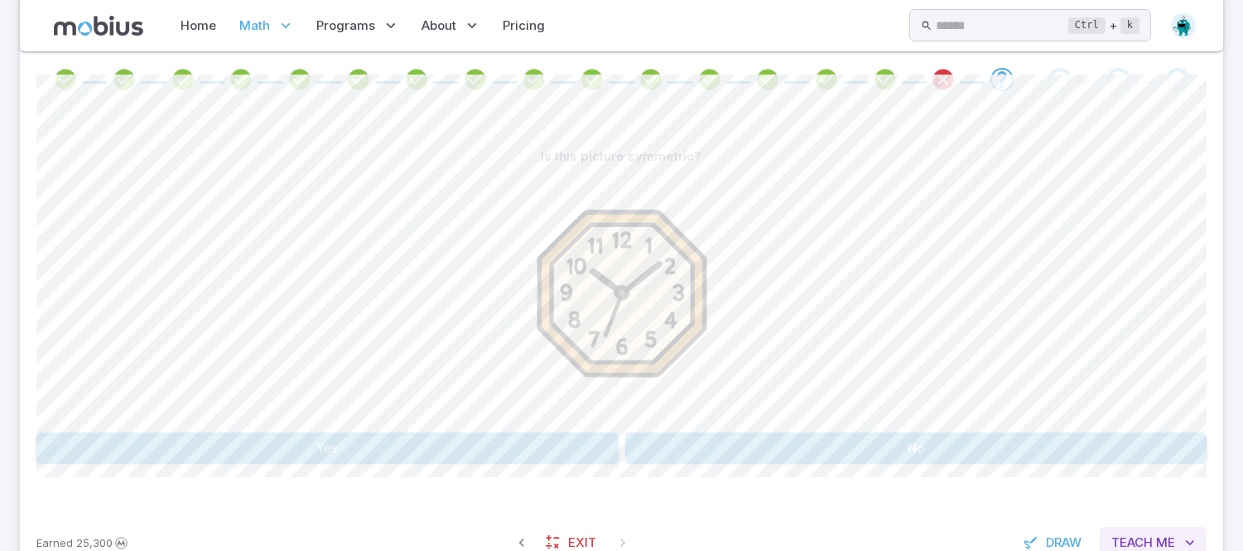
scroll to position [343, 0]
click at [845, 460] on button "No" at bounding box center [916, 450] width 582 height 31
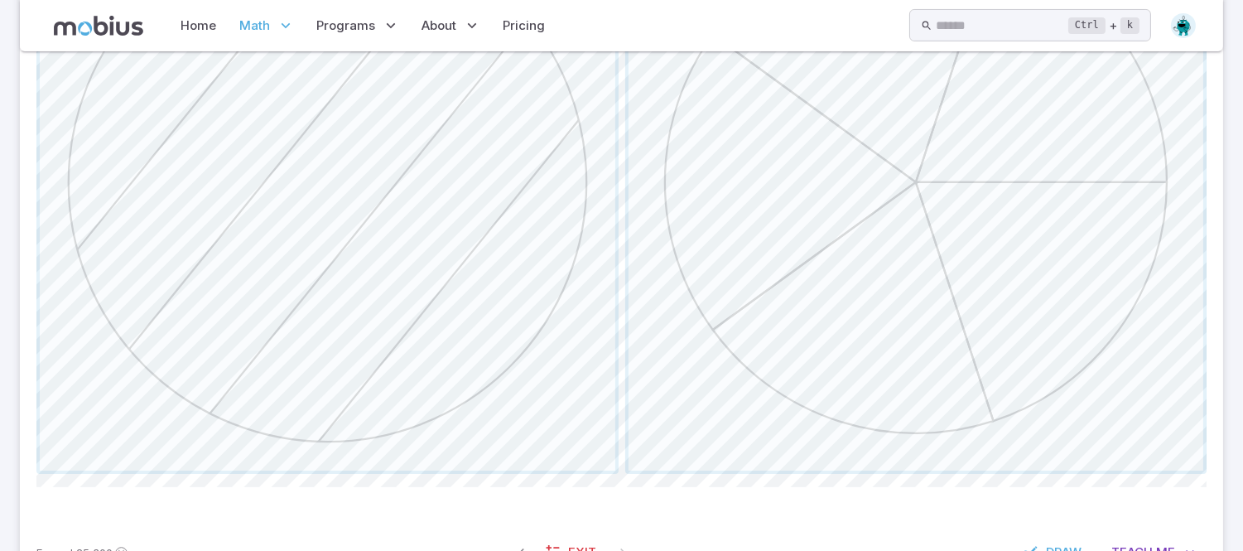
scroll to position [688, 0]
click at [834, 242] on span "button" at bounding box center [917, 177] width 576 height 576
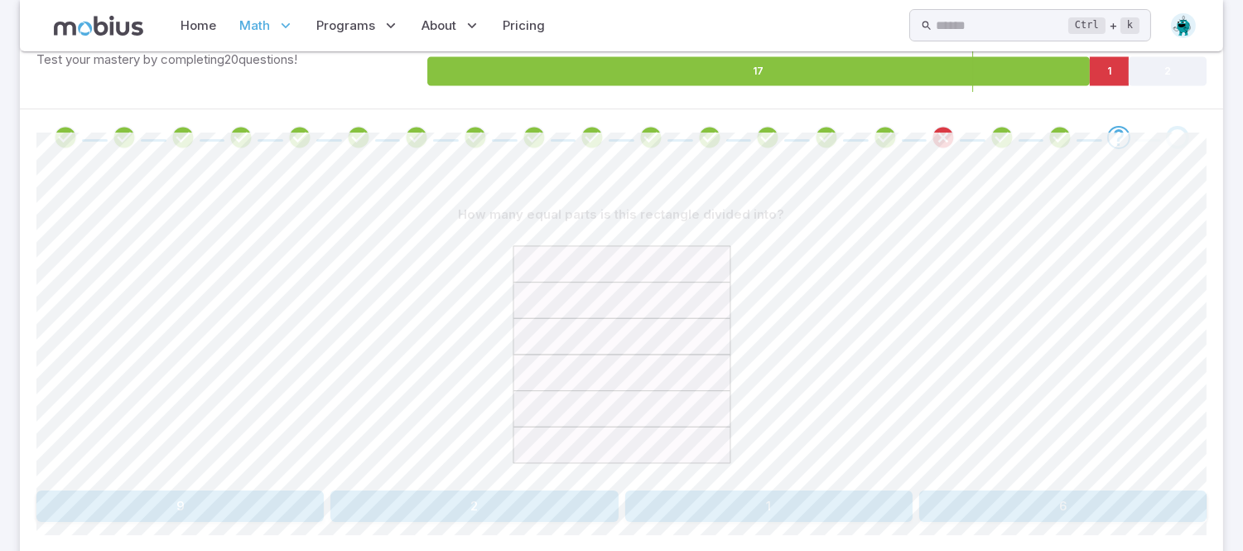
scroll to position [287, 0]
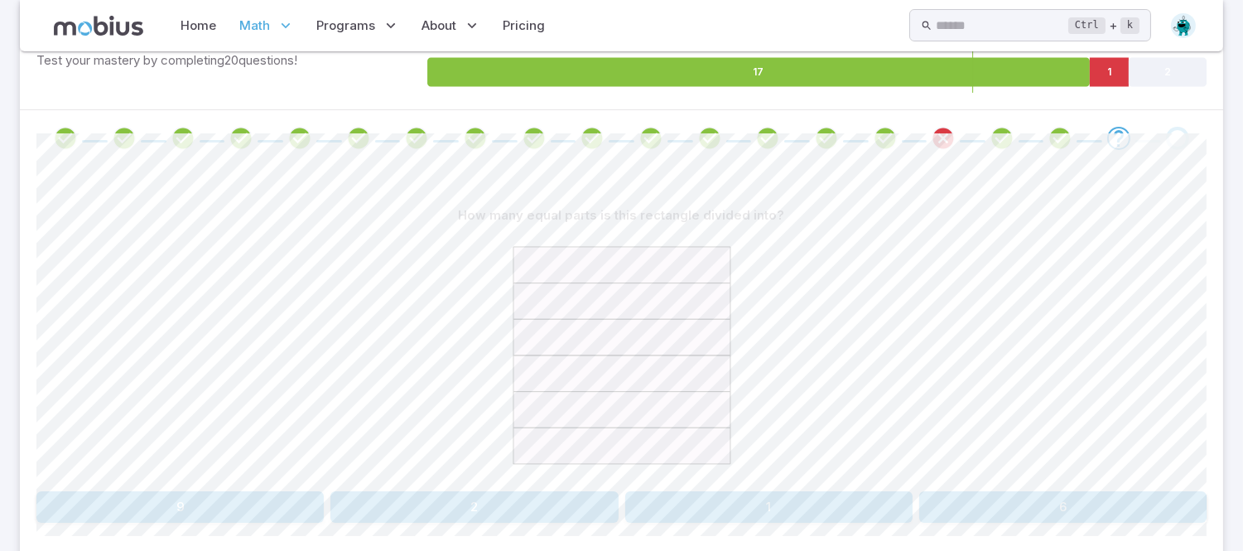
click at [1118, 495] on button "6" at bounding box center [1062, 506] width 287 height 31
click at [1118, 495] on button "No" at bounding box center [916, 506] width 582 height 31
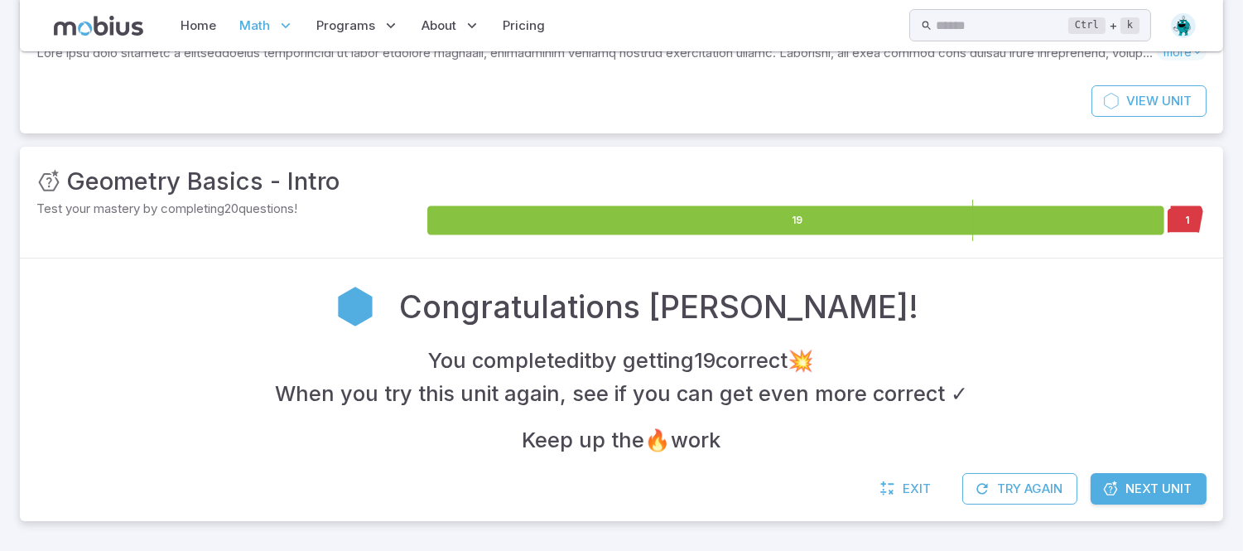
scroll to position [137, 0]
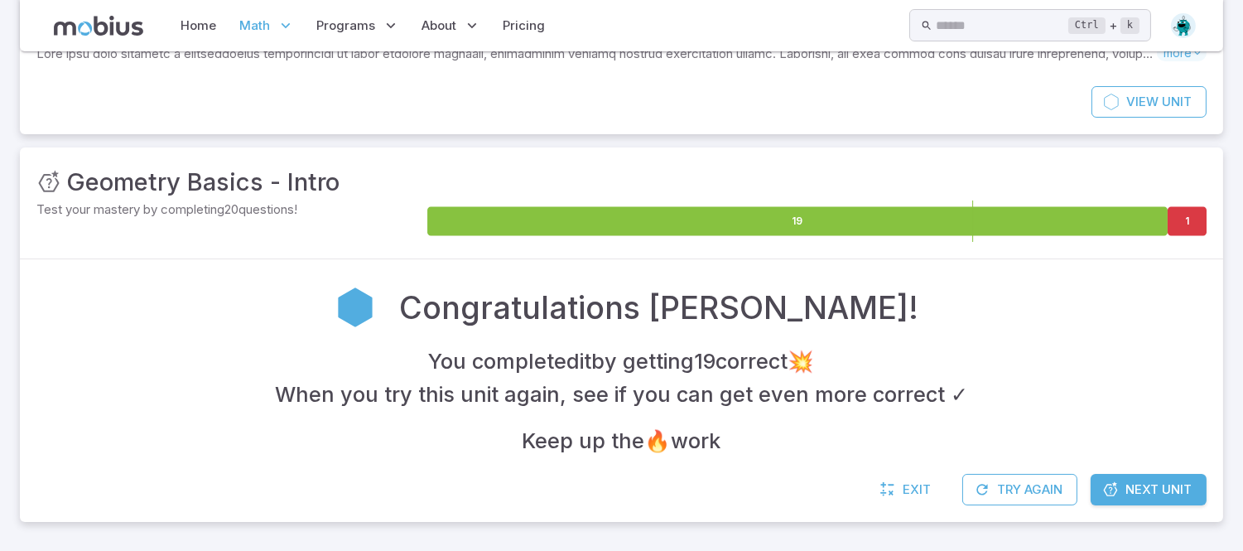
click at [1118, 492] on span "Next Unit" at bounding box center [1158, 489] width 66 height 18
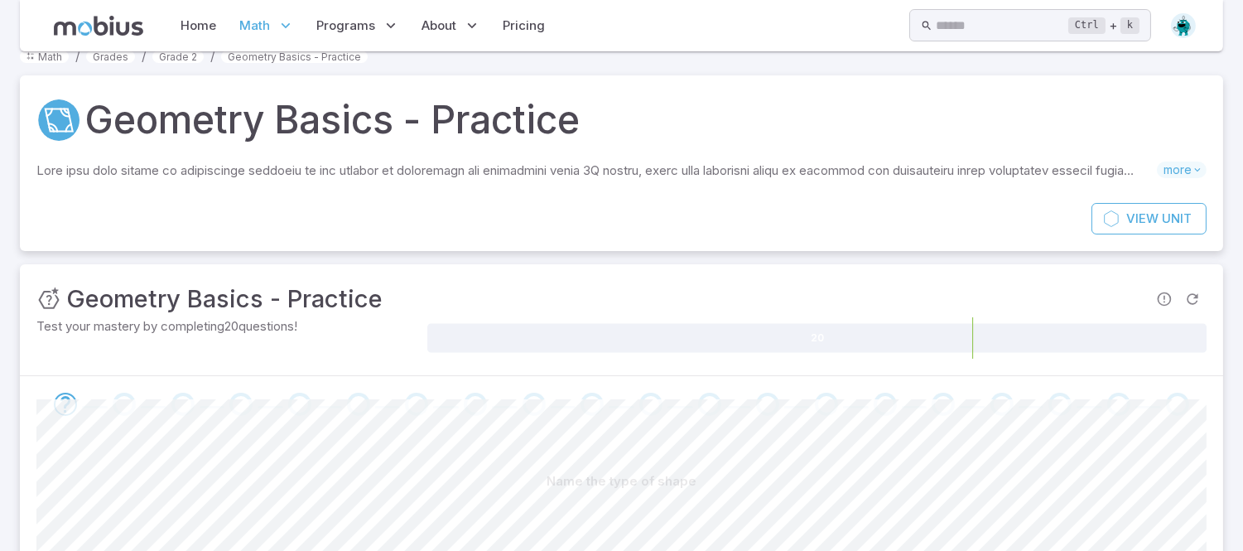
scroll to position [22, 0]
click at [1118, 26] on img at bounding box center [1183, 25] width 25 height 25
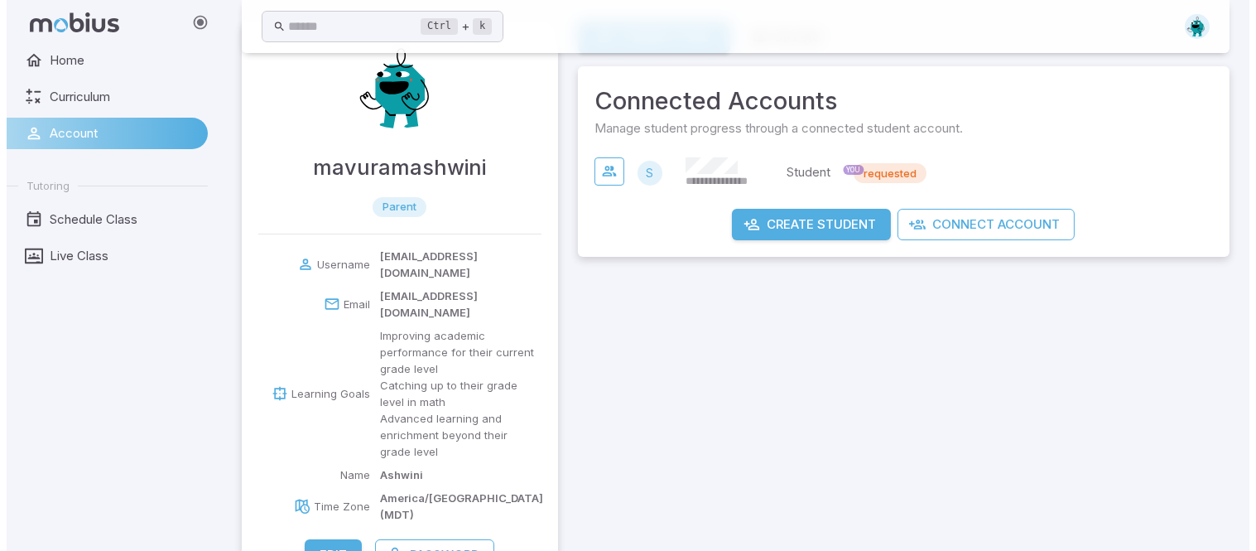
scroll to position [58, 0]
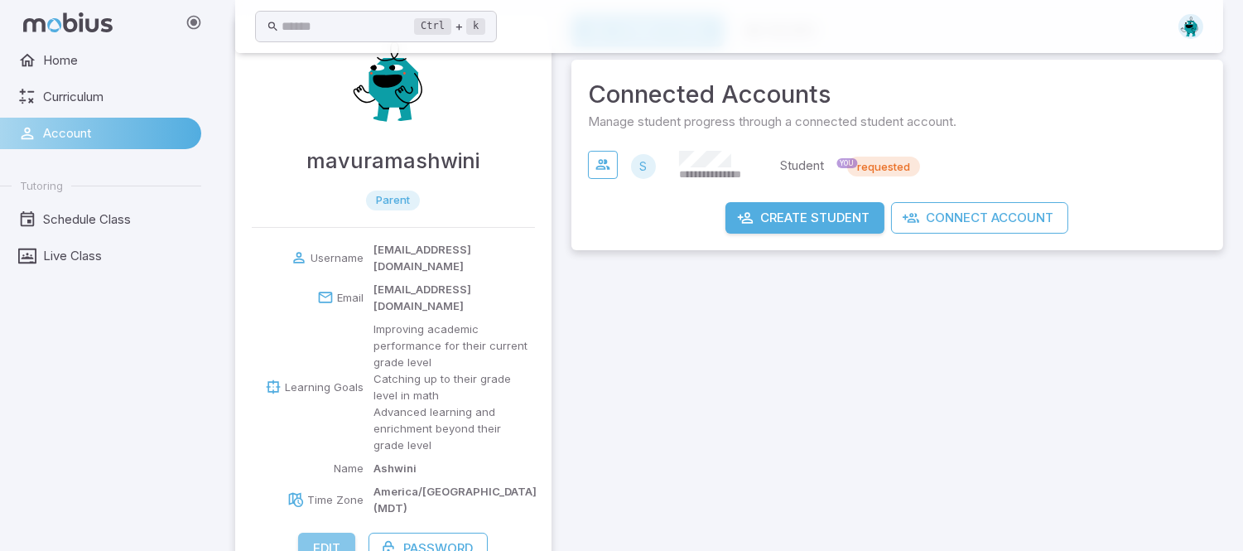
click at [320, 495] on button "Edit" at bounding box center [326, 547] width 57 height 31
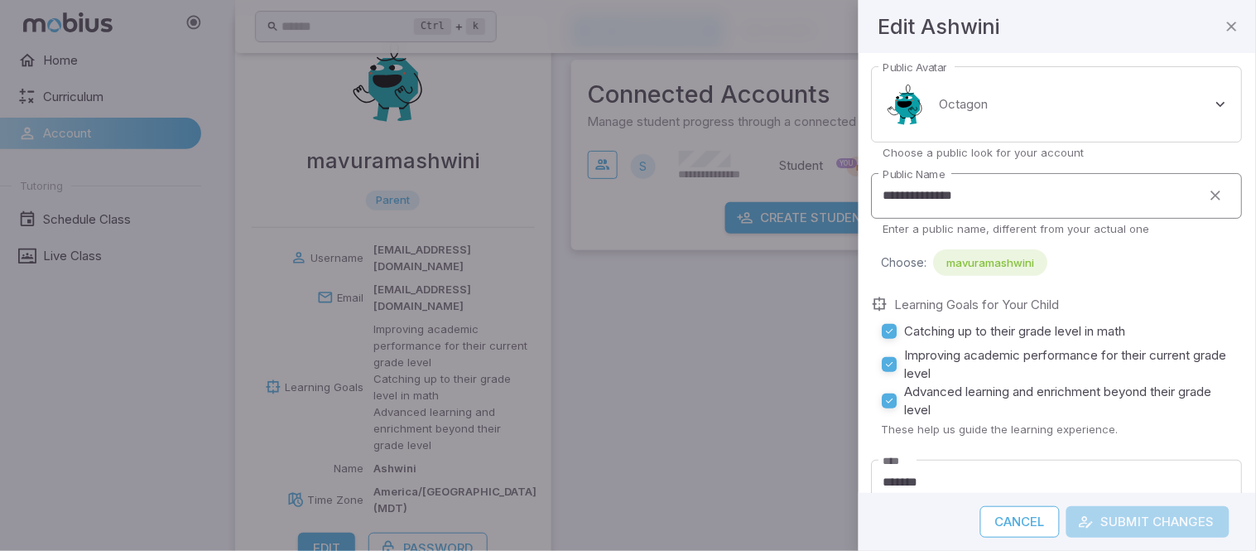
click at [990, 197] on input "**********" at bounding box center [1037, 196] width 330 height 46
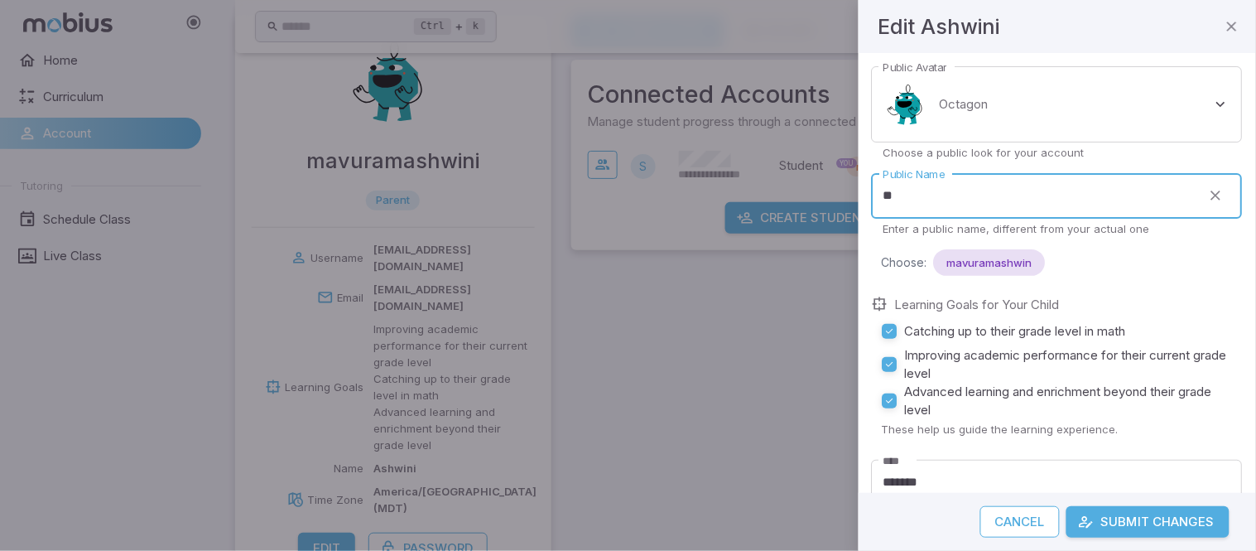
type input "*"
click at [895, 187] on input "*******" at bounding box center [1037, 196] width 330 height 46
type input "*******"
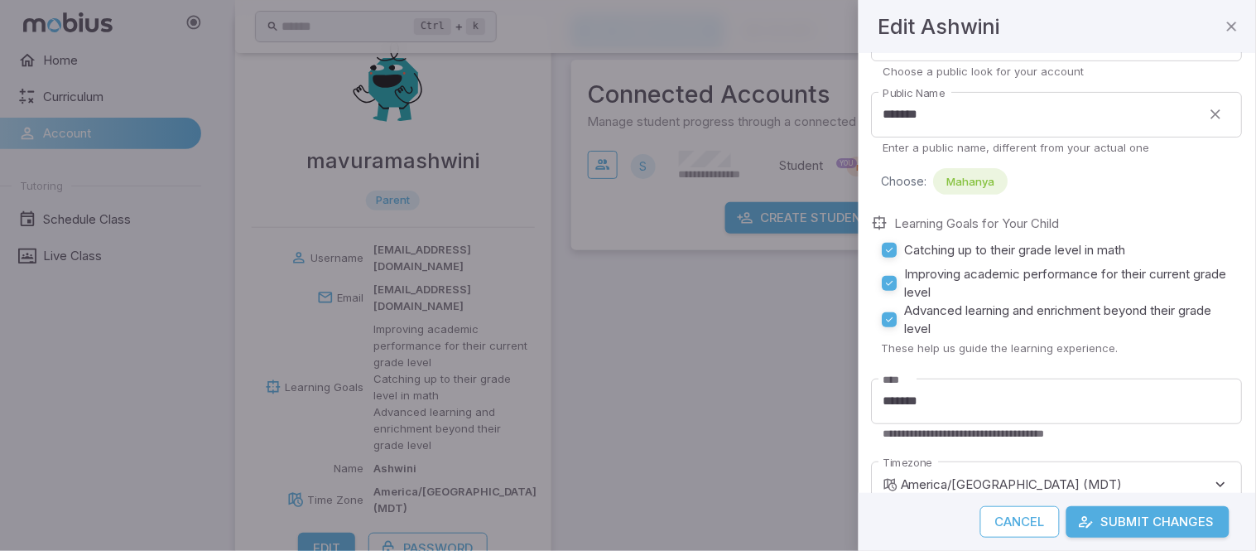
scroll to position [83, 0]
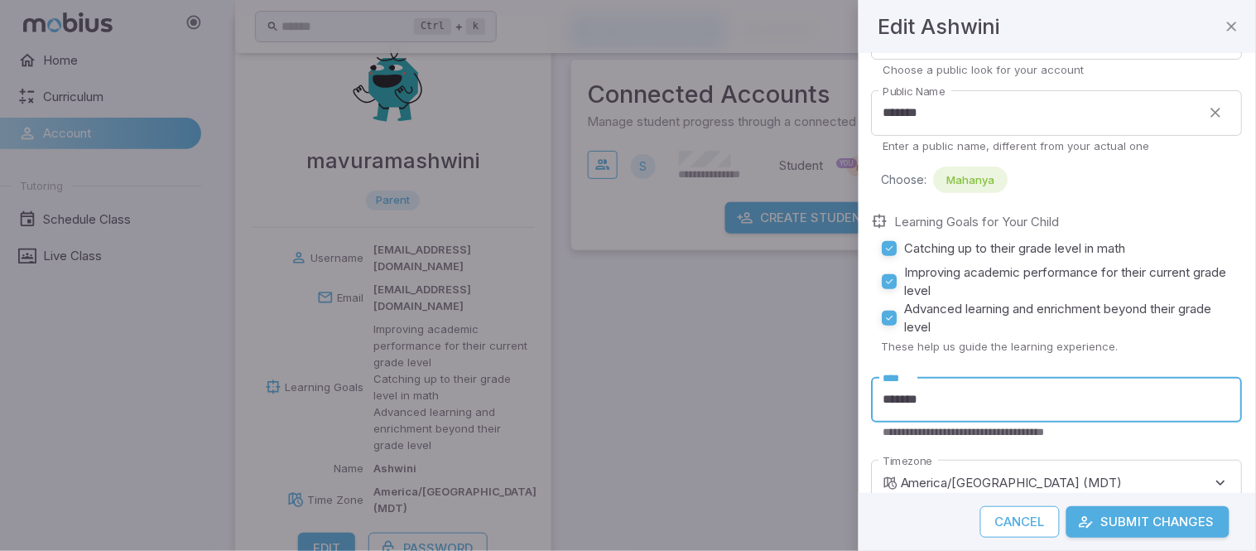
click at [1110, 401] on input "*******" at bounding box center [1057, 400] width 371 height 46
type input "*"
type input "*******"
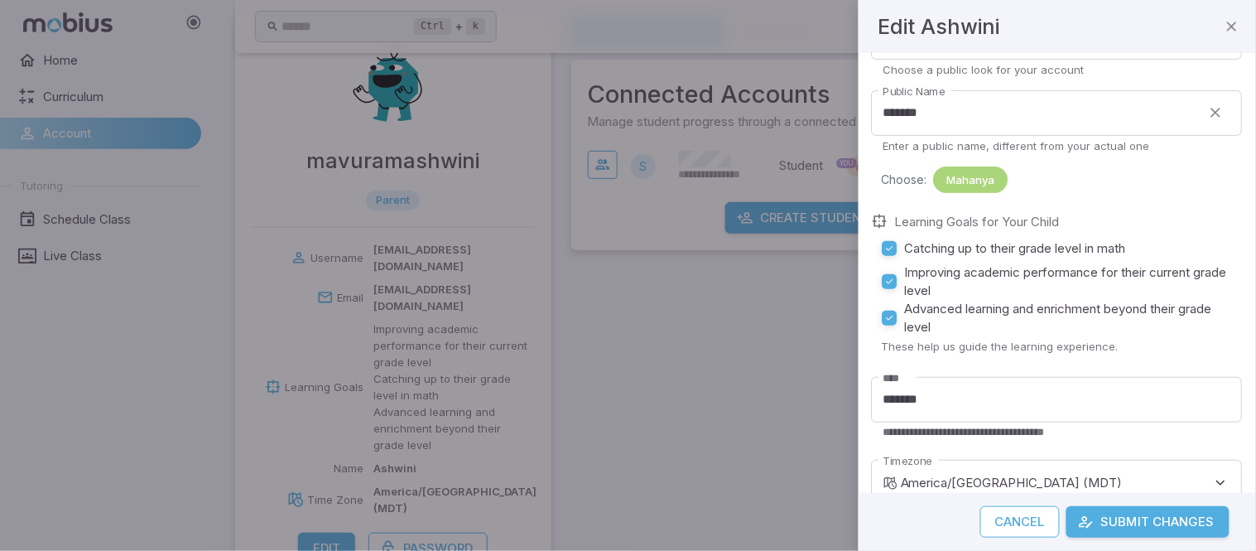
click at [967, 187] on div "Mahanya" at bounding box center [971, 179] width 75 height 26
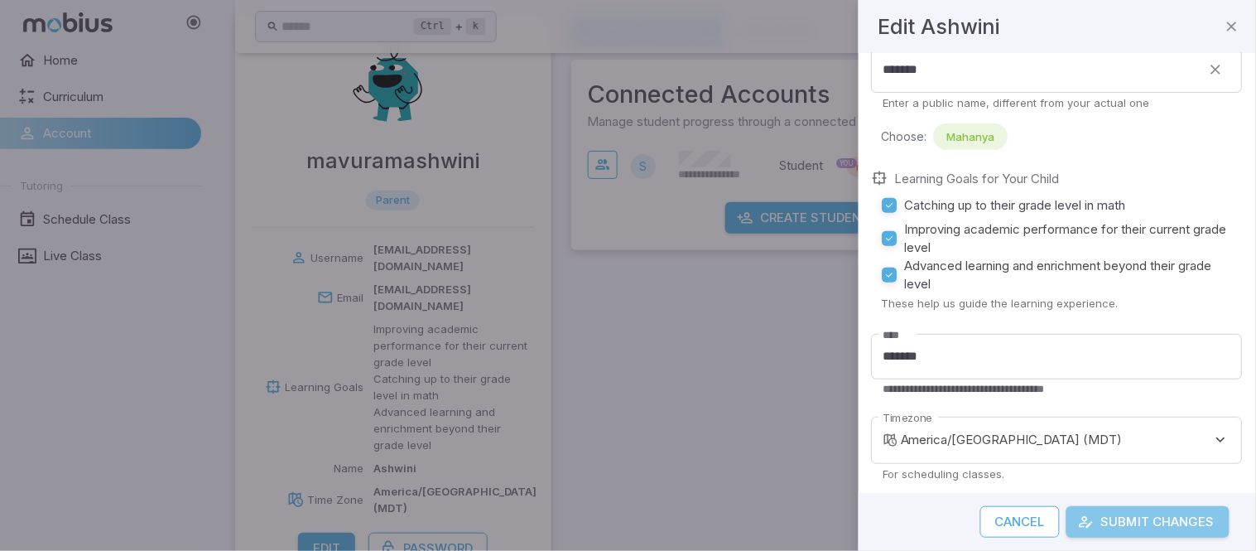
click at [1118, 495] on button "Submit Changes" at bounding box center [1148, 521] width 163 height 31
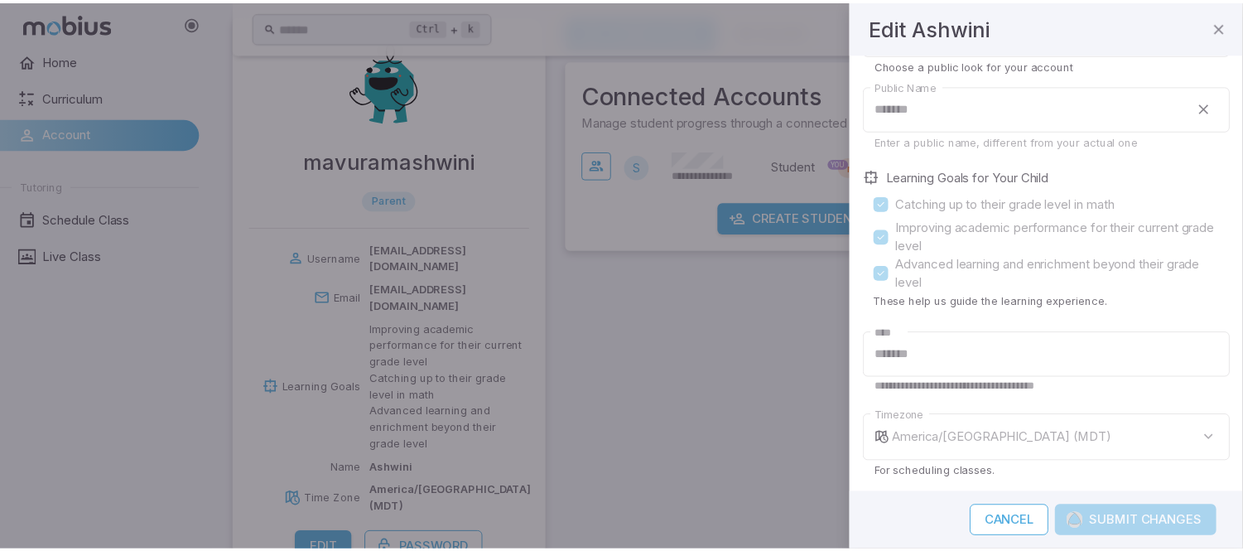
scroll to position [87, 0]
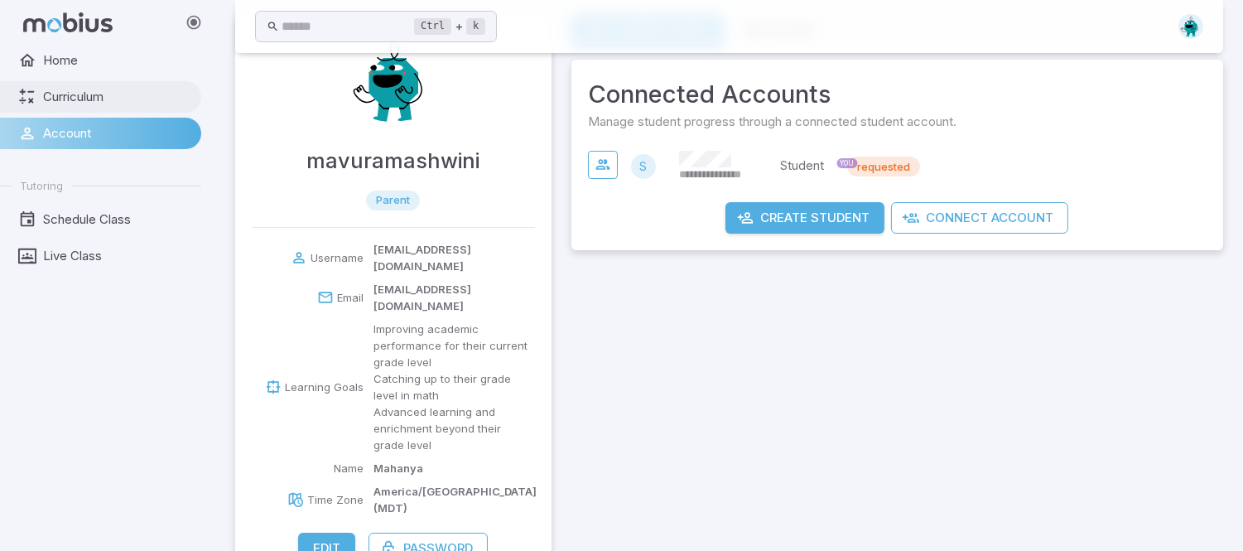
click at [86, 88] on span "Curriculum" at bounding box center [116, 97] width 147 height 18
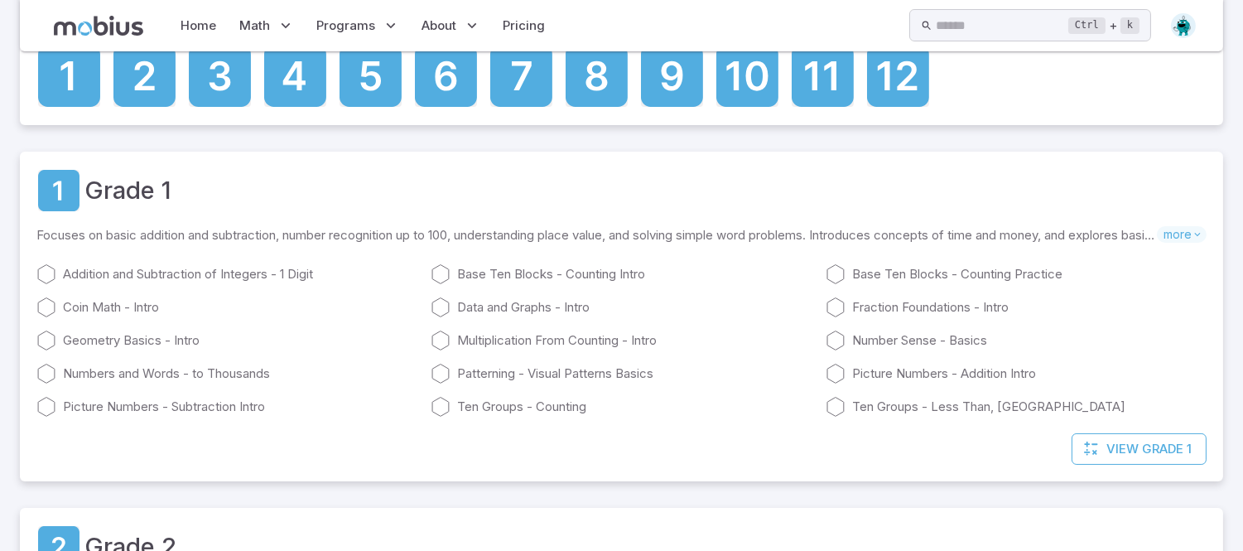
scroll to position [408, 0]
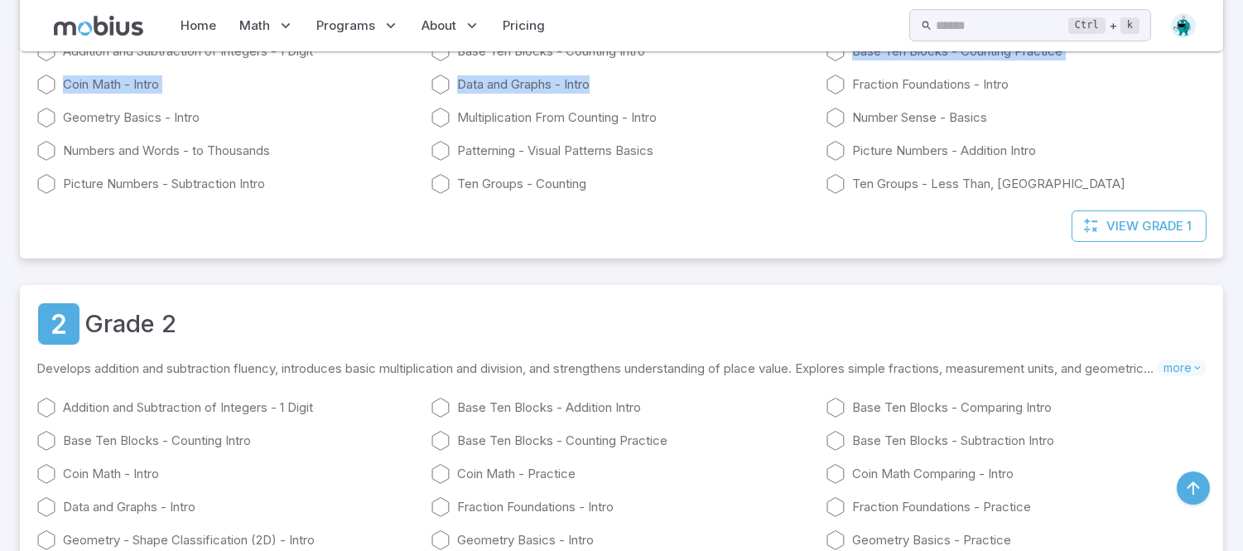
drag, startPoint x: 1240, startPoint y: 34, endPoint x: 1240, endPoint y: 70, distance: 36.4
click at [87, 465] on link "Coin Math - Intro" at bounding box center [226, 474] width 381 height 20
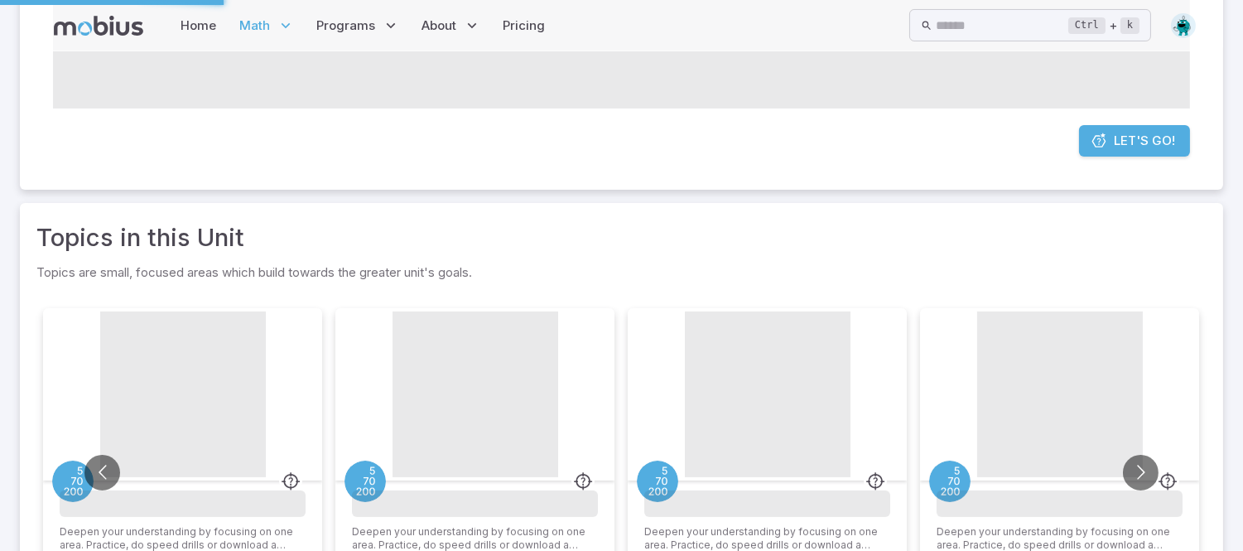
scroll to position [0, 0]
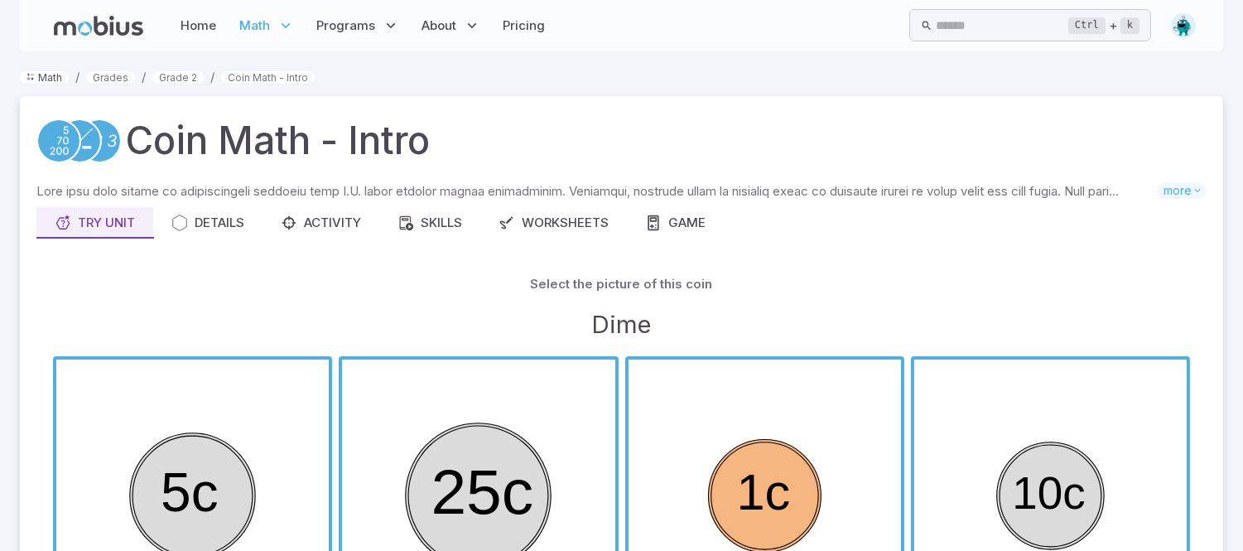
click at [48, 72] on link "Math" at bounding box center [44, 77] width 49 height 12
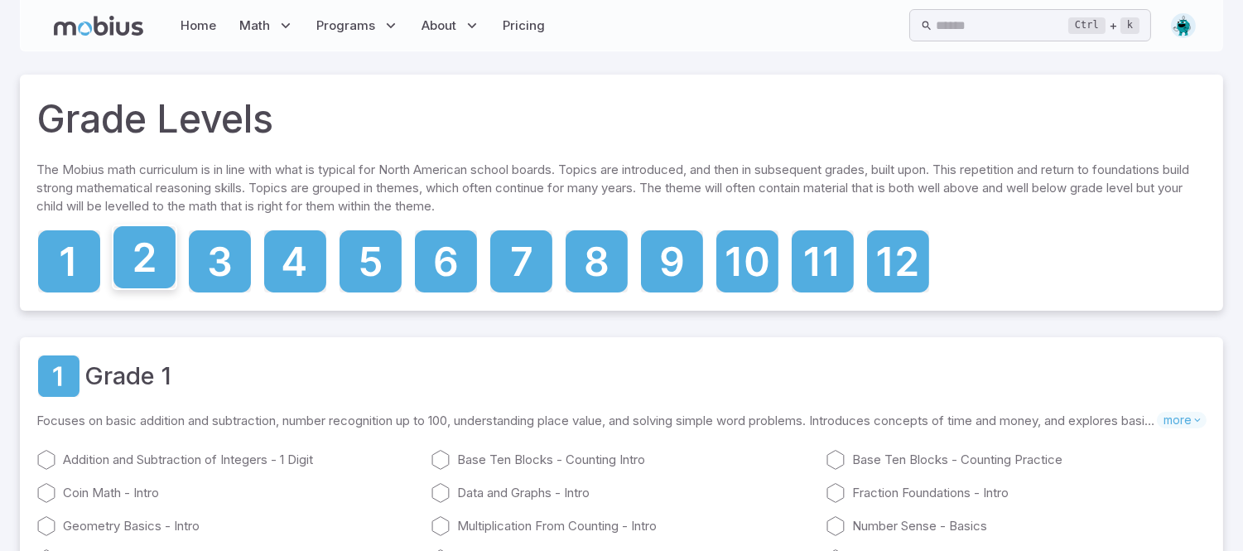
click at [166, 254] on icon at bounding box center [144, 257] width 62 height 62
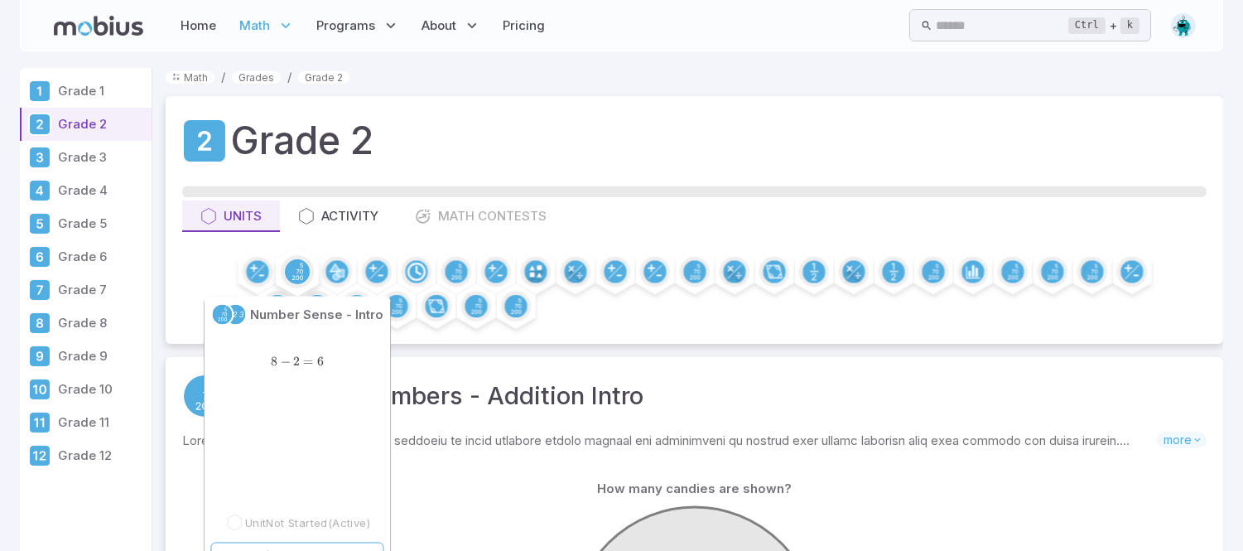
click at [295, 277] on circle at bounding box center [297, 271] width 25 height 25
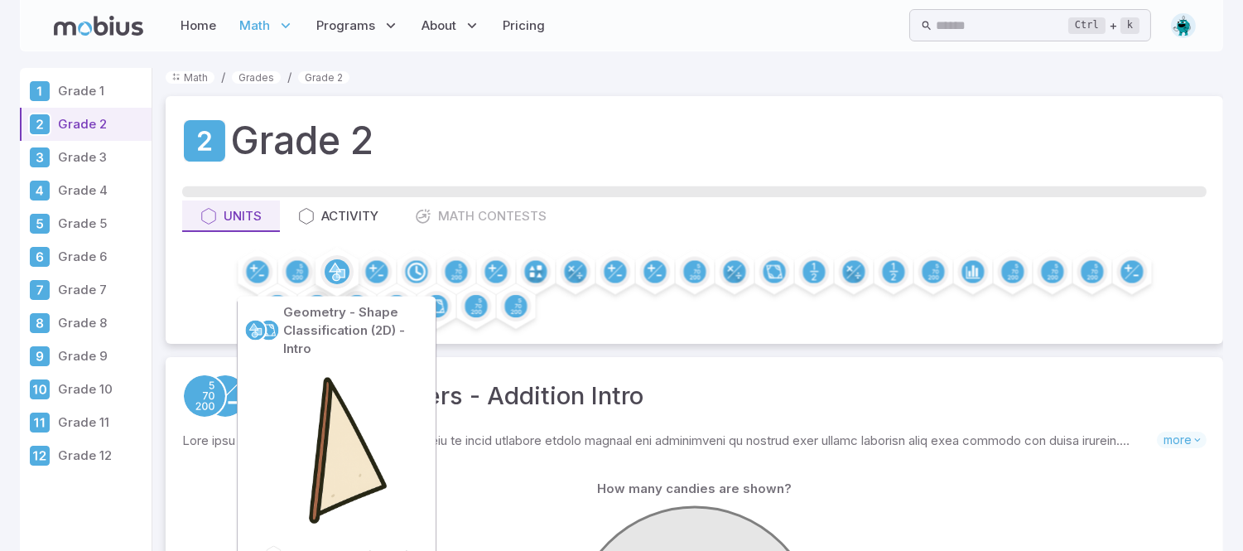
click at [330, 283] on icon at bounding box center [337, 271] width 25 height 25
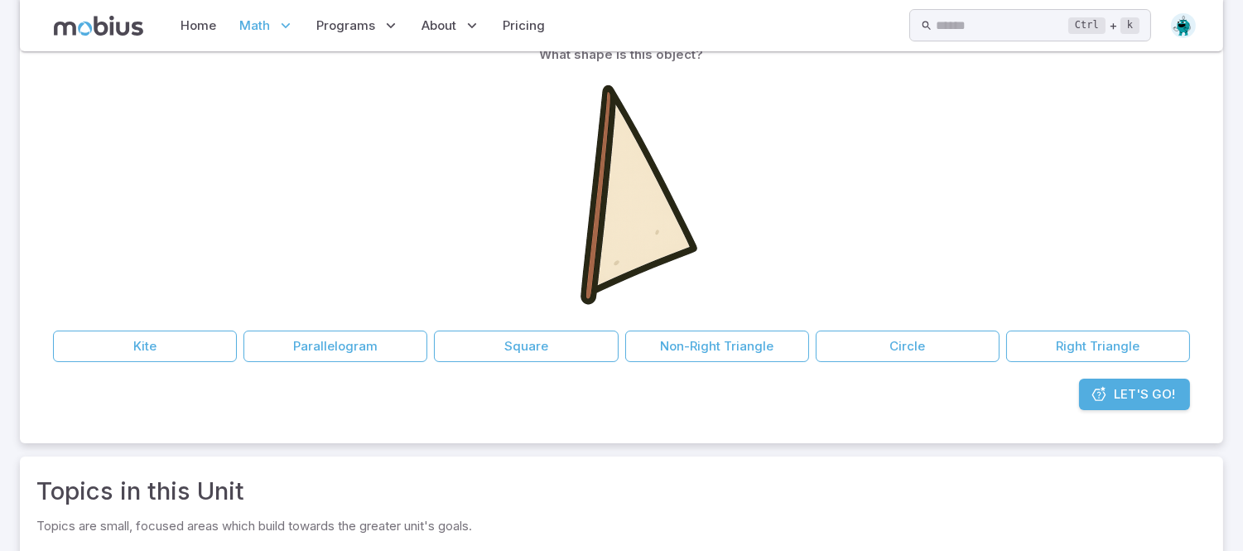
scroll to position [108, 0]
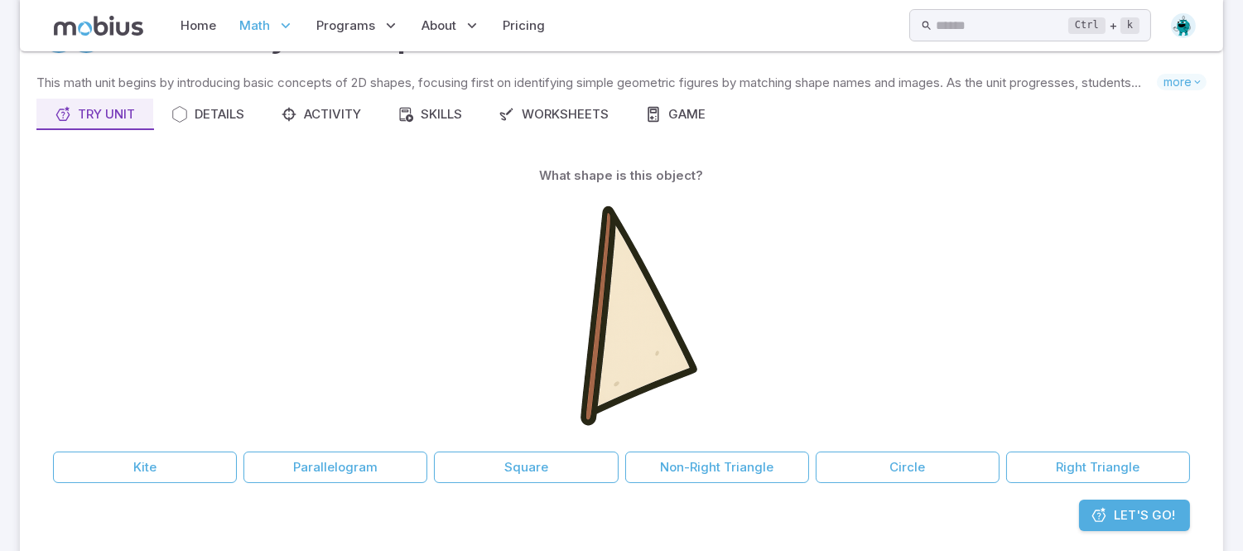
drag, startPoint x: 1210, startPoint y: 193, endPoint x: 1255, endPoint y: 376, distance: 188.6
click at [1242, 376] on html "Home Math Grade 1 Grade 2 Grade 3 Grade 4 Grade 5 Grade 6 Grade 7 Grade 8 Grade…" at bounding box center [621, 491] width 1243 height 1198
click at [1125, 516] on span "Let's Go!" at bounding box center [1144, 515] width 61 height 18
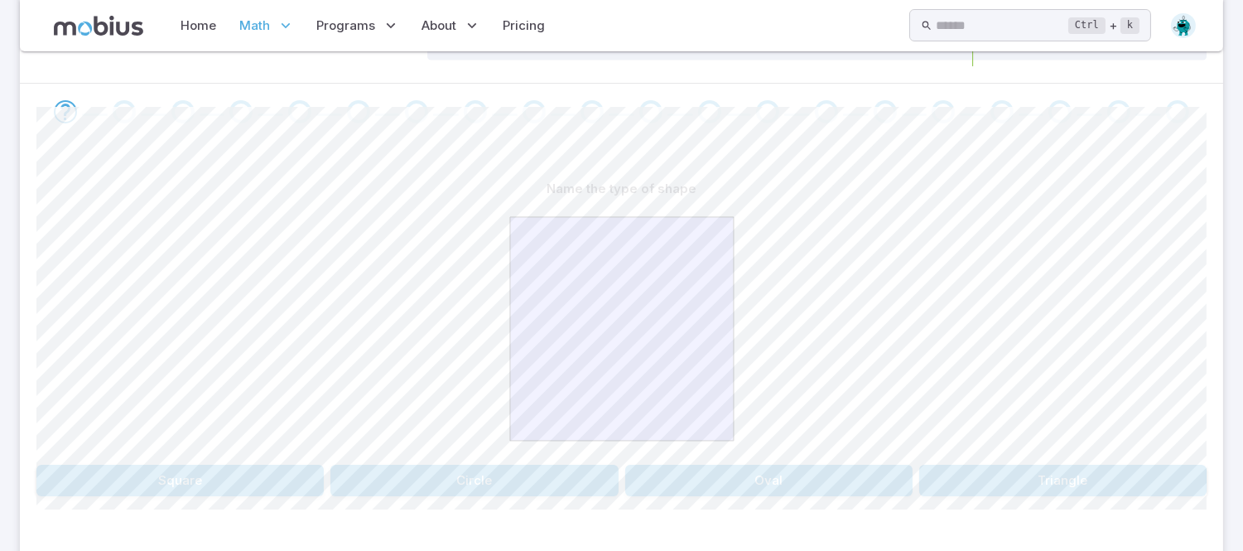
scroll to position [156, 0]
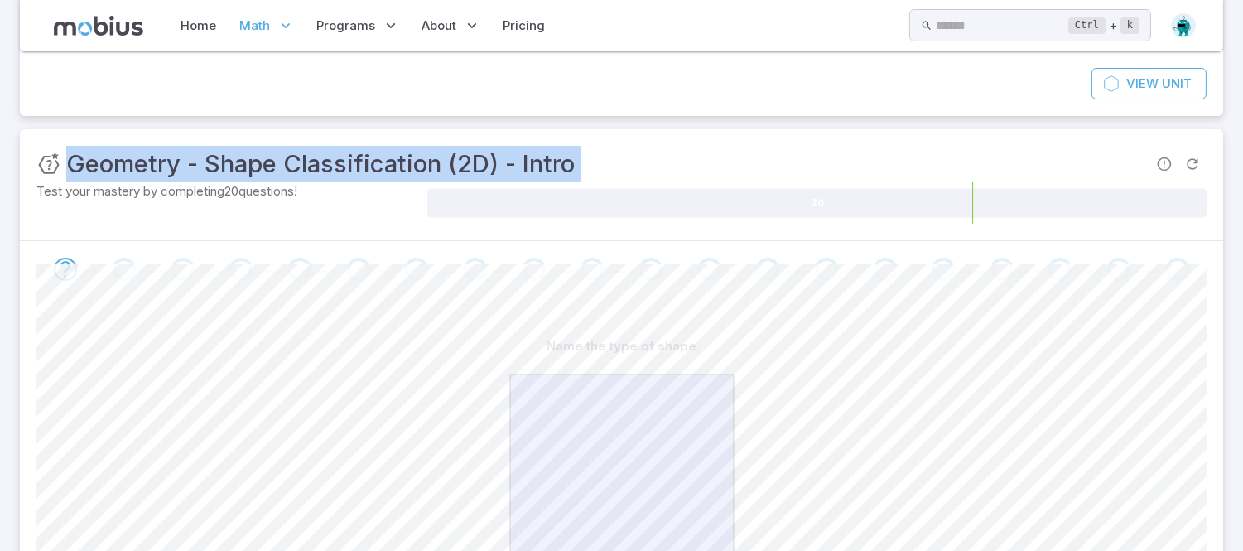
drag, startPoint x: 1217, startPoint y: 139, endPoint x: 1236, endPoint y: 230, distance: 93.1
click at [1236, 230] on section "Math / Grades / Grade 2 / Geometry - Shape Classification (2D) - Intro Geometry…" at bounding box center [621, 345] width 1243 height 898
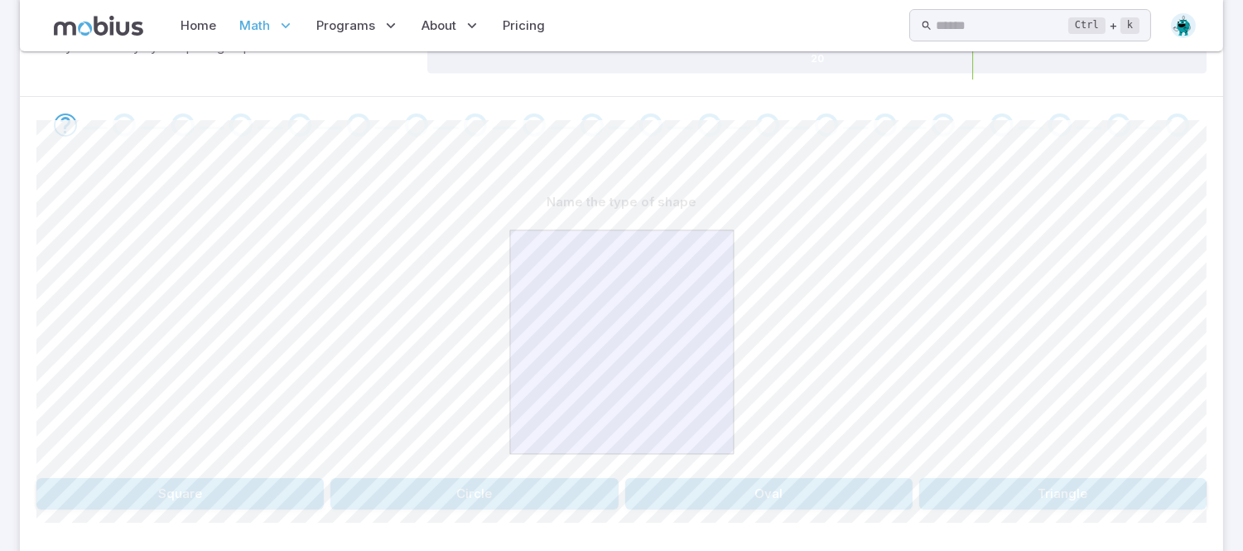
scroll to position [399, 0]
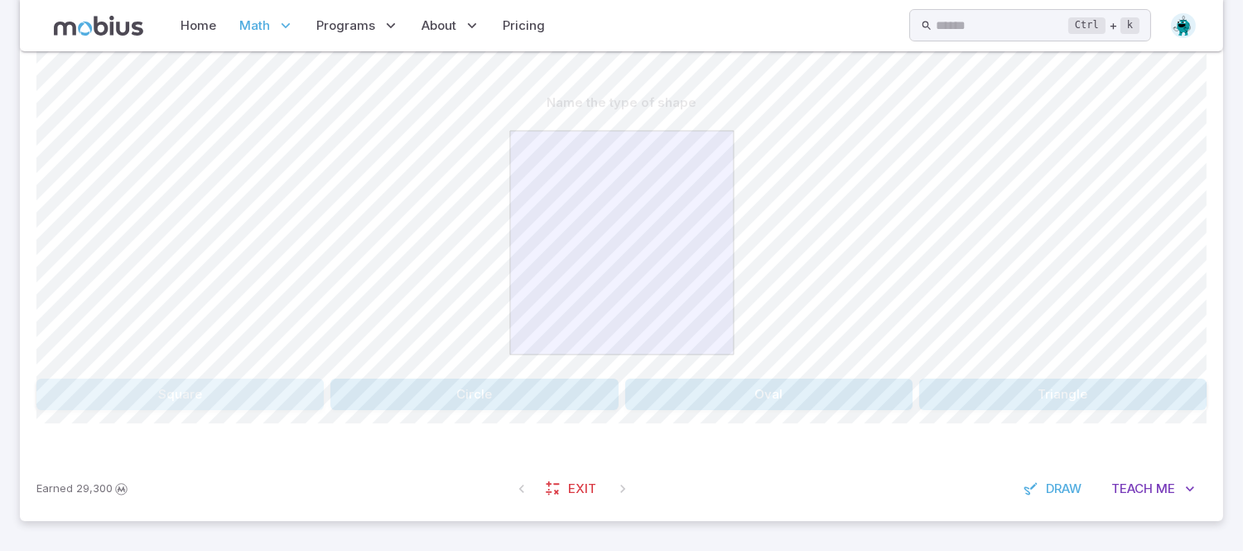
click at [303, 388] on button "Square" at bounding box center [179, 393] width 287 height 31
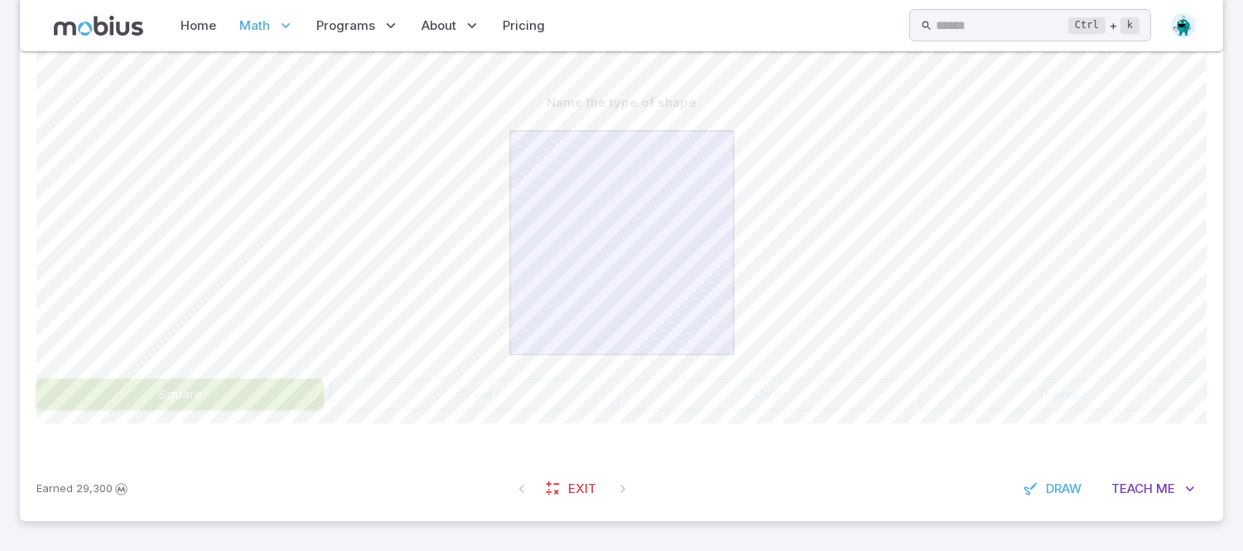
scroll to position [353, 0]
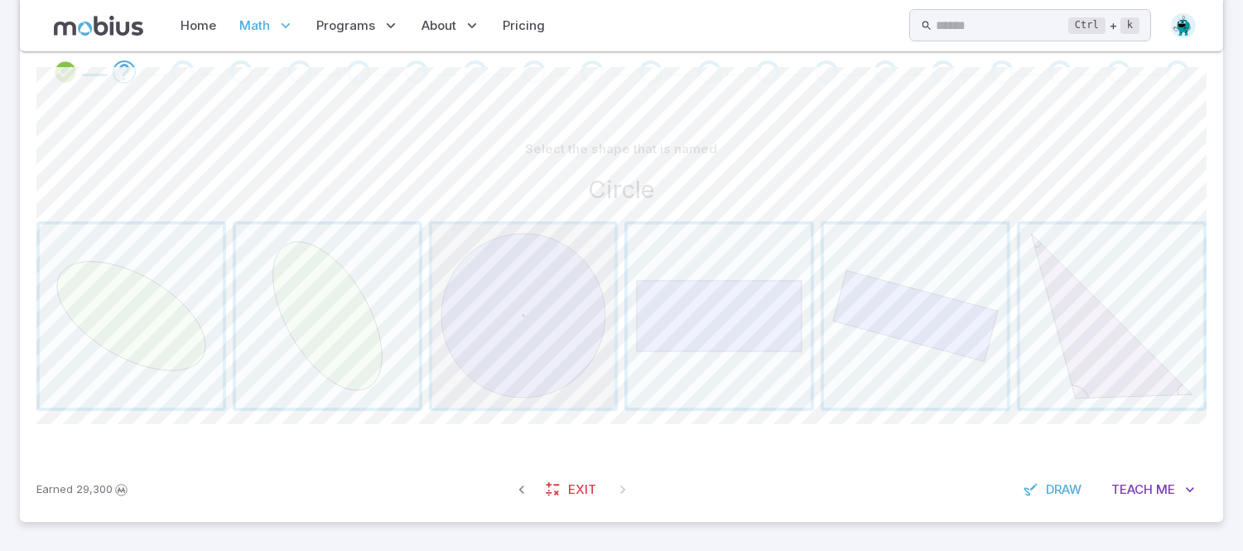
click at [547, 402] on span "button" at bounding box center [523, 315] width 183 height 183
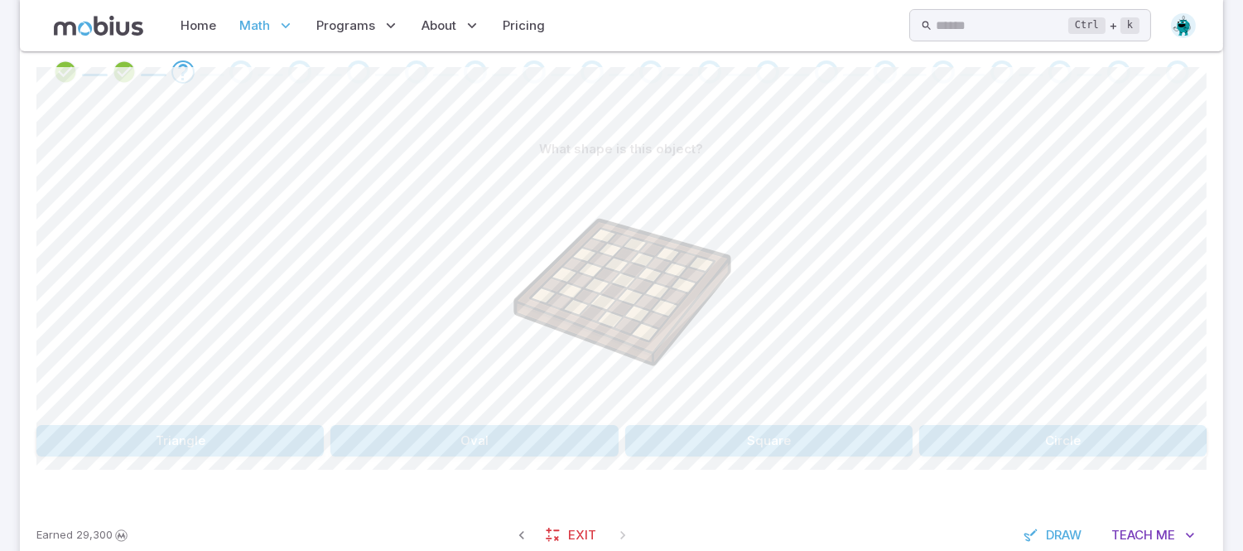
click at [677, 443] on button "Square" at bounding box center [768, 440] width 287 height 31
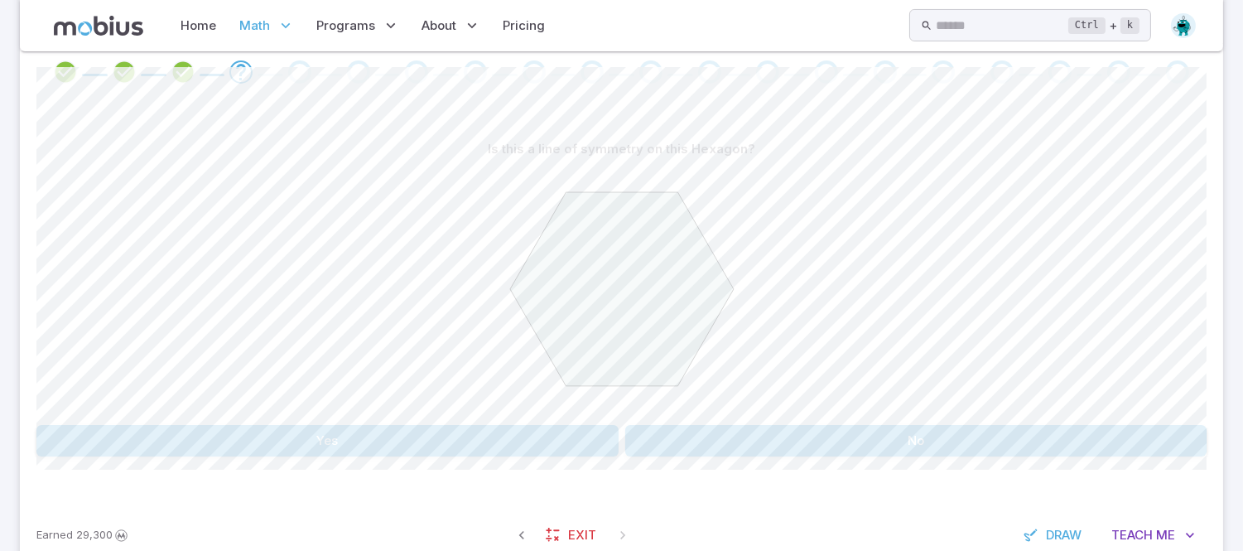
click at [589, 458] on div "Is this a line of symmetry on this Hexagon? Yes No Canvas actions 100 % Exit ze…" at bounding box center [621, 301] width 1170 height 402
click at [592, 443] on button "Yes" at bounding box center [327, 440] width 582 height 31
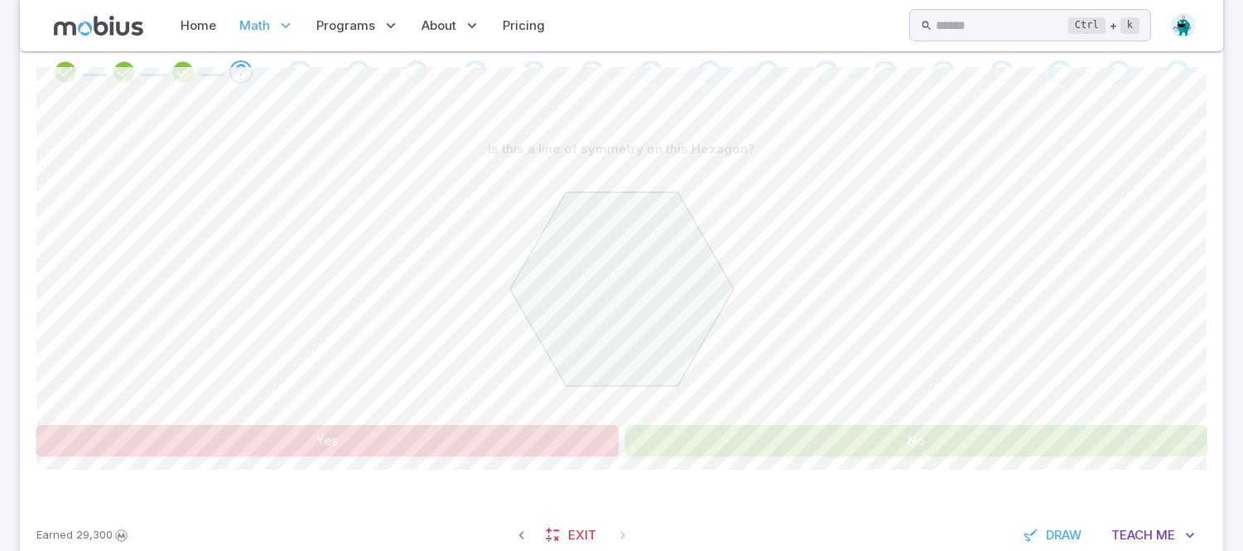
click at [664, 444] on button "No" at bounding box center [916, 440] width 582 height 31
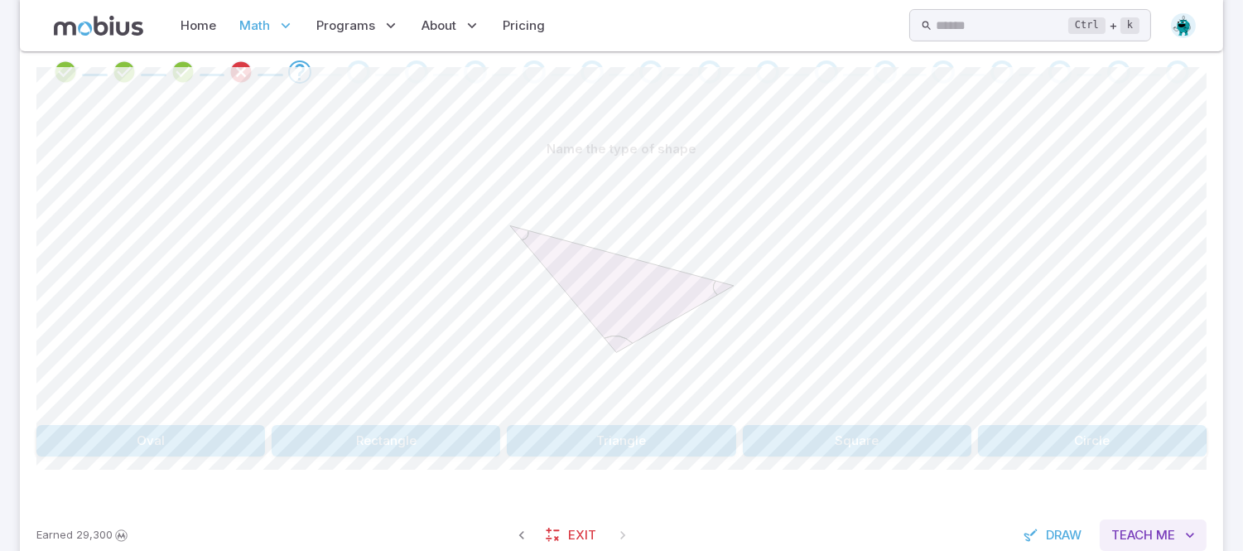
click at [1146, 526] on span "Teach" at bounding box center [1131, 535] width 41 height 18
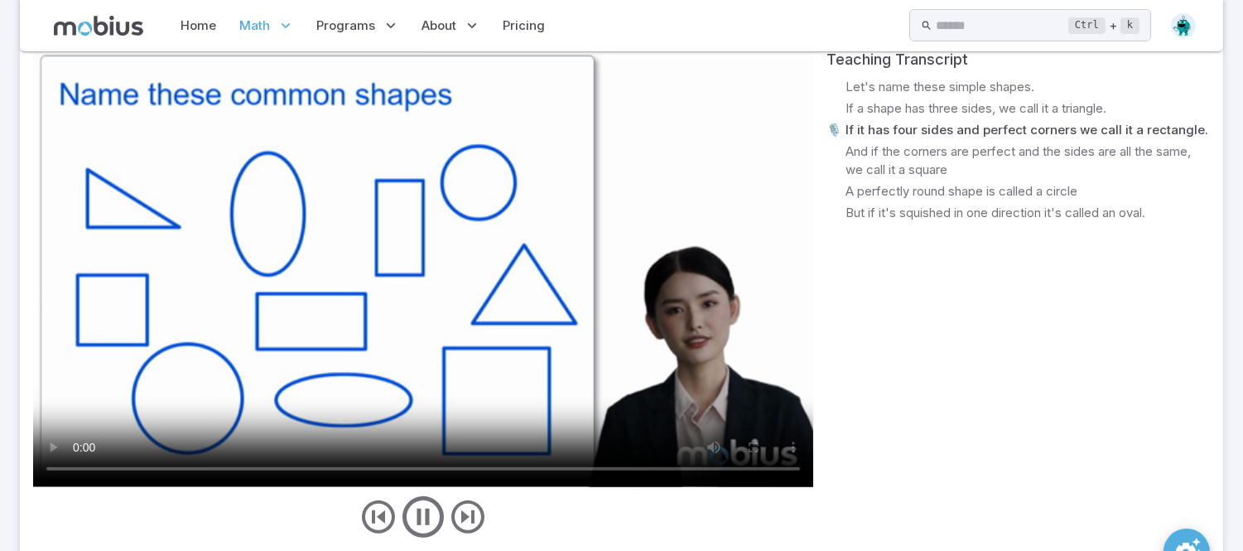
scroll to position [954, 0]
